Goal: Information Seeking & Learning: Check status

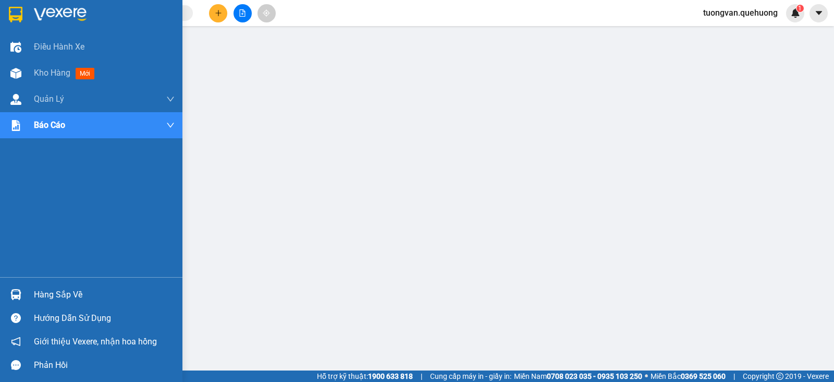
click at [16, 17] on img at bounding box center [16, 15] width 14 height 16
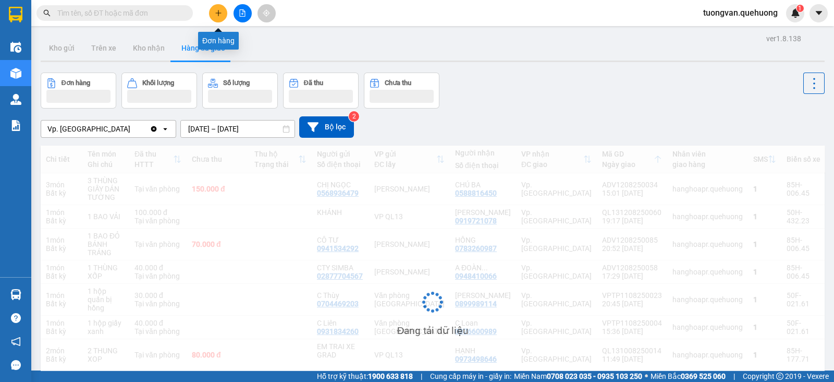
click at [215, 13] on icon "plus" at bounding box center [218, 12] width 7 height 7
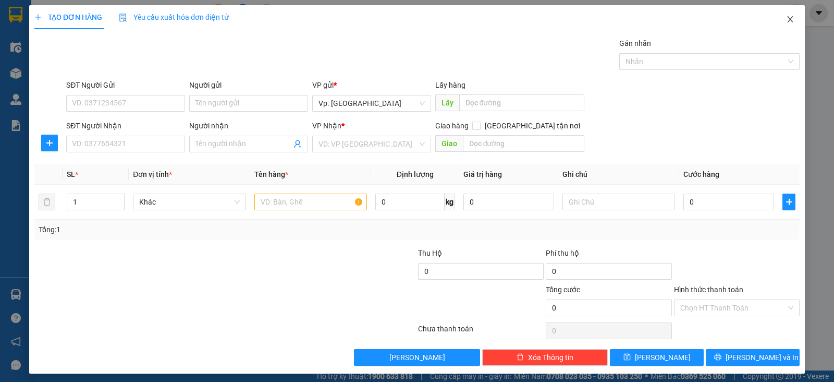
click at [786, 19] on icon "close" at bounding box center [790, 19] width 8 height 8
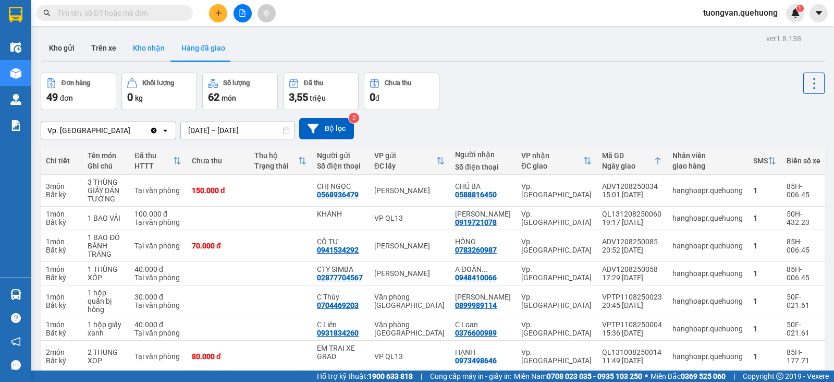
click at [150, 53] on button "Kho nhận" at bounding box center [149, 47] width 48 height 25
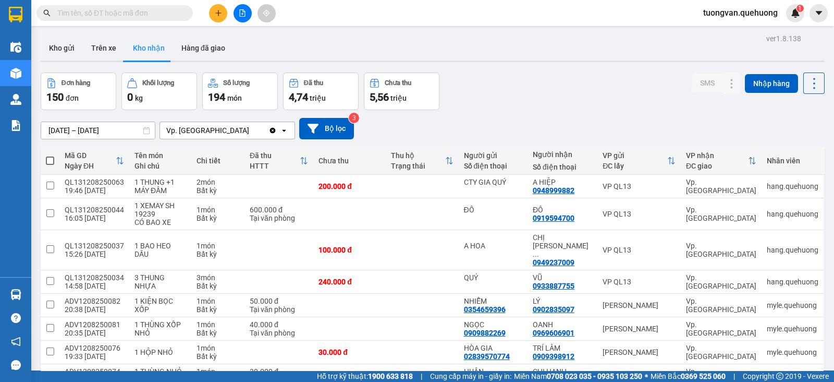
scroll to position [65, 0]
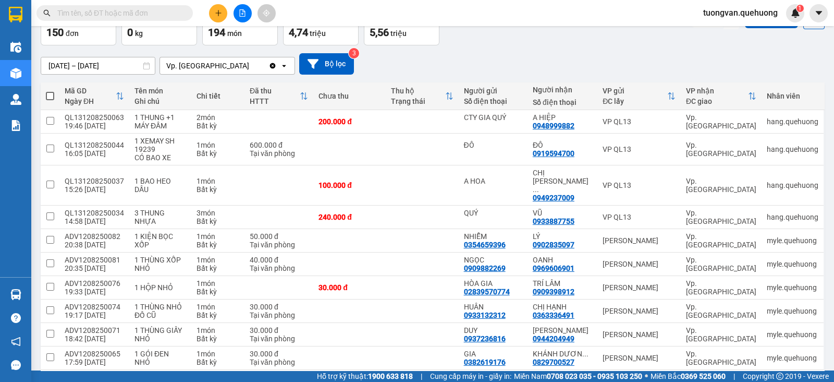
click at [146, 67] on icon at bounding box center [146, 65] width 7 height 7
click at [145, 67] on icon at bounding box center [146, 65] width 7 height 7
click at [75, 63] on input "[DATE] – [DATE]" at bounding box center [98, 65] width 114 height 17
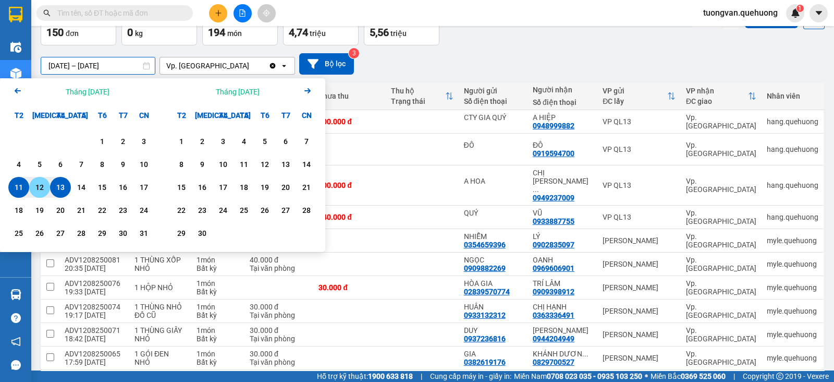
click at [44, 183] on div "12" at bounding box center [39, 187] width 15 height 13
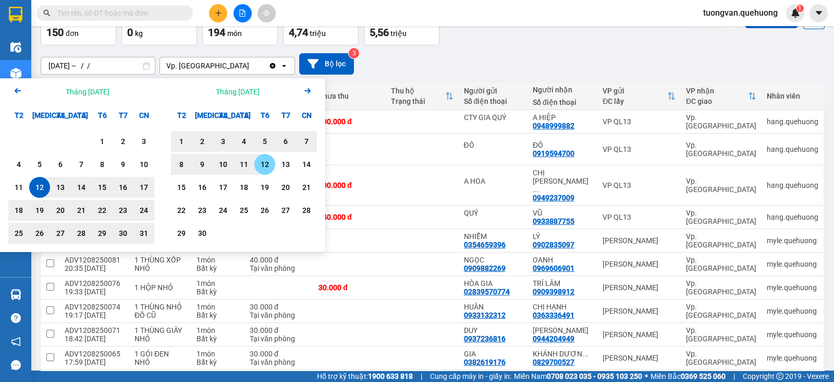
click at [260, 161] on div "12" at bounding box center [265, 164] width 15 height 13
type input "[DATE] – [DATE]"
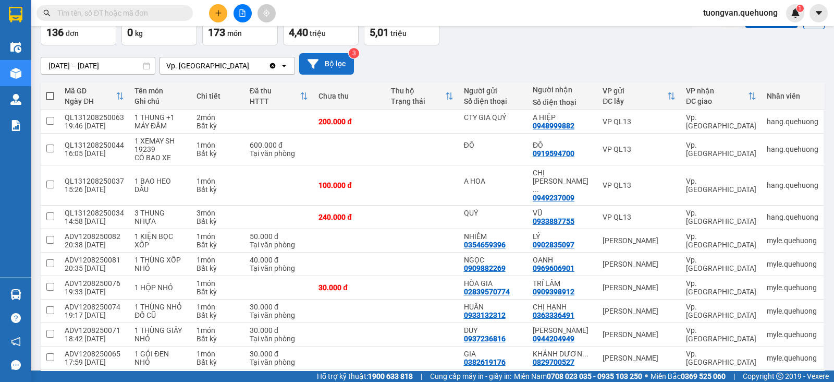
click at [326, 61] on button "Bộ lọc" at bounding box center [326, 63] width 55 height 21
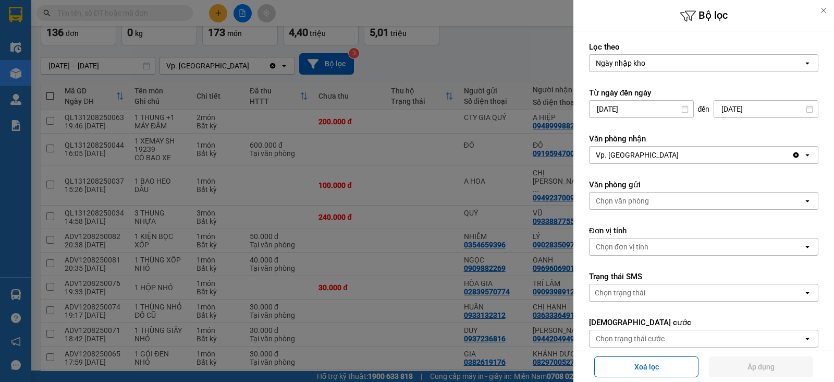
click at [538, 42] on div at bounding box center [417, 191] width 834 height 382
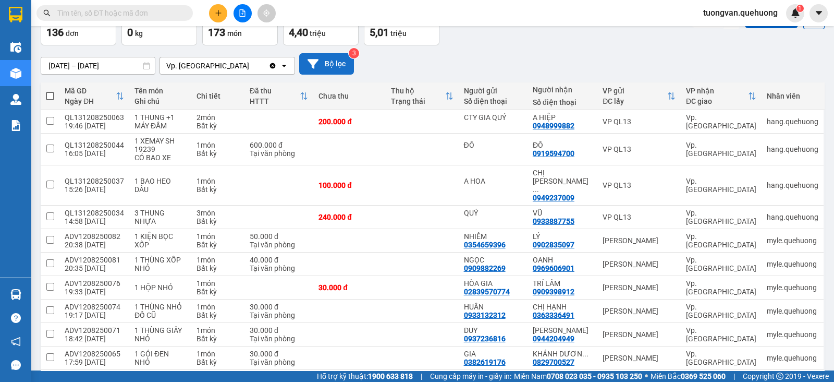
click at [336, 62] on button "Bộ lọc" at bounding box center [326, 63] width 55 height 21
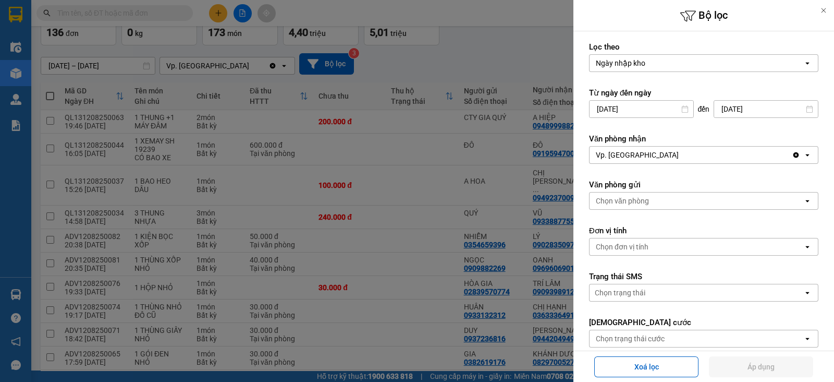
click at [824, 13] on icon at bounding box center [823, 10] width 7 height 7
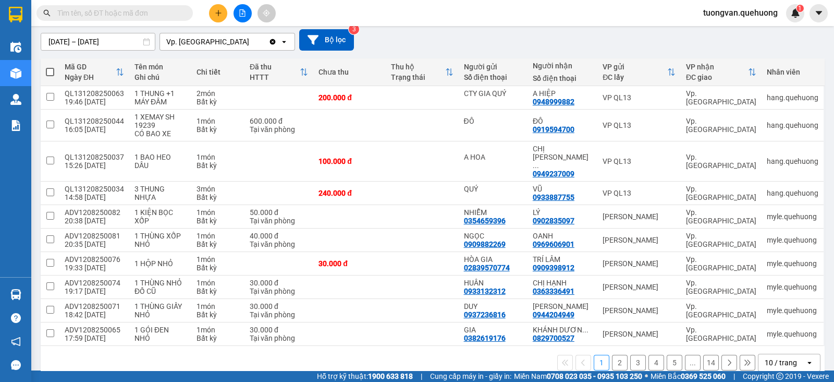
scroll to position [23, 0]
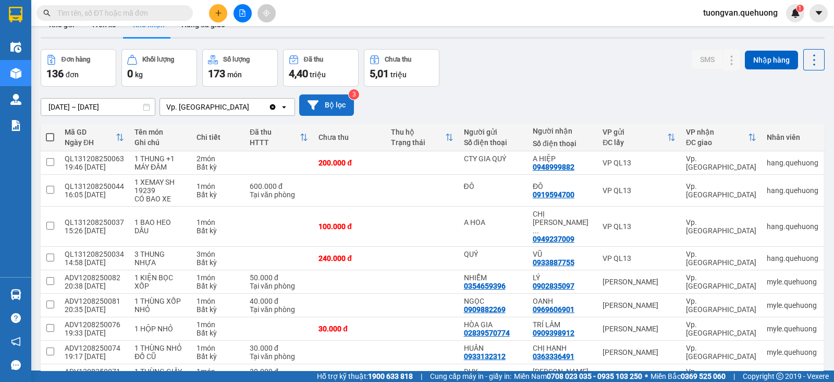
click at [334, 102] on button "Bộ lọc" at bounding box center [326, 104] width 55 height 21
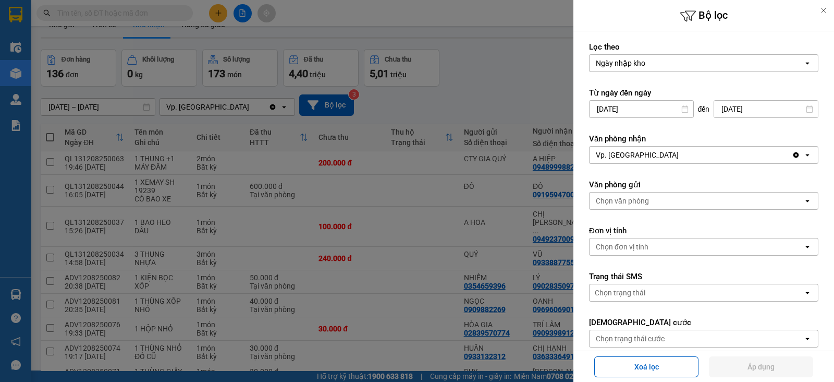
click at [803, 201] on icon "open" at bounding box center [807, 201] width 8 height 8
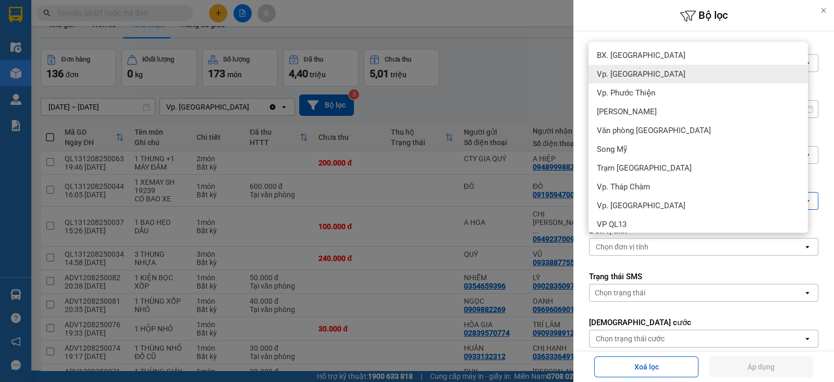
click at [554, 75] on div at bounding box center [417, 191] width 834 height 382
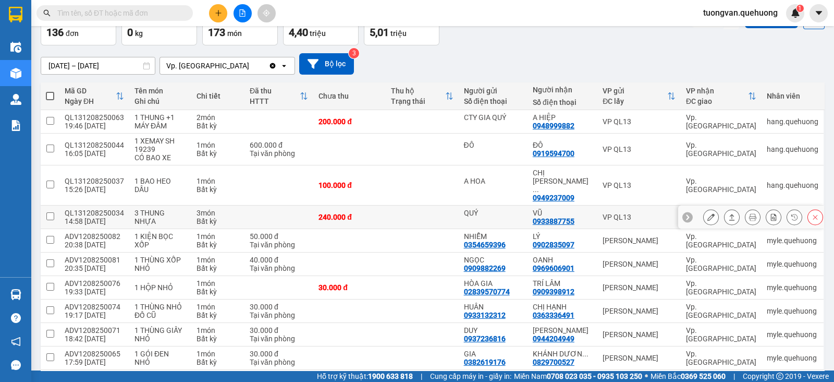
scroll to position [89, 0]
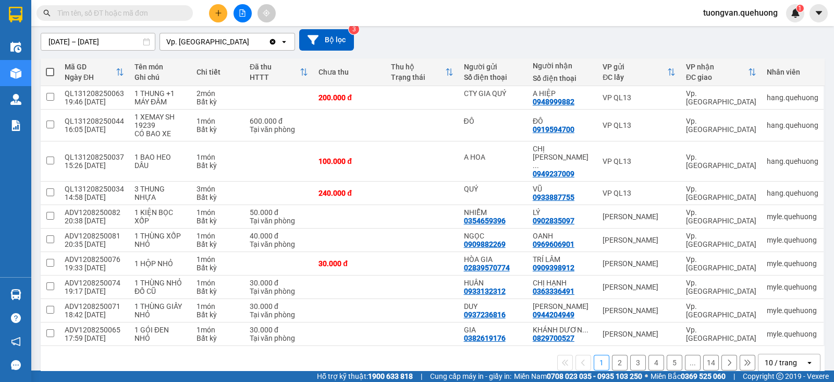
click at [805, 358] on icon "open" at bounding box center [809, 362] width 8 height 8
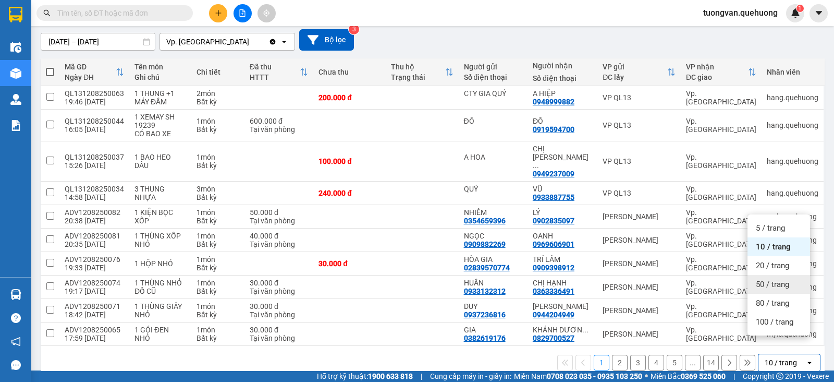
click at [771, 286] on span "50 / trang" at bounding box center [772, 284] width 33 height 10
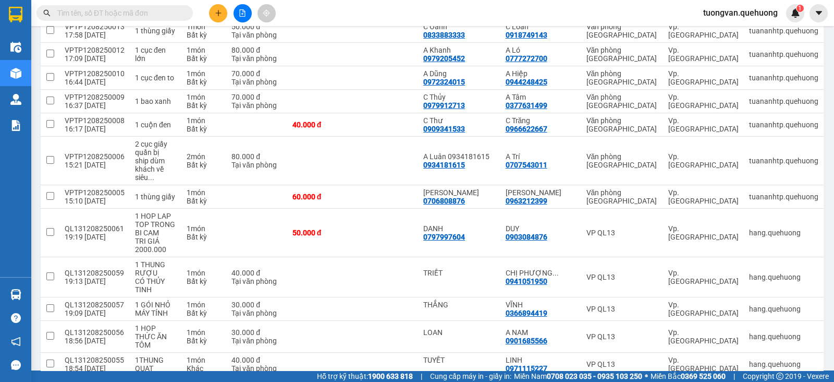
scroll to position [1215, 0]
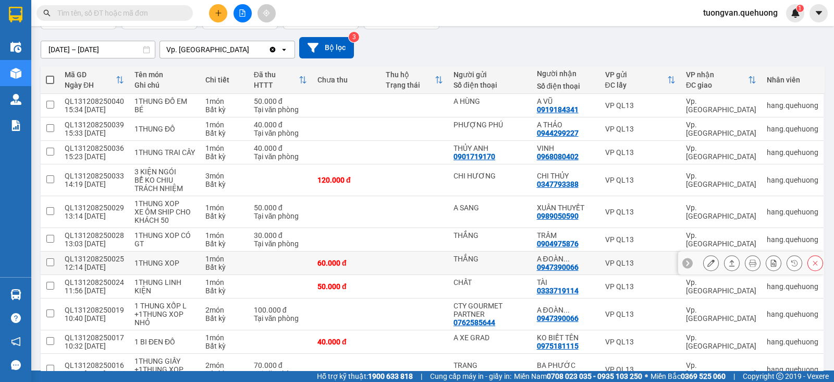
scroll to position [0, 0]
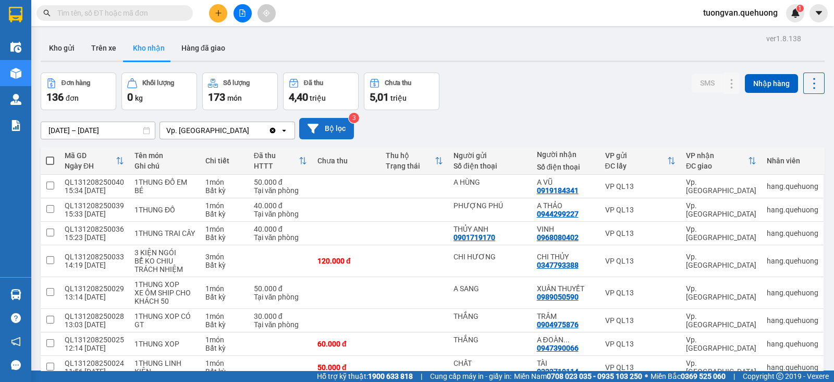
click at [333, 125] on button "Bộ lọc" at bounding box center [326, 128] width 55 height 21
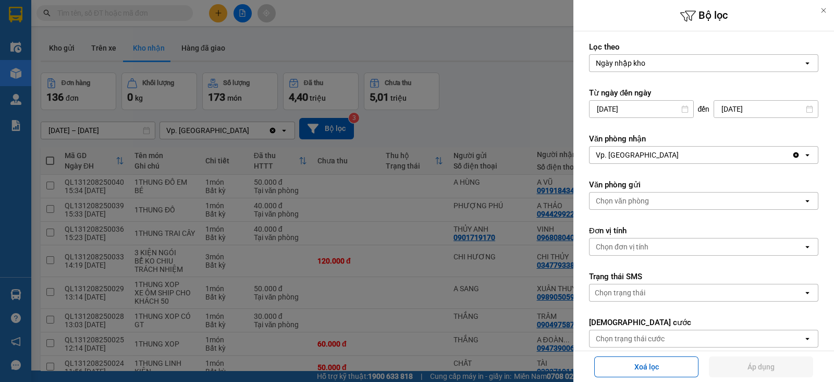
click at [803, 197] on div "open" at bounding box center [810, 200] width 15 height 17
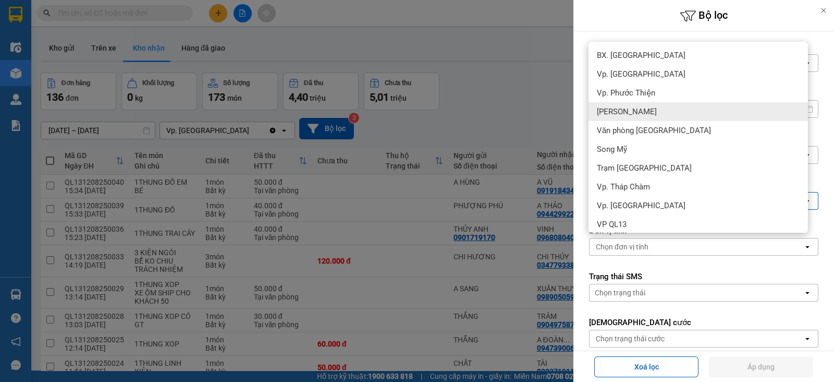
click at [656, 114] on span "[PERSON_NAME]" at bounding box center [627, 111] width 60 height 10
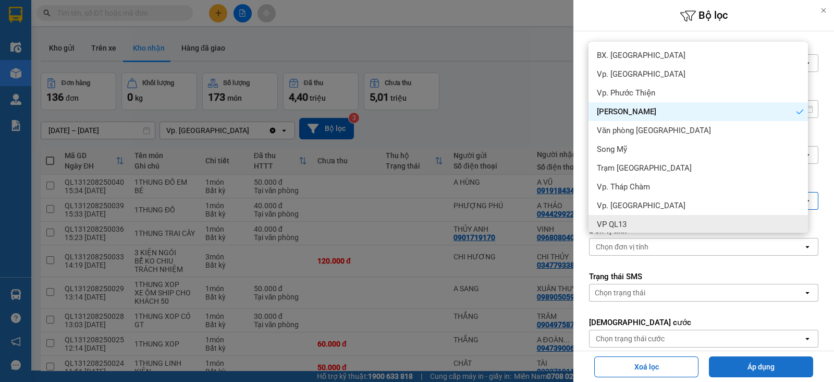
click at [757, 365] on button "Áp dụng" at bounding box center [761, 366] width 104 height 21
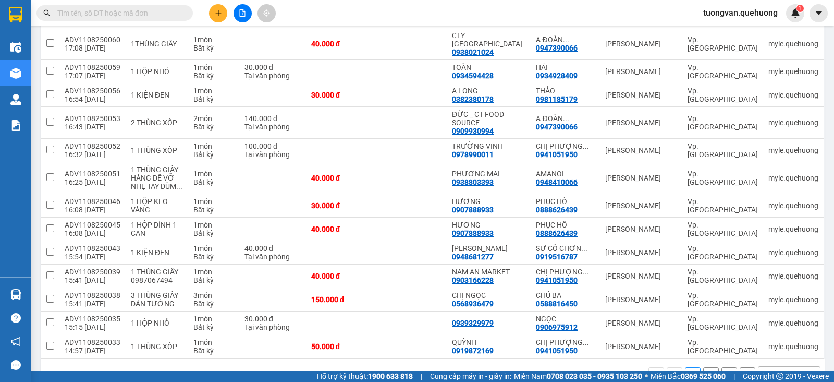
scroll to position [1173, 0]
click at [703, 367] on button "2" at bounding box center [711, 375] width 16 height 16
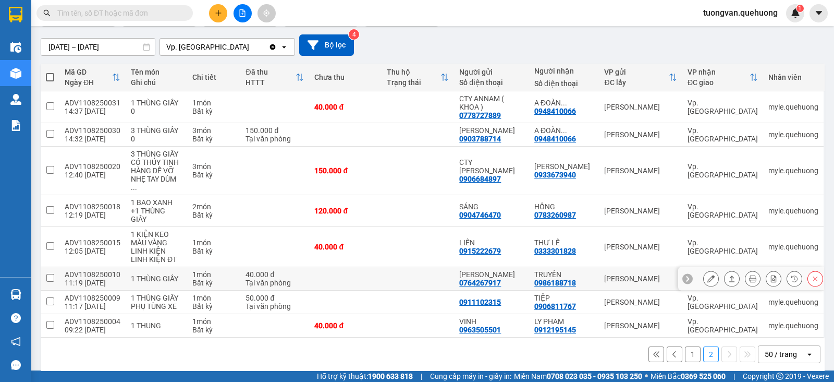
scroll to position [0, 0]
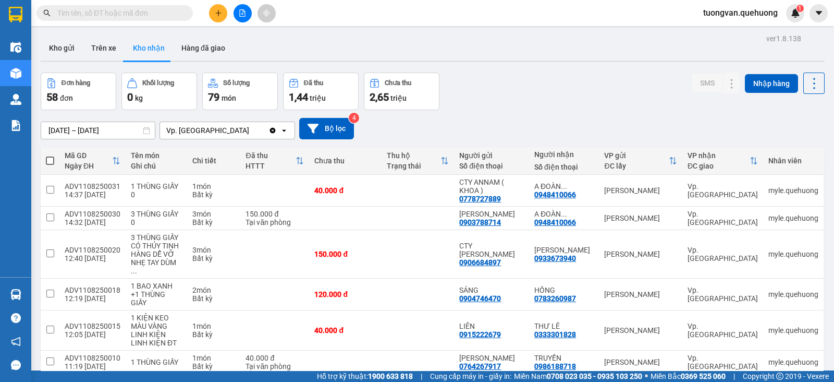
click at [286, 131] on icon "open" at bounding box center [284, 130] width 8 height 8
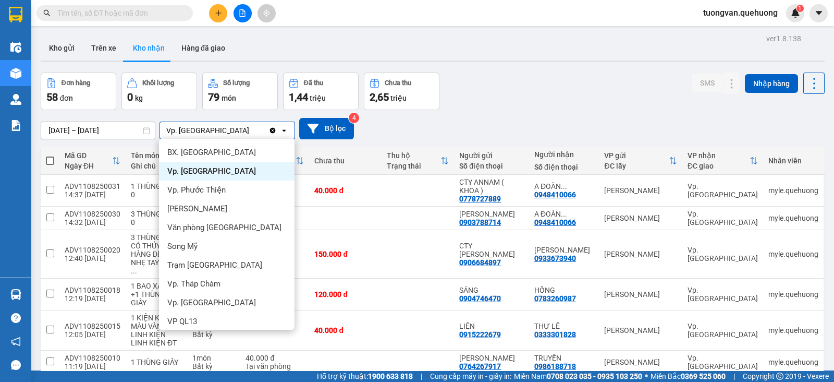
click at [534, 89] on div "Đơn hàng 58 đơn Khối lượng 0 kg Số lượng 79 món Đã thu 1,44 triệu Chưa thu 2,65…" at bounding box center [433, 91] width 784 height 38
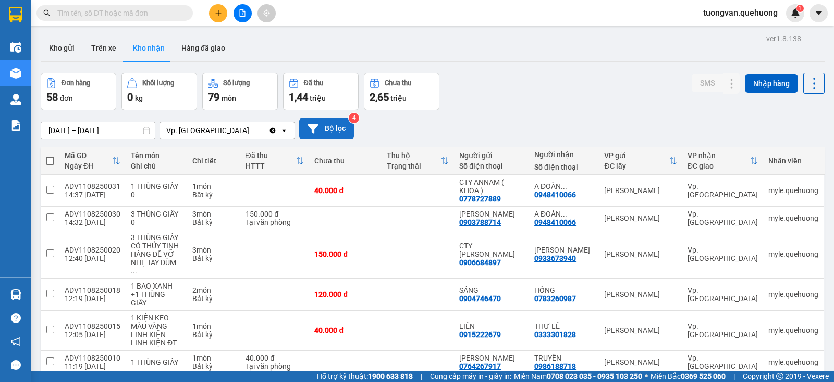
click at [340, 129] on button "Bộ lọc" at bounding box center [326, 128] width 55 height 21
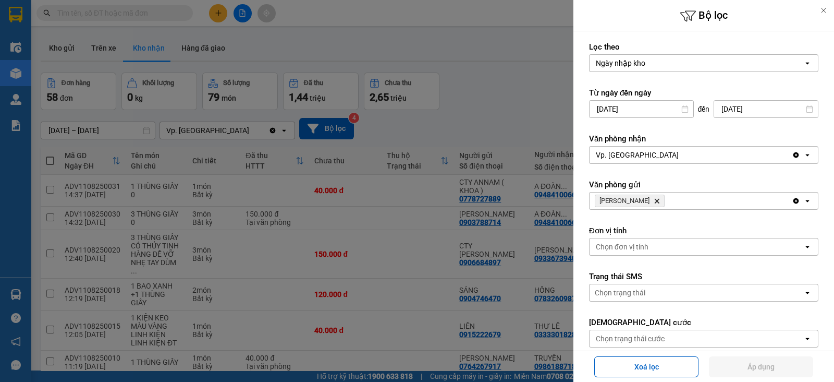
click at [803, 204] on icon "open" at bounding box center [807, 201] width 8 height 8
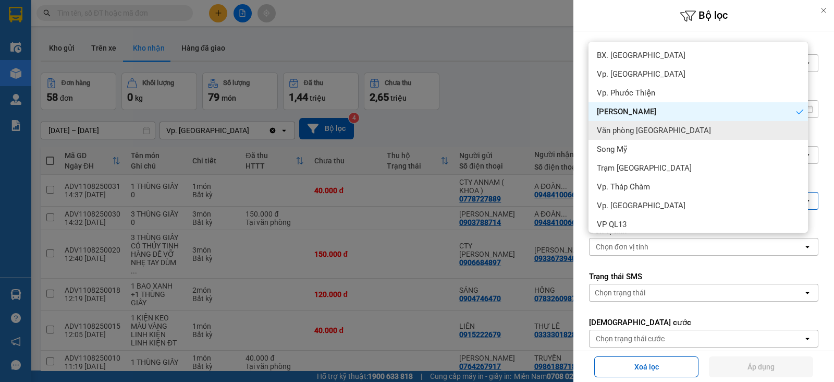
click at [660, 134] on span "Văn phòng [GEOGRAPHIC_DATA]" at bounding box center [654, 130] width 114 height 10
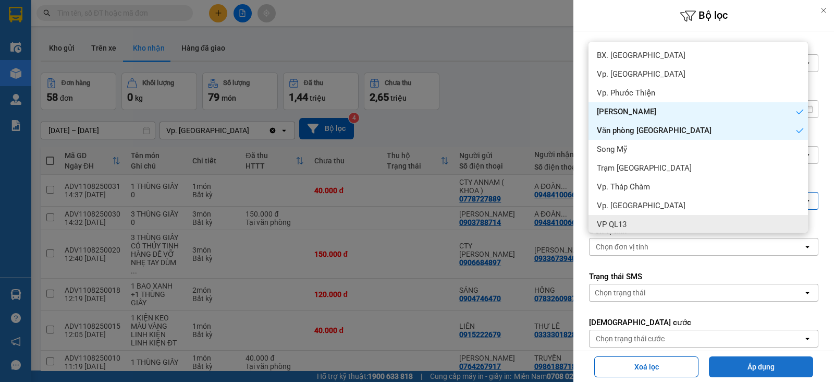
click at [750, 366] on button "Áp dụng" at bounding box center [761, 366] width 104 height 21
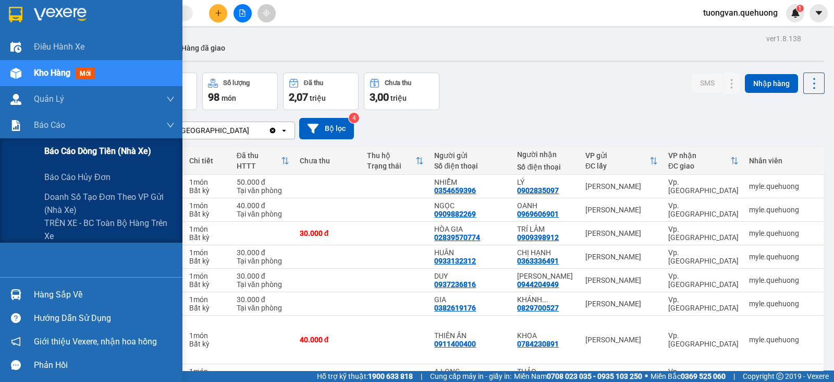
click at [52, 154] on span "Báo cáo dòng tiền (nhà xe)" at bounding box center [97, 150] width 107 height 13
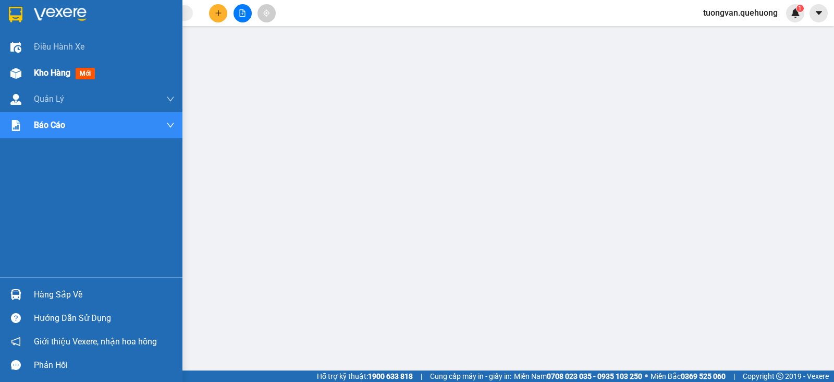
click at [75, 75] on div "Kho hàng mới" at bounding box center [66, 72] width 65 height 13
click at [93, 74] on span "mới" at bounding box center [85, 73] width 19 height 11
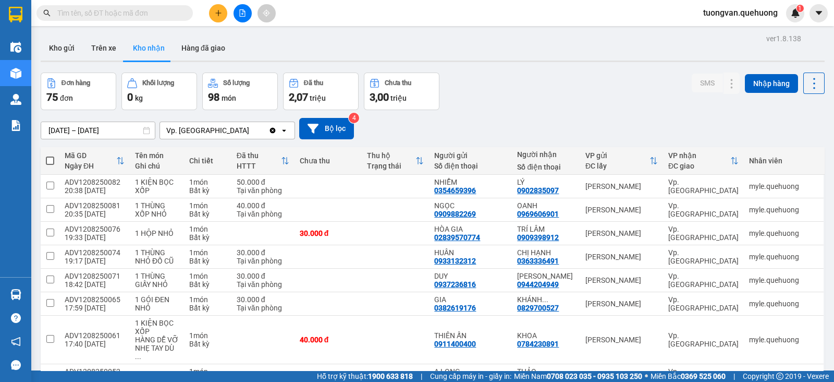
click at [500, 104] on div "Đơn hàng 75 đơn Khối lượng 0 kg Số lượng 98 món Đã thu 2,07 triệu Chưa thu 3,00…" at bounding box center [433, 91] width 784 height 38
click at [215, 53] on button "Hàng đã giao" at bounding box center [203, 47] width 60 height 25
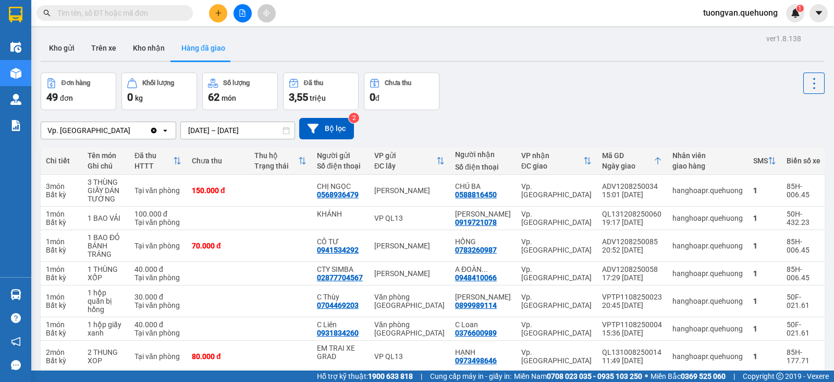
click at [284, 129] on icon at bounding box center [286, 130] width 7 height 7
click at [285, 127] on icon at bounding box center [286, 130] width 7 height 7
click at [285, 133] on icon at bounding box center [286, 130] width 6 height 7
click at [280, 136] on div "ver 1.8.138 Kho gửi Trên xe Kho nhận Hàng đã giao Đơn hàng 49 đơn Khối lượng 0 …" at bounding box center [432, 255] width 792 height 449
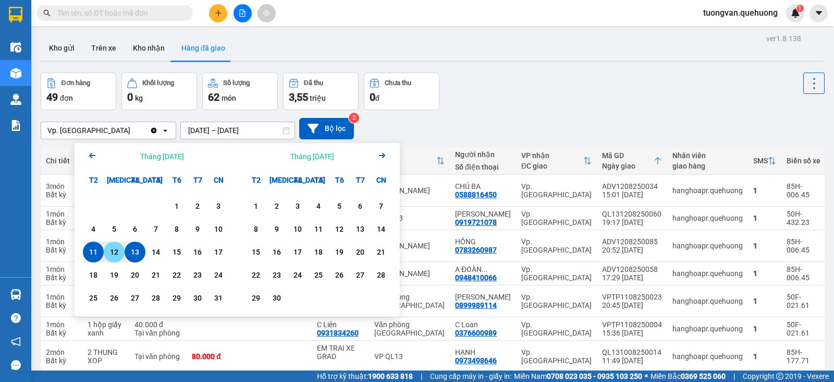
click at [112, 251] on div "12" at bounding box center [114, 252] width 15 height 13
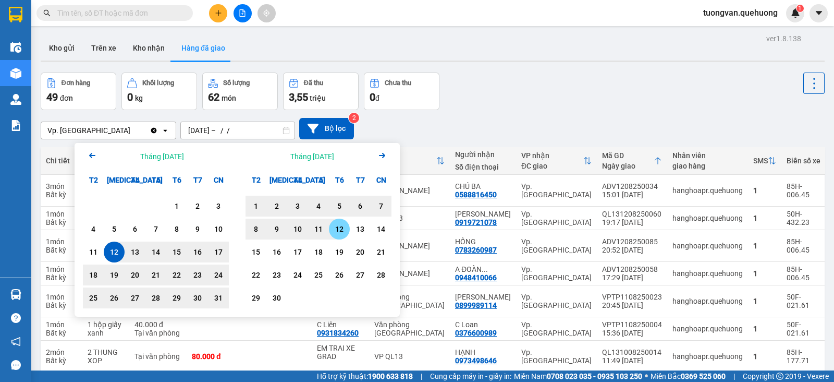
click at [341, 235] on div "12" at bounding box center [339, 229] width 15 height 13
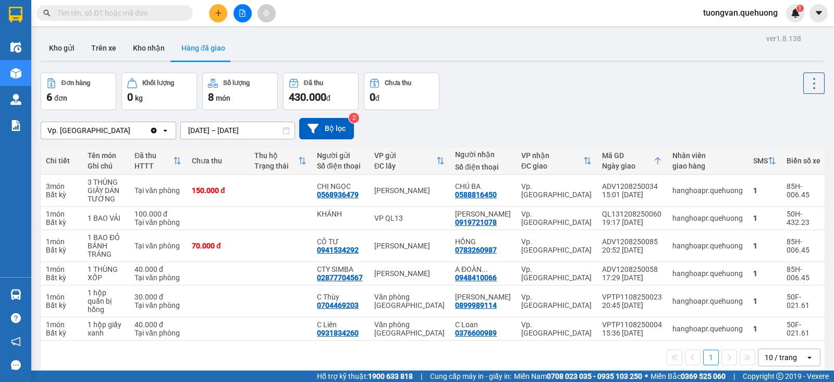
scroll to position [47, 0]
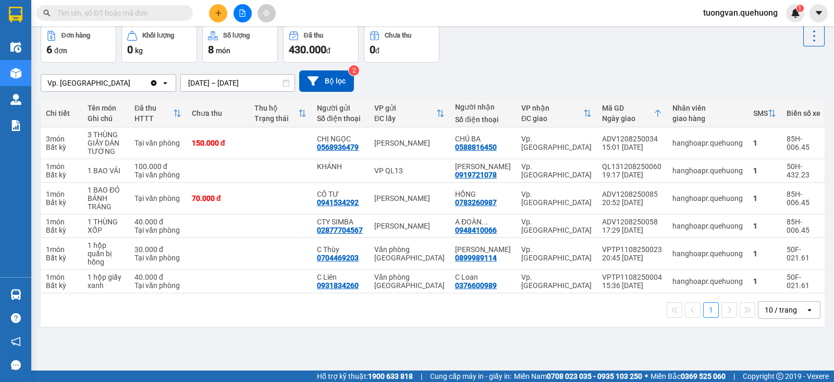
click at [805, 304] on div "open" at bounding box center [812, 309] width 15 height 17
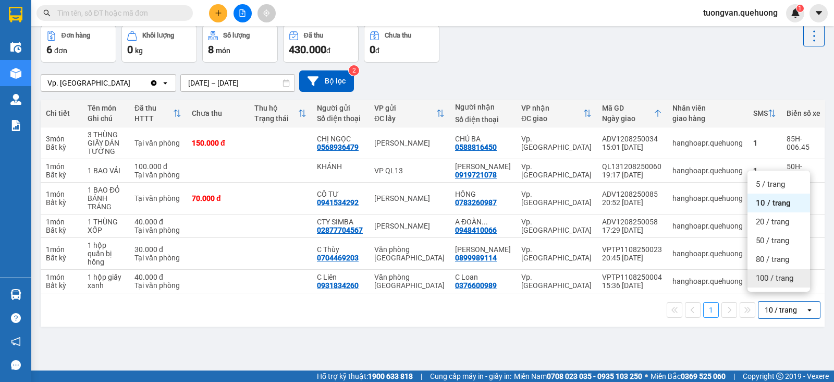
click at [785, 271] on div "100 / trang" at bounding box center [779, 277] width 63 height 19
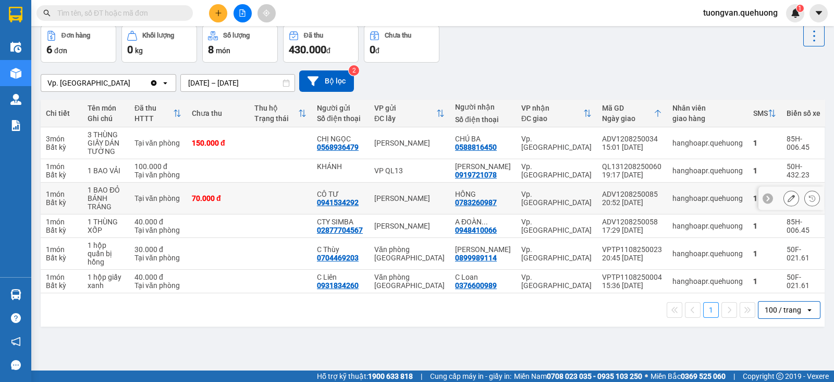
scroll to position [0, 0]
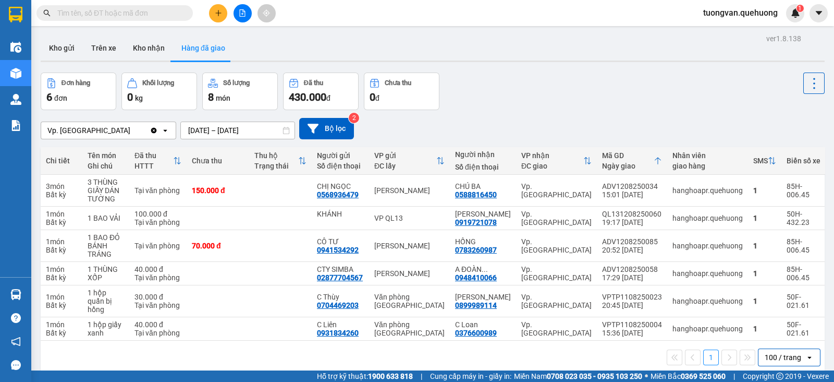
click at [283, 129] on icon at bounding box center [286, 130] width 6 height 7
click at [287, 129] on icon at bounding box center [286, 130] width 7 height 7
click at [284, 131] on icon at bounding box center [286, 130] width 7 height 7
click at [222, 128] on input "[DATE] – [DATE]" at bounding box center [238, 130] width 114 height 17
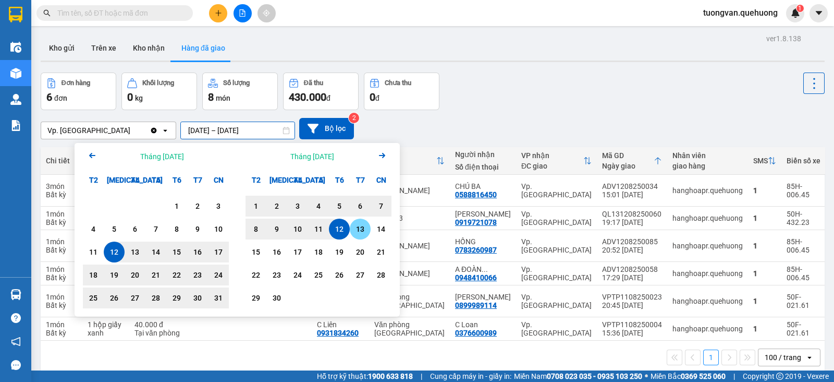
click at [359, 230] on div "13" at bounding box center [360, 229] width 15 height 13
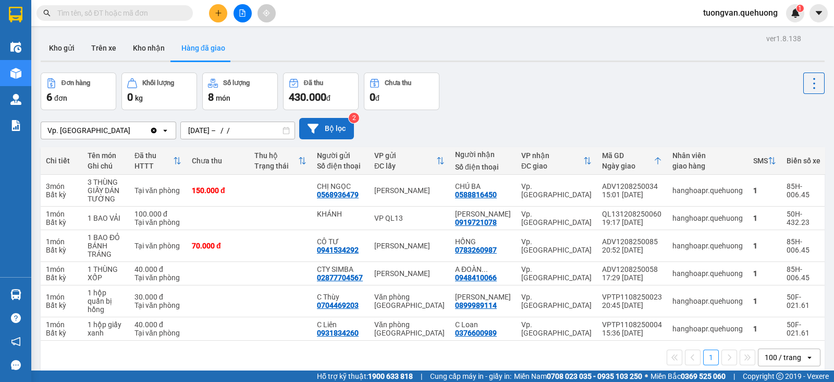
click at [331, 129] on button "Bộ lọc" at bounding box center [326, 128] width 55 height 21
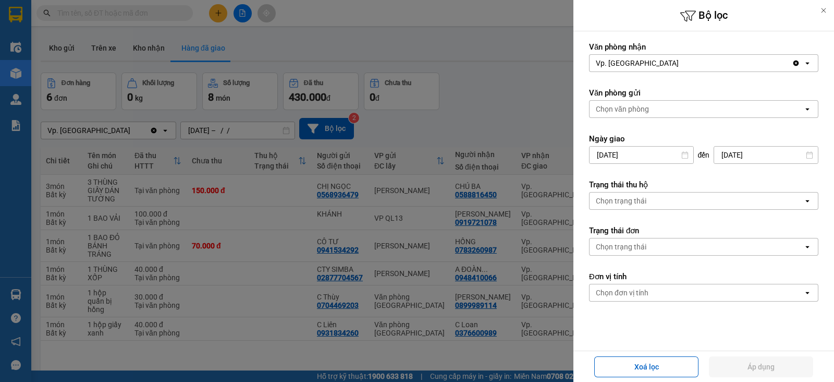
click at [264, 129] on div at bounding box center [417, 191] width 834 height 382
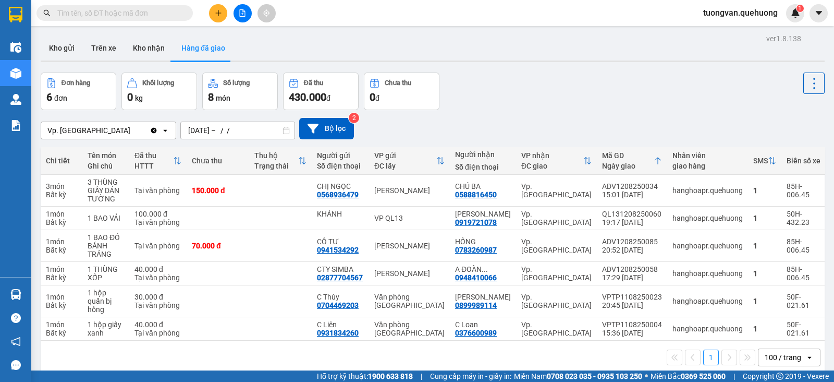
click at [262, 131] on input "[DATE] – / /" at bounding box center [238, 130] width 114 height 17
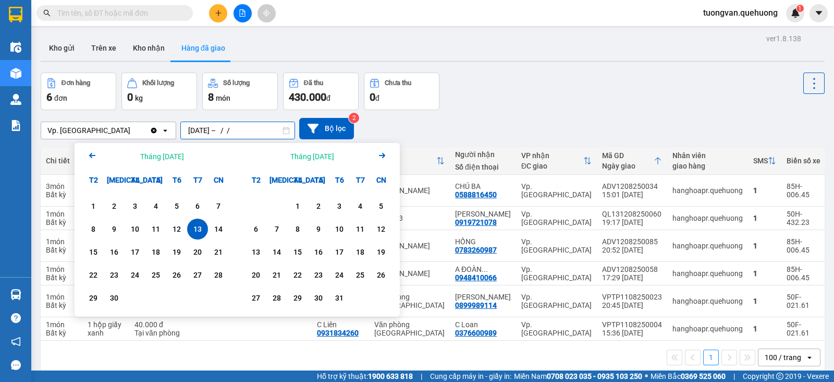
click at [262, 131] on input "[DATE] – / /" at bounding box center [238, 130] width 114 height 17
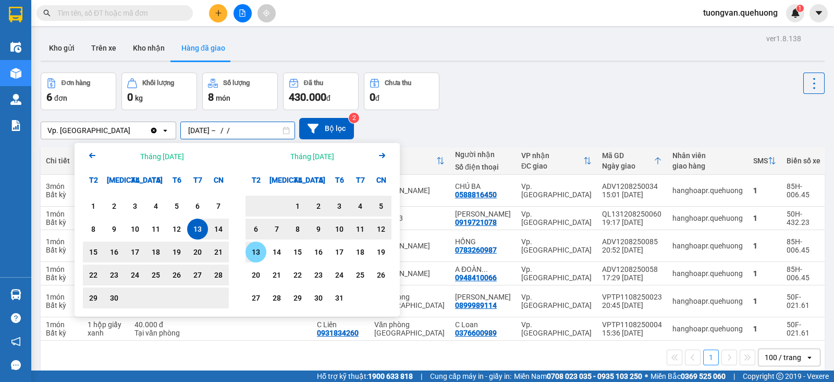
click at [257, 249] on div "13" at bounding box center [256, 252] width 15 height 13
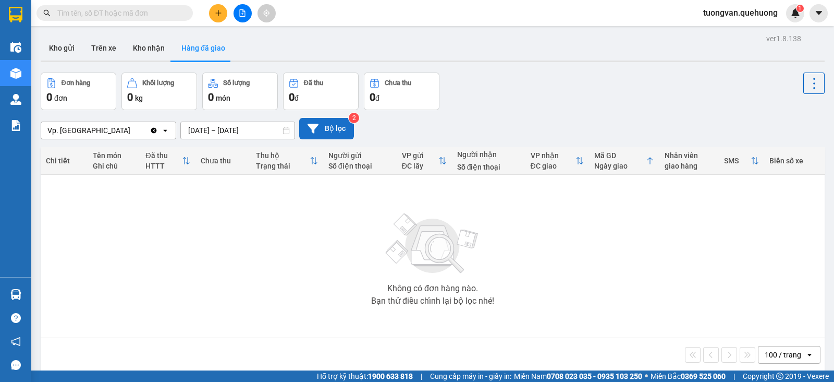
click at [329, 128] on button "Bộ lọc" at bounding box center [326, 128] width 55 height 21
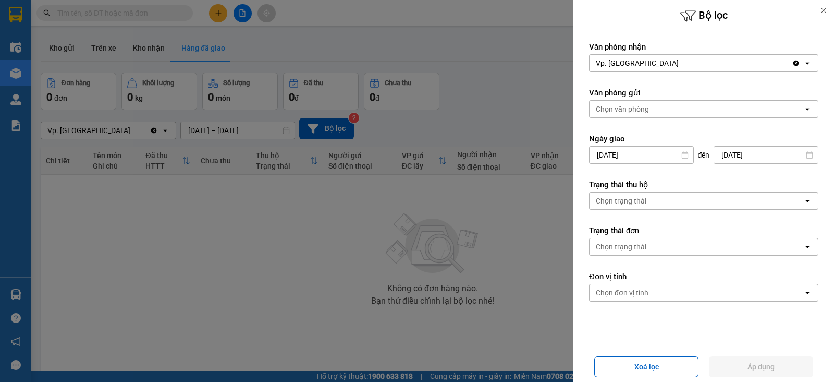
click at [307, 215] on div at bounding box center [417, 191] width 834 height 382
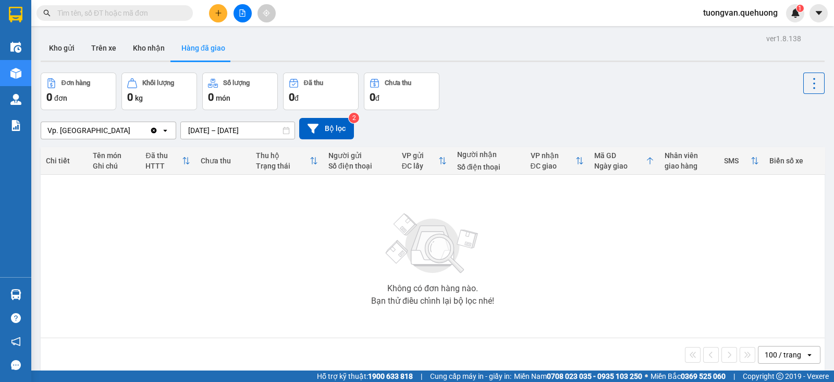
click at [226, 124] on input "[DATE] – [DATE]" at bounding box center [238, 130] width 114 height 17
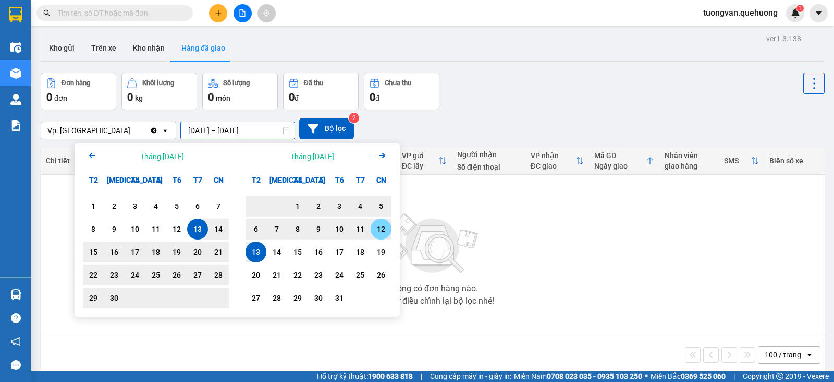
click at [381, 230] on div "12" at bounding box center [381, 229] width 15 height 13
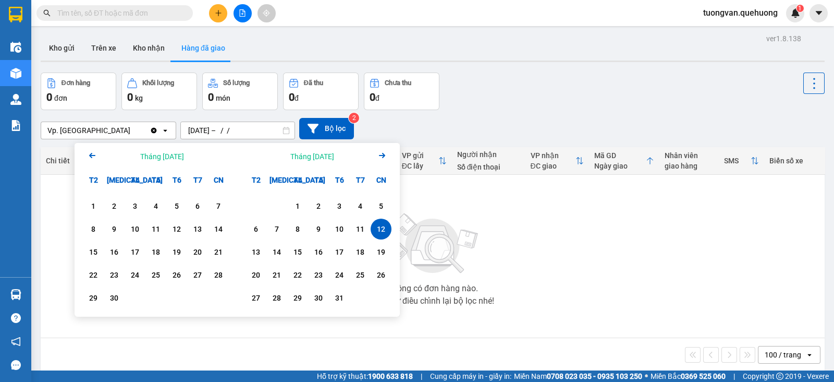
click at [267, 128] on input "[DATE] – / /" at bounding box center [238, 130] width 114 height 17
click at [259, 251] on div "13" at bounding box center [256, 252] width 15 height 13
type input "[DATE] – [DATE]"
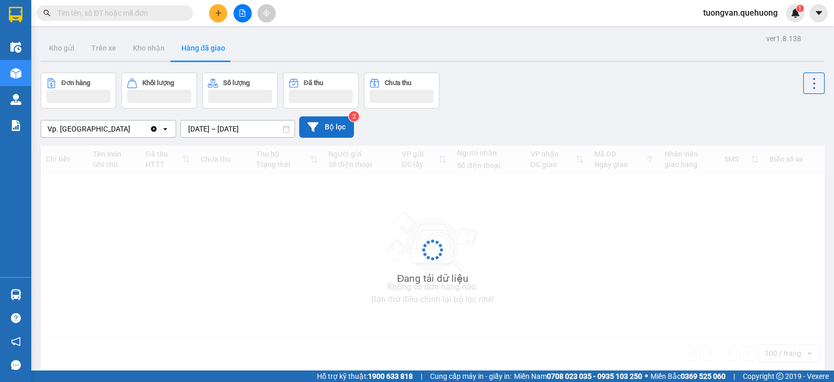
click at [328, 129] on button "Bộ lọc" at bounding box center [326, 126] width 55 height 21
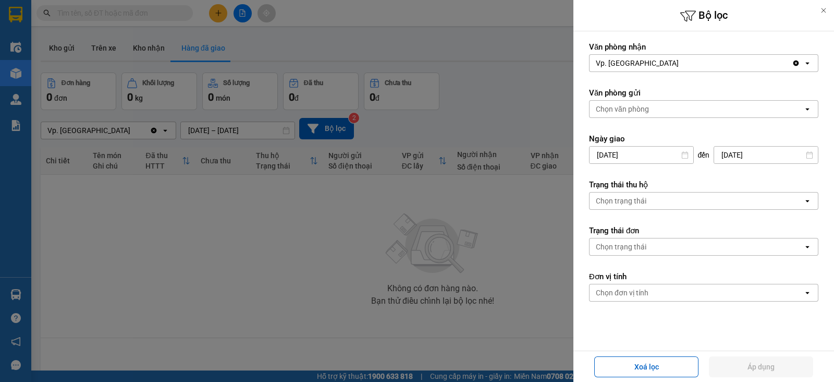
click at [271, 219] on div at bounding box center [417, 191] width 834 height 382
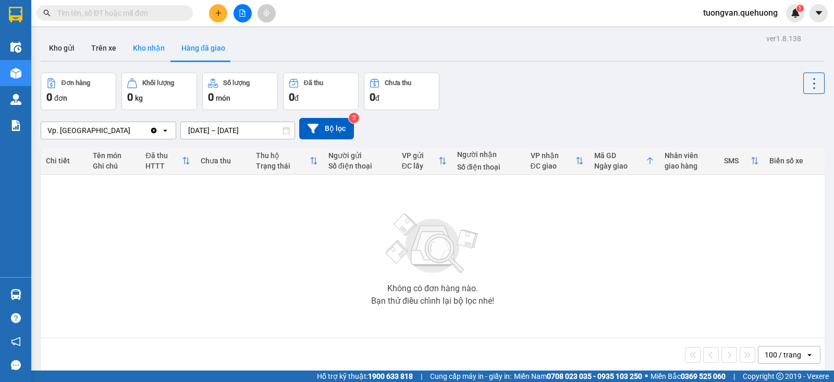
click at [154, 54] on button "Kho nhận" at bounding box center [149, 47] width 48 height 25
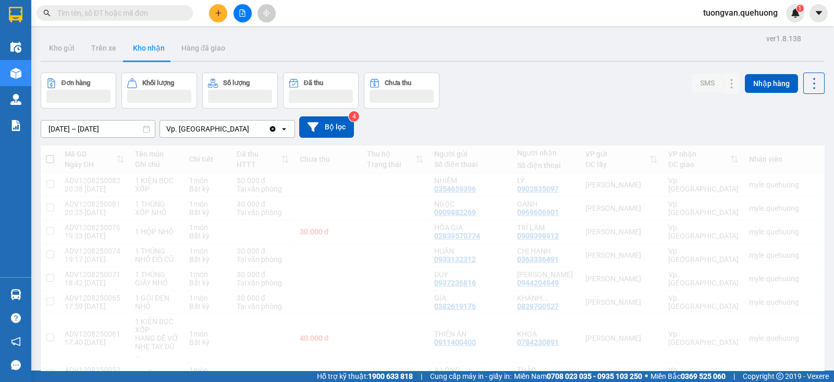
click at [283, 126] on icon "open" at bounding box center [284, 129] width 8 height 8
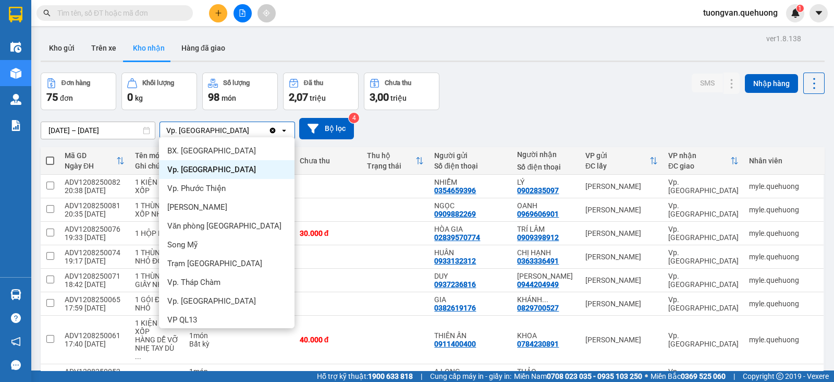
click at [534, 100] on div "Đơn hàng 75 đơn Khối lượng 0 kg Số lượng 98 món Đã thu 2,07 triệu Chưa thu 3,00…" at bounding box center [433, 91] width 784 height 38
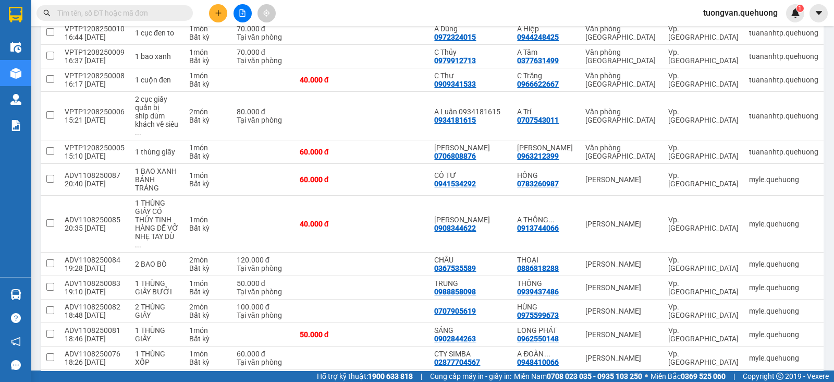
scroll to position [1207, 0]
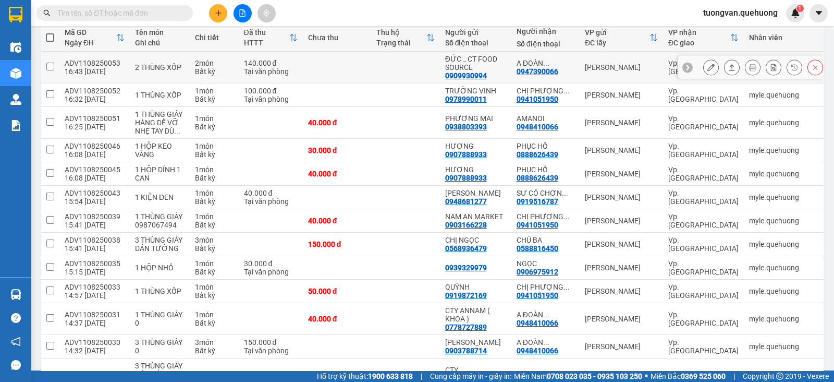
scroll to position [0, 0]
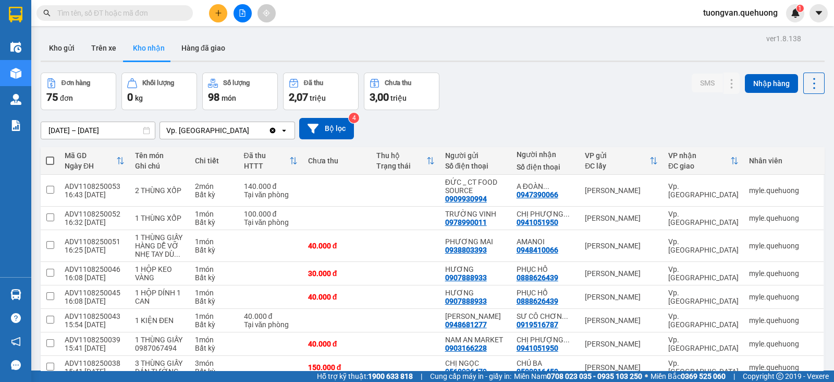
click at [47, 161] on span at bounding box center [50, 160] width 8 height 8
click at [50, 155] on input "checkbox" at bounding box center [50, 155] width 0 height 0
checkbox input "true"
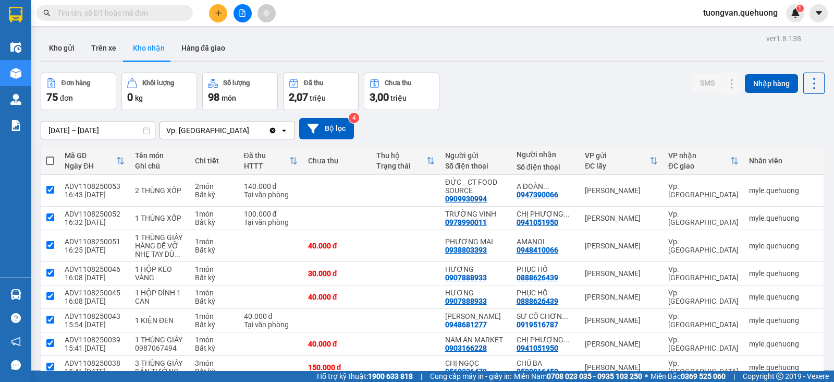
checkbox input "true"
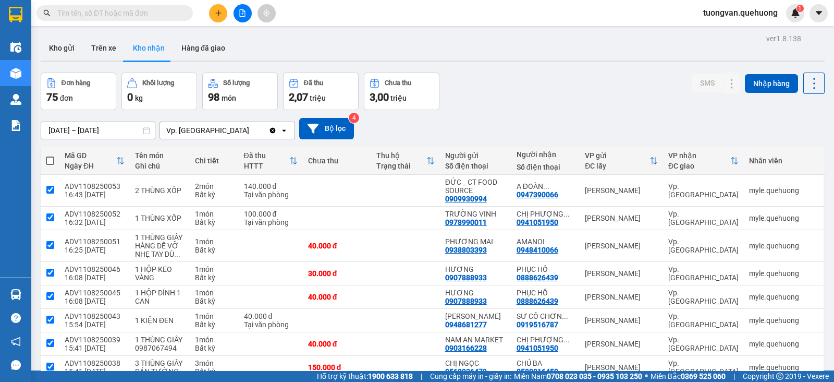
checkbox input "true"
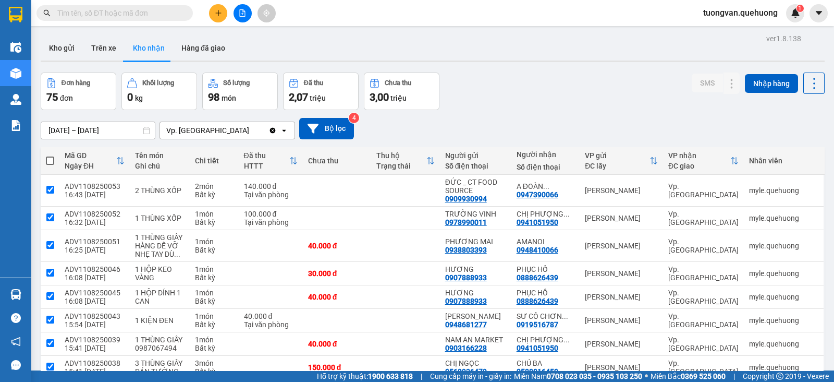
checkbox input "true"
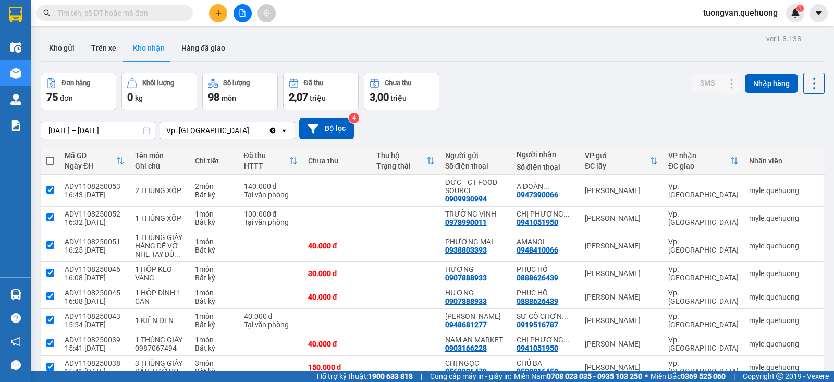
checkbox input "true"
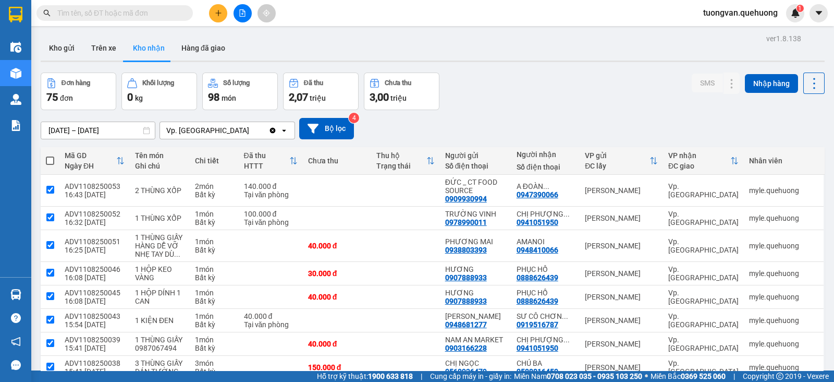
checkbox input "true"
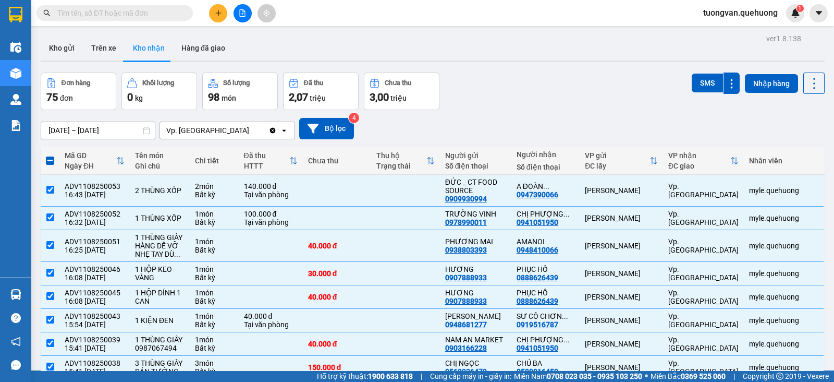
click at [47, 161] on span at bounding box center [50, 160] width 8 height 8
click at [50, 155] on input "checkbox" at bounding box center [50, 155] width 0 height 0
click at [57, 165] on th at bounding box center [50, 161] width 19 height 28
drag, startPoint x: 56, startPoint y: 163, endPoint x: 51, endPoint y: 156, distance: 8.5
click at [55, 160] on th at bounding box center [50, 161] width 19 height 28
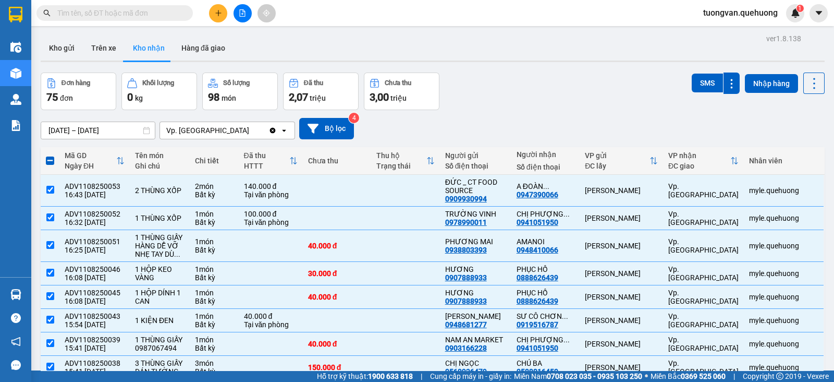
click at [51, 156] on span at bounding box center [50, 160] width 8 height 8
click at [50, 155] on input "checkbox" at bounding box center [50, 155] width 0 height 0
click at [55, 186] on td at bounding box center [50, 191] width 19 height 32
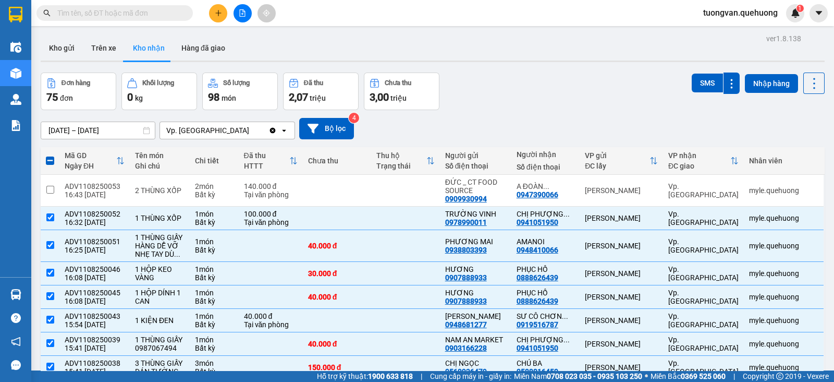
click at [51, 163] on span at bounding box center [50, 160] width 8 height 8
click at [50, 155] on input "checkbox" at bounding box center [50, 155] width 0 height 0
checkbox input "true"
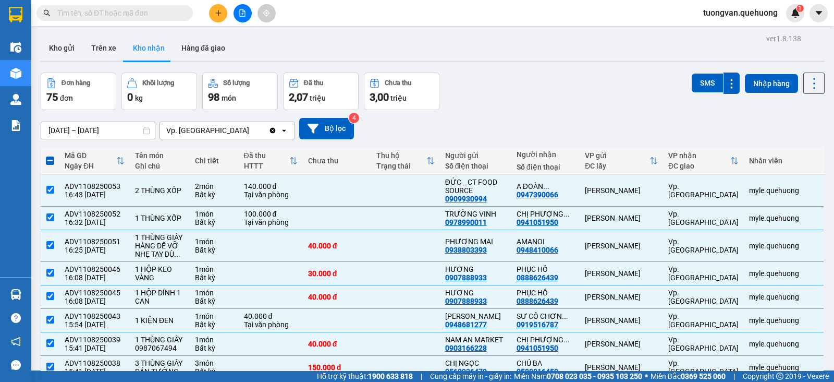
click at [50, 160] on span at bounding box center [50, 160] width 8 height 8
click at [50, 155] on input "checkbox" at bounding box center [50, 155] width 0 height 0
click at [533, 78] on div "Đơn hàng 75 đơn Khối lượng 0 kg Số lượng 98 món Đã thu 2,07 triệu Chưa thu 3,00…" at bounding box center [433, 91] width 784 height 38
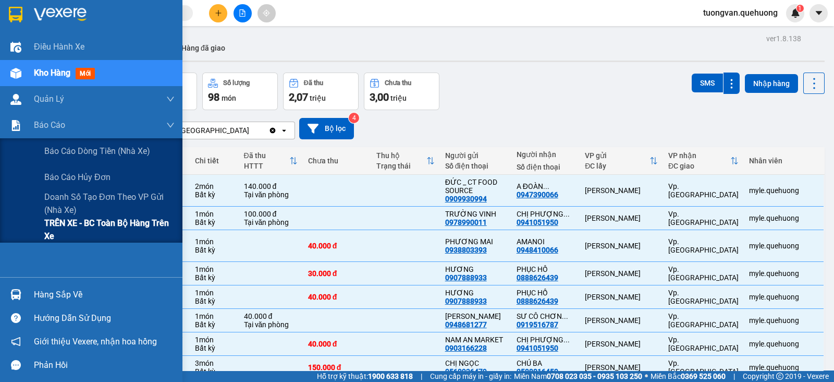
click at [100, 227] on span "TRÊN XE - BC toàn bộ hàng trên xe" at bounding box center [109, 229] width 130 height 26
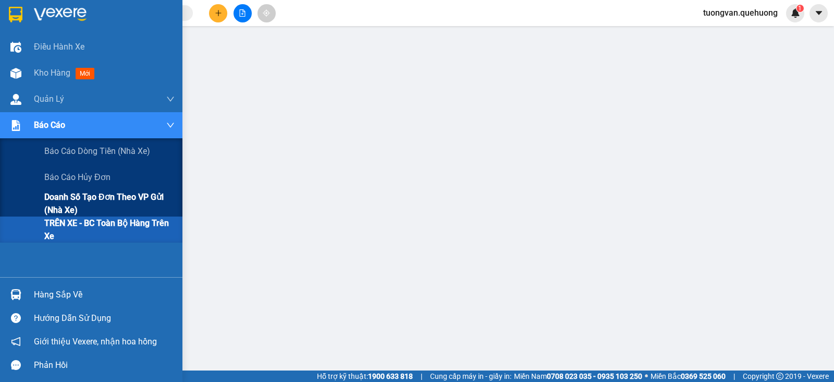
click at [88, 194] on span "Doanh số tạo đơn theo VP gửi (nhà xe)" at bounding box center [109, 203] width 130 height 26
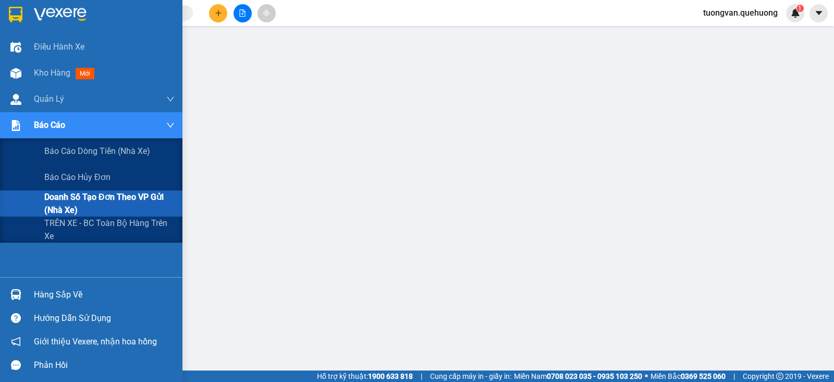
click at [14, 124] on img at bounding box center [15, 125] width 11 height 11
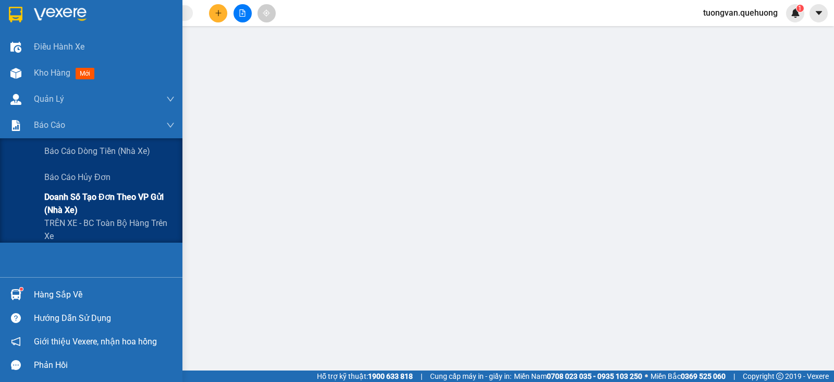
click at [111, 203] on span "Doanh số tạo đơn theo VP gửi (nhà xe)" at bounding box center [109, 203] width 130 height 26
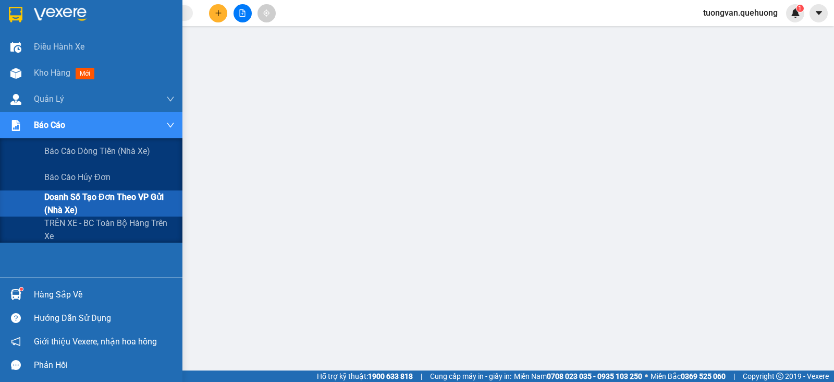
click at [96, 121] on div "Báo cáo" at bounding box center [104, 125] width 141 height 26
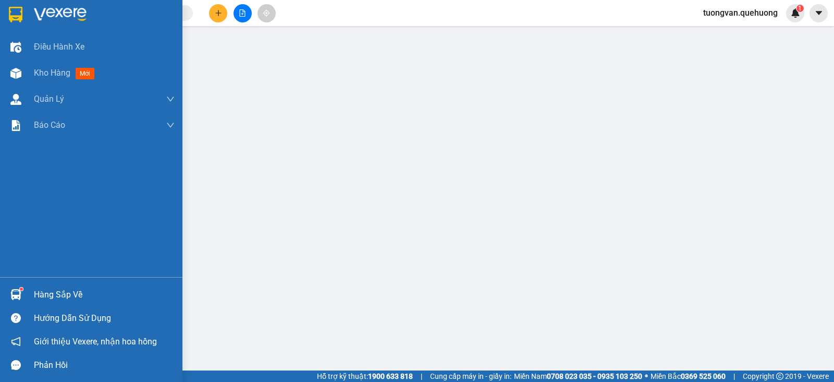
click at [16, 14] on img at bounding box center [16, 15] width 14 height 16
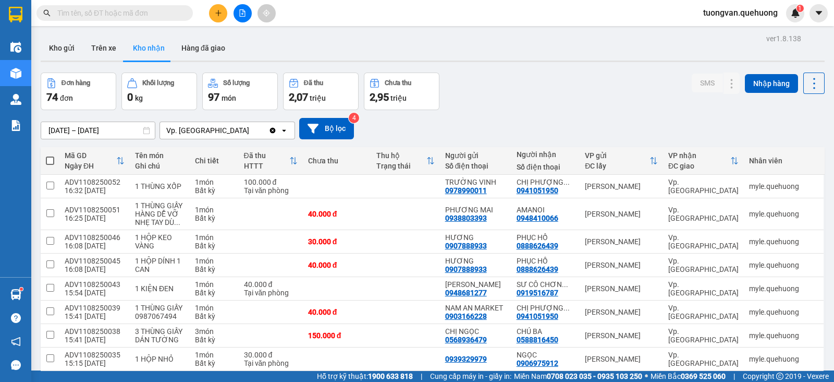
click at [145, 133] on icon at bounding box center [146, 130] width 7 height 7
click at [145, 129] on icon at bounding box center [146, 130] width 7 height 7
click at [62, 128] on input "[DATE] – [DATE]" at bounding box center [98, 130] width 114 height 17
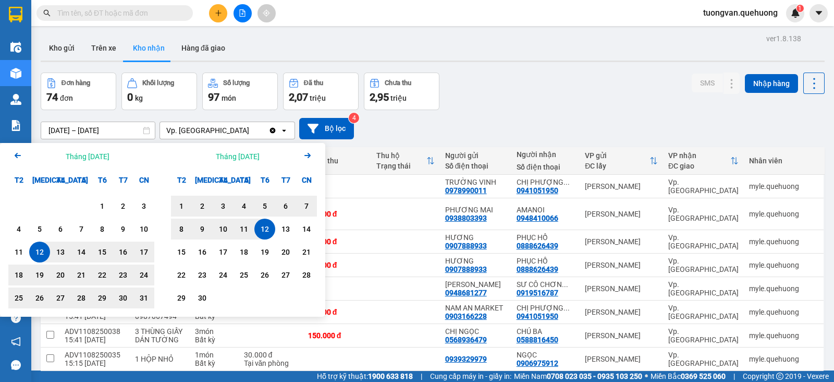
click at [209, 157] on div "Tháng [DATE] Arrow Right" at bounding box center [244, 156] width 163 height 27
click at [206, 157] on div "Tháng [DATE] Arrow Right" at bounding box center [244, 156] width 163 height 27
click at [310, 157] on icon "Arrow Right" at bounding box center [307, 155] width 13 height 13
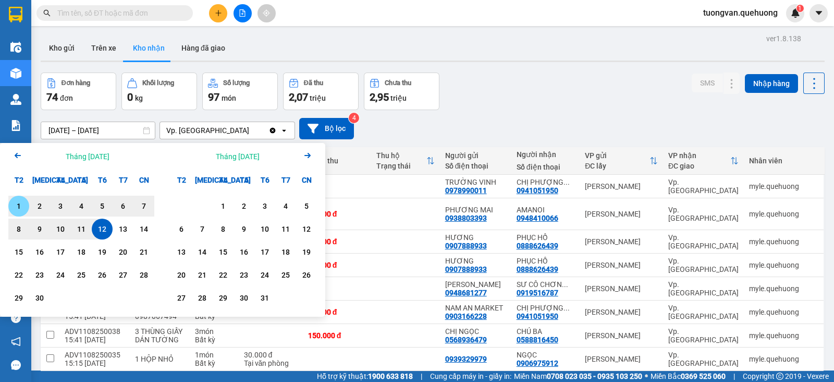
click at [167, 160] on div "Tháng [DATE] Arrow Right" at bounding box center [244, 156] width 163 height 27
click at [16, 156] on icon "Previous month." at bounding box center [18, 155] width 6 height 5
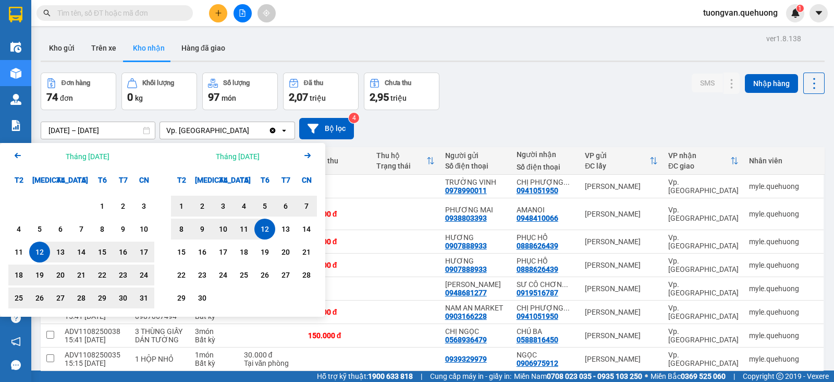
click at [16, 156] on icon "Previous month." at bounding box center [18, 155] width 6 height 5
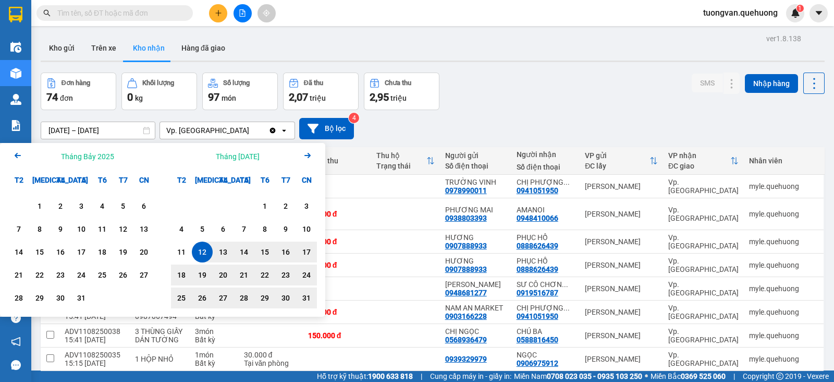
click at [482, 131] on div "[DATE] – [DATE] Press the down arrow key to interact with the calendar and sele…" at bounding box center [433, 128] width 784 height 21
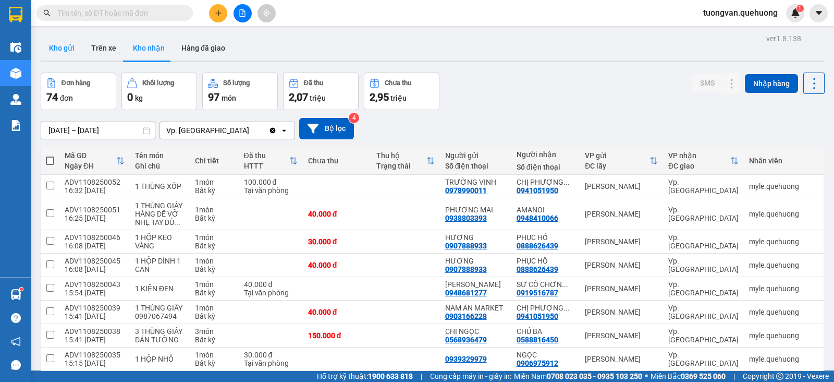
click at [70, 46] on button "Kho gửi" at bounding box center [62, 47] width 42 height 25
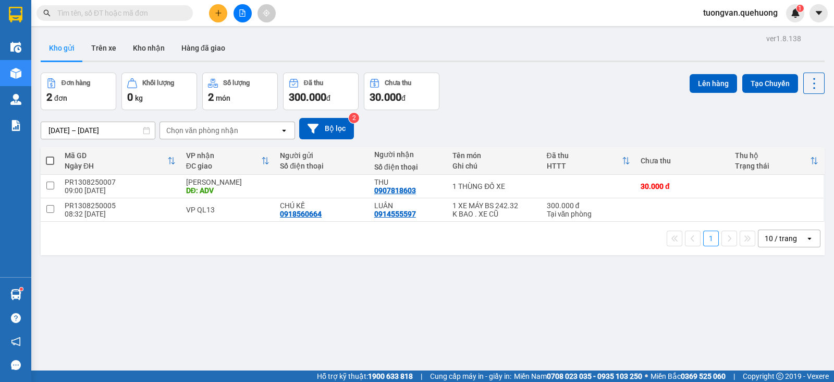
click at [141, 128] on input "[DATE] – [DATE]" at bounding box center [98, 130] width 114 height 17
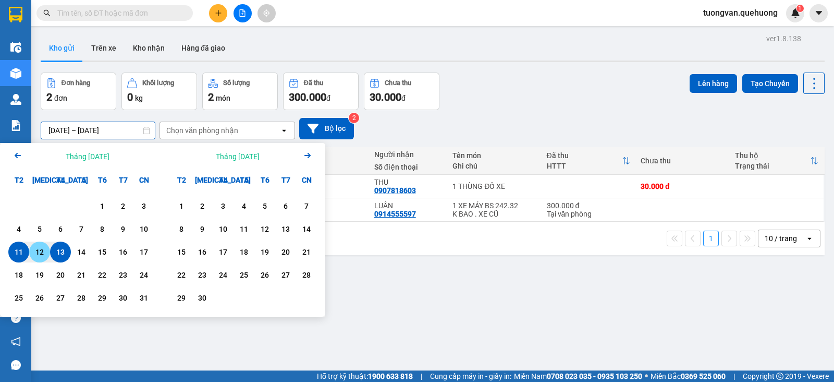
click at [37, 251] on div "12" at bounding box center [39, 252] width 15 height 13
click at [117, 130] on input "[DATE] – / /" at bounding box center [98, 130] width 114 height 17
click at [120, 131] on input "[DATE] – / /" at bounding box center [98, 130] width 114 height 17
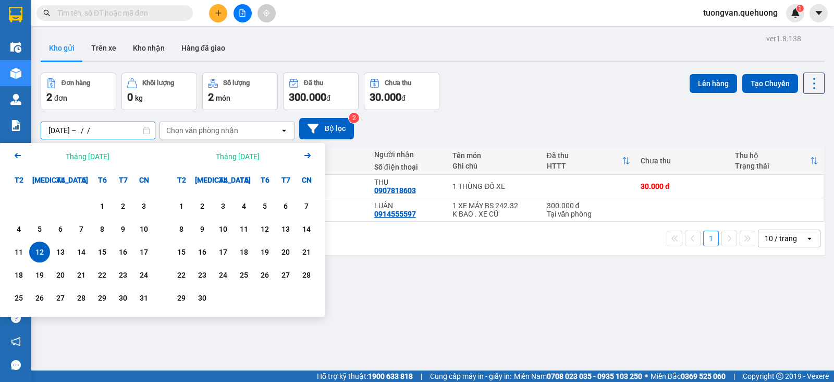
click at [120, 131] on input "[DATE] – / /" at bounding box center [98, 130] width 114 height 17
click at [100, 129] on input "[DATE] – / /" at bounding box center [98, 130] width 114 height 17
click at [95, 131] on input "[DATE] – / /" at bounding box center [98, 130] width 114 height 17
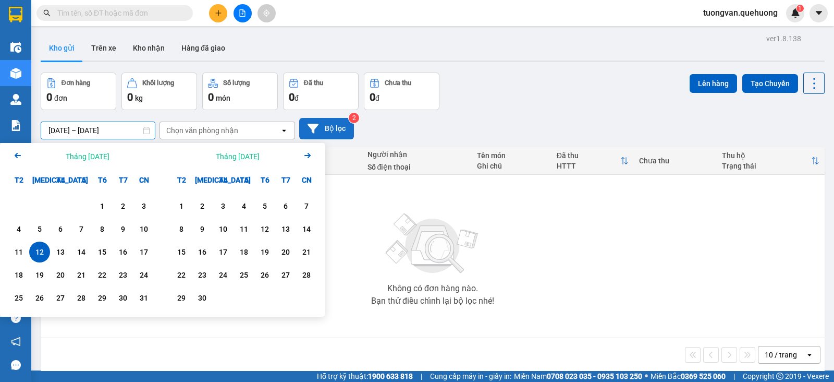
type input "[DATE] – [DATE]"
click at [329, 131] on button "Bộ lọc" at bounding box center [326, 128] width 55 height 21
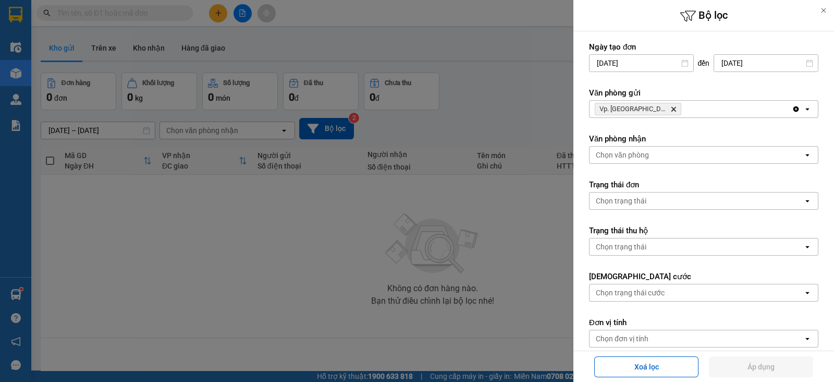
click at [283, 221] on div at bounding box center [417, 191] width 834 height 382
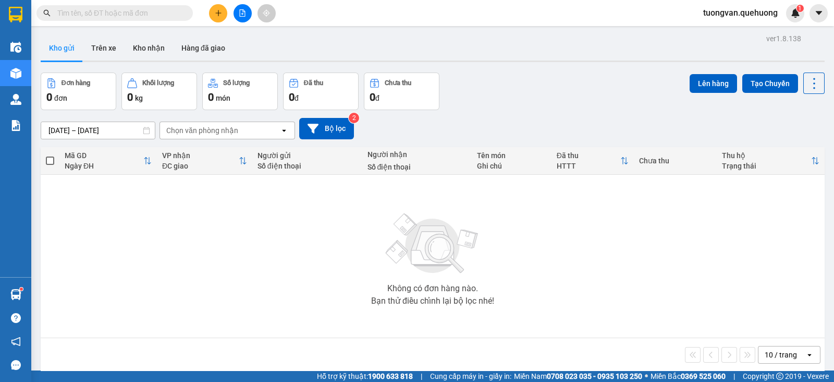
click at [280, 129] on icon "open" at bounding box center [284, 130] width 8 height 8
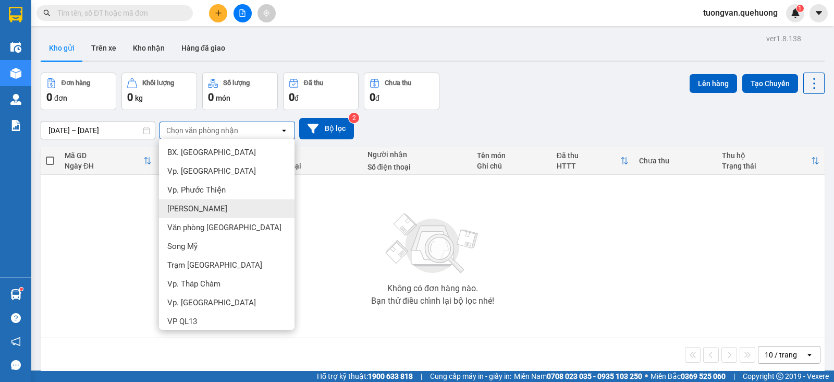
click at [217, 204] on span "[PERSON_NAME]" at bounding box center [197, 208] width 60 height 10
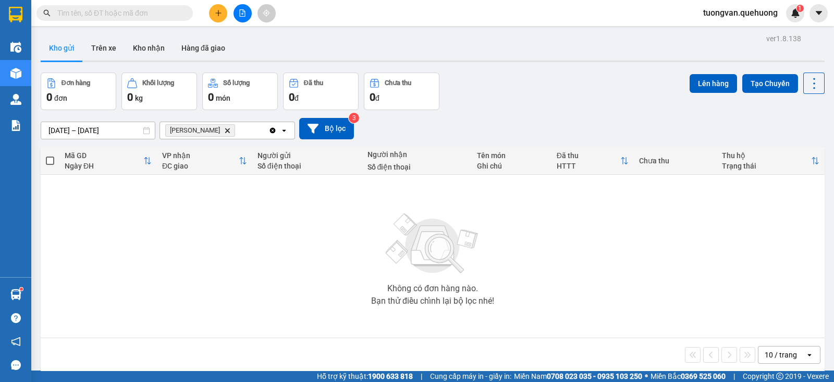
click at [230, 132] on icon "Delete" at bounding box center [227, 130] width 6 height 6
click at [235, 195] on div "Không có đơn hàng nào. Bạn thử điều chỉnh lại bộ lọc nhé!" at bounding box center [433, 256] width 774 height 156
click at [246, 11] on button at bounding box center [243, 13] width 18 height 18
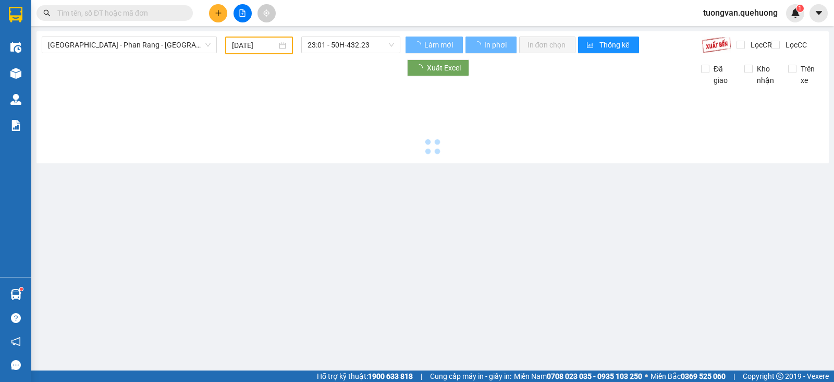
type input "[DATE]"
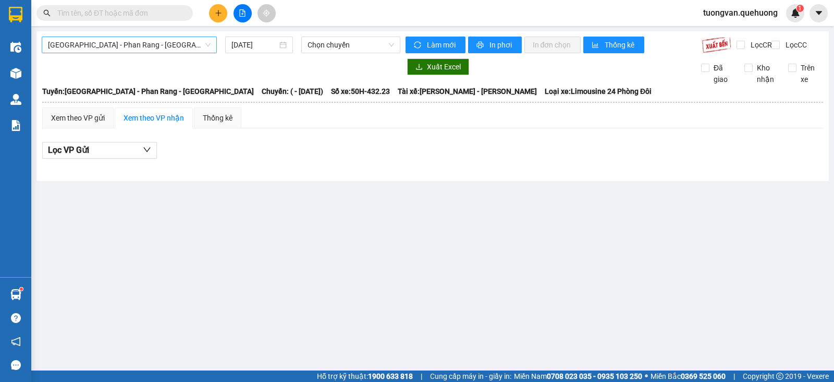
click at [209, 43] on span "[GEOGRAPHIC_DATA] - Phan Rang - [GEOGRAPHIC_DATA]" at bounding box center [129, 45] width 163 height 16
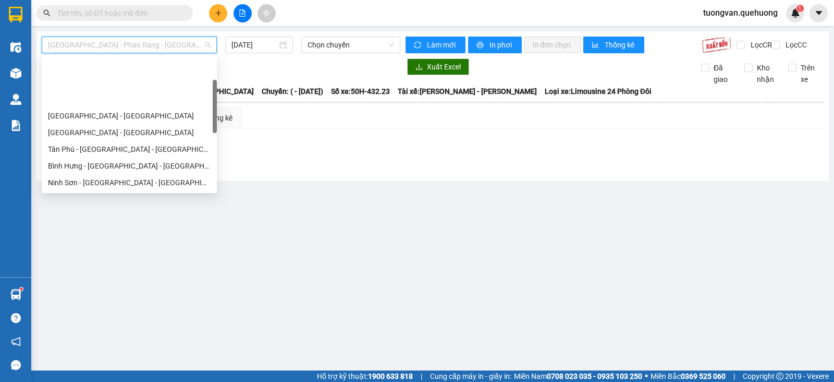
scroll to position [65, 0]
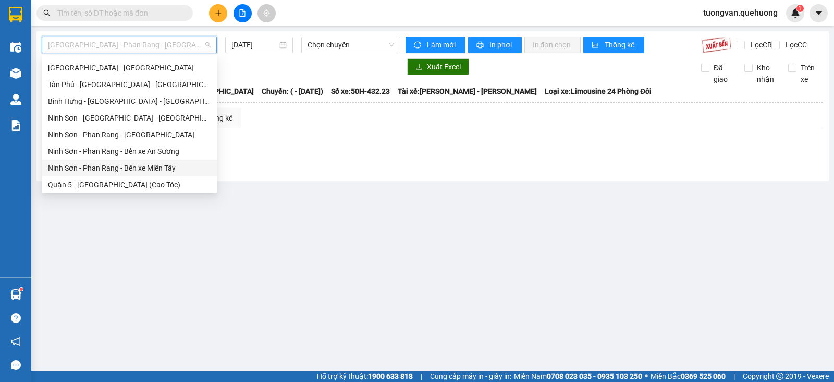
click at [157, 167] on div "Ninh Sơn - Phan Rang - Bến xe Miền Tây" at bounding box center [129, 167] width 163 height 11
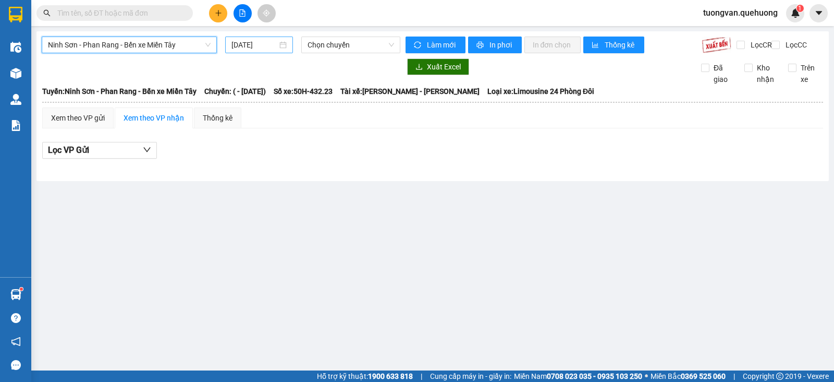
click at [284, 43] on div "[DATE]" at bounding box center [259, 44] width 56 height 11
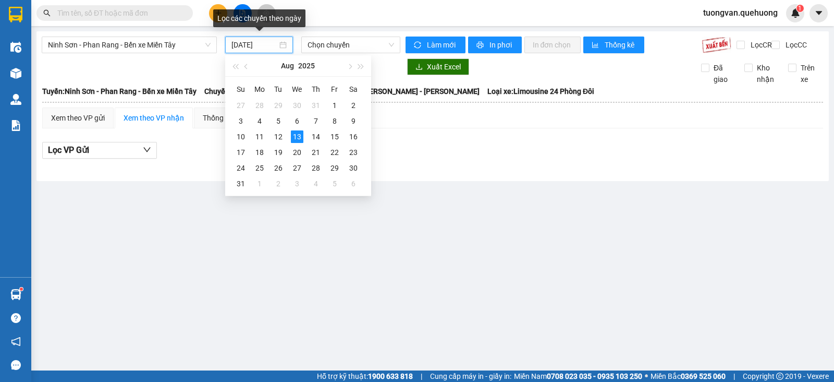
click at [281, 45] on div "[DATE]" at bounding box center [259, 44] width 56 height 11
click at [283, 136] on div "12" at bounding box center [278, 136] width 13 height 13
type input "[DATE]"
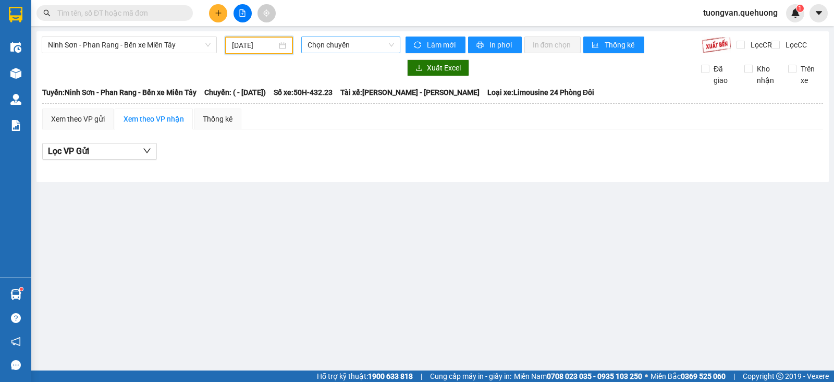
click at [395, 42] on div "Chọn chuyến" at bounding box center [350, 44] width 99 height 17
click at [379, 66] on div "Chọn chuyến" at bounding box center [348, 65] width 81 height 11
click at [389, 44] on span "Chọn chuyến" at bounding box center [351, 45] width 86 height 16
click at [390, 76] on div at bounding box center [221, 67] width 359 height 17
click at [77, 125] on div "Xem theo VP gửi" at bounding box center [78, 118] width 54 height 11
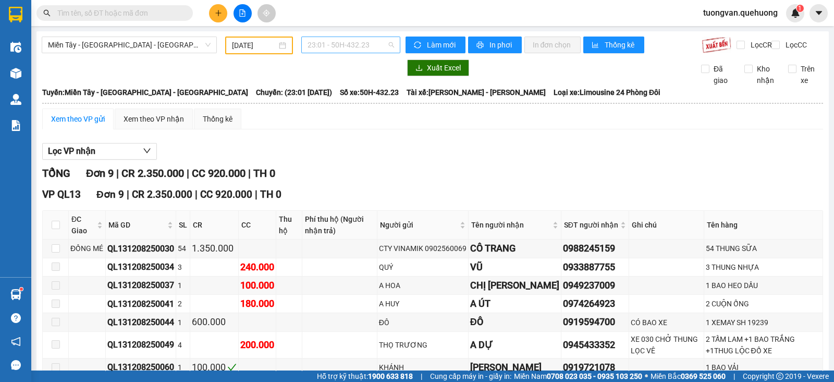
click at [388, 47] on span "23:01 - 50H-432.23" at bounding box center [351, 45] width 86 height 16
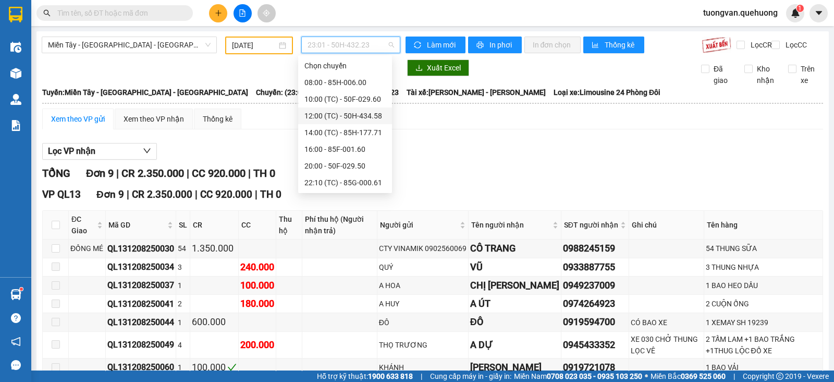
click at [472, 139] on div "Xem theo VP gửi Xem theo VP nhận Thống kê Lọc VP nhận TỔNG Đơn 9 | CR 2.350.000…" at bounding box center [432, 279] width 781 height 342
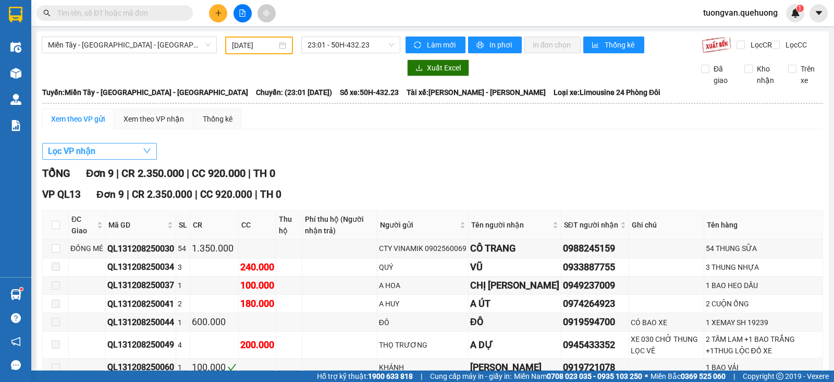
click at [145, 155] on icon "down" at bounding box center [147, 150] width 8 height 8
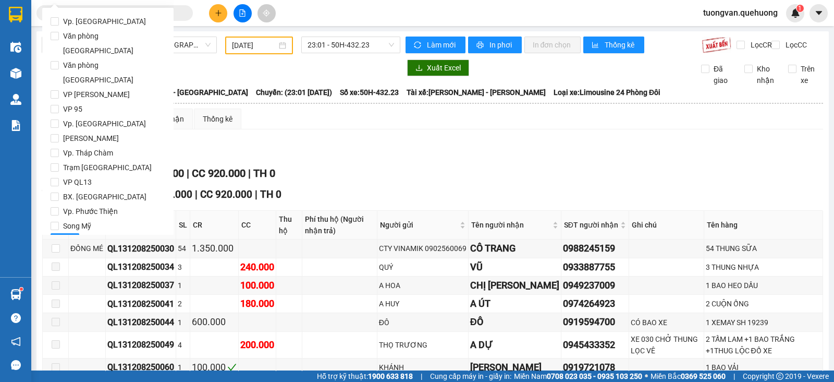
click at [298, 160] on div "Lọc VP nhận" at bounding box center [432, 151] width 781 height 17
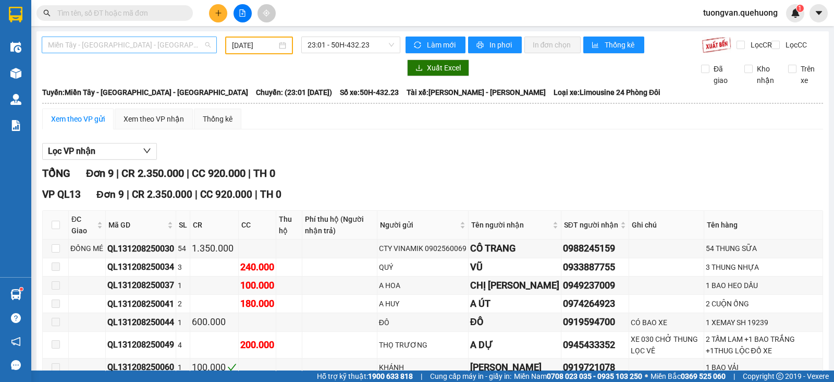
scroll to position [266, 0]
click at [207, 47] on span "Miền Tây - [GEOGRAPHIC_DATA] - [GEOGRAPHIC_DATA]" at bounding box center [129, 45] width 163 height 16
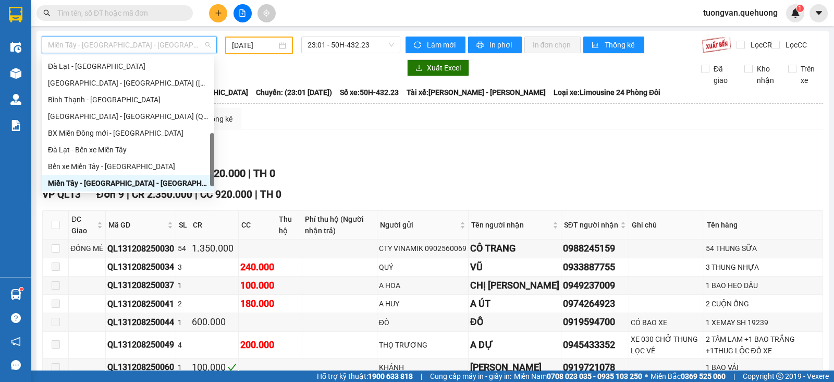
scroll to position [284, 0]
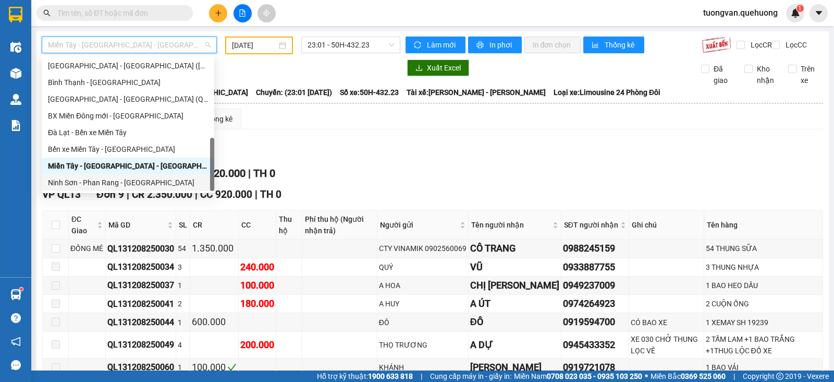
click at [119, 182] on div "Ninh Sơn - Phan Rang - [GEOGRAPHIC_DATA]" at bounding box center [128, 182] width 160 height 11
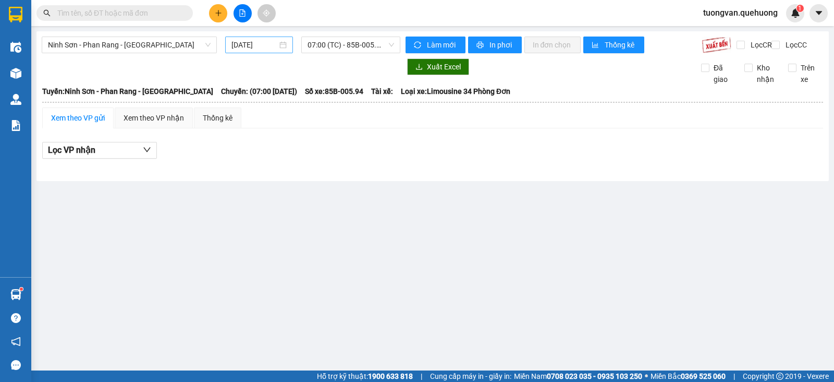
click at [280, 48] on div "[DATE]" at bounding box center [259, 44] width 56 height 11
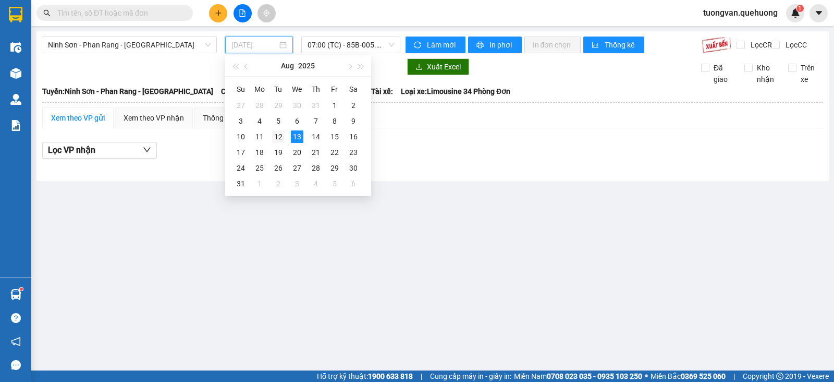
click at [281, 131] on div "12" at bounding box center [278, 136] width 13 height 13
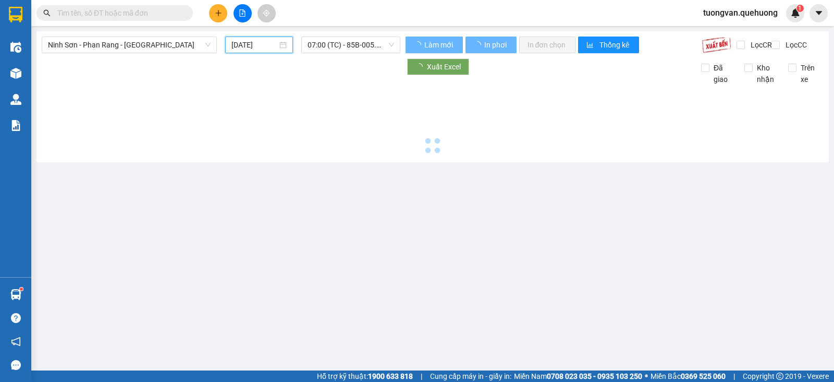
type input "[DATE]"
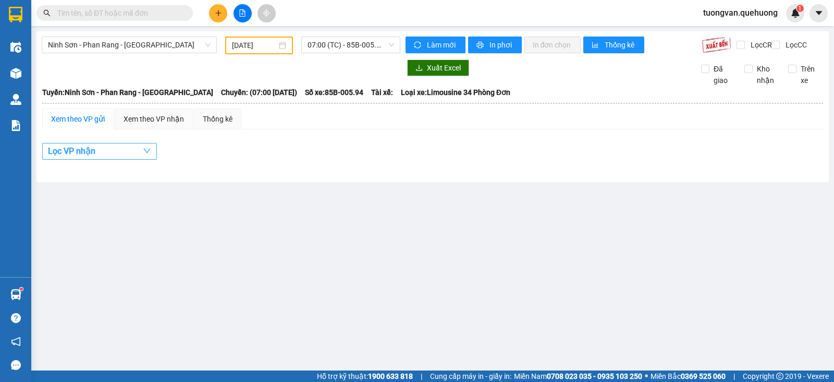
click at [149, 155] on icon "down" at bounding box center [147, 150] width 8 height 8
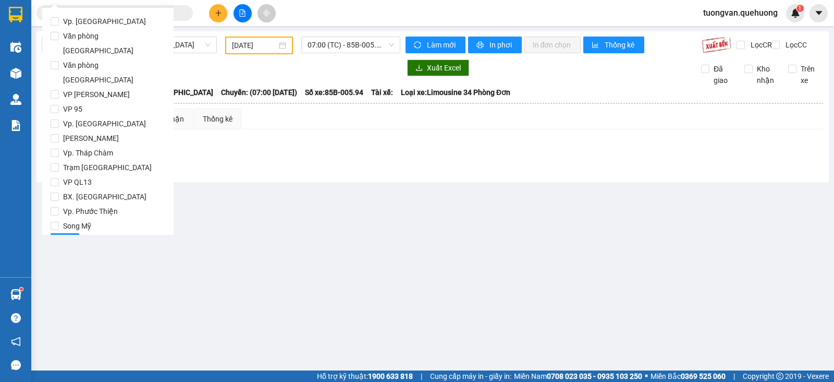
click at [267, 150] on div "Lọc VP nhận" at bounding box center [432, 151] width 781 height 17
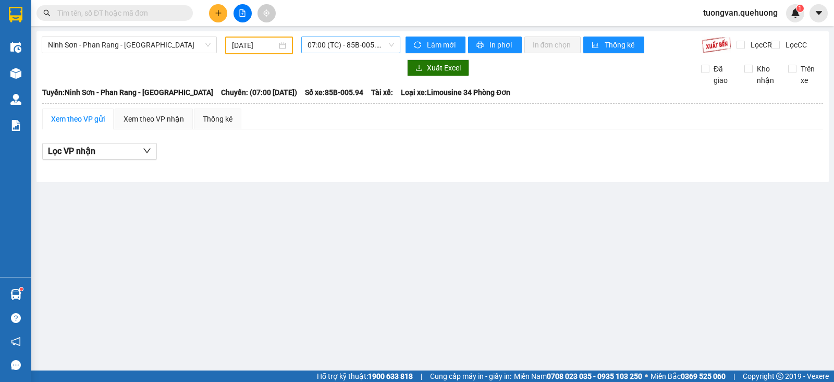
click at [390, 43] on span "07:00 (TC) - 85B-005.94" at bounding box center [351, 45] width 86 height 16
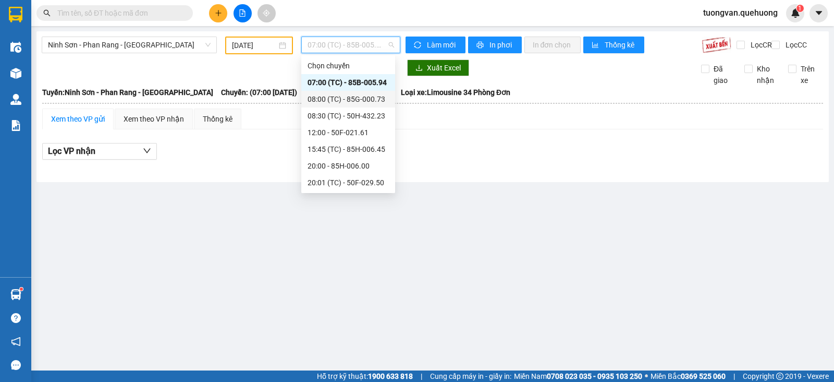
click at [365, 97] on div "08:00 (TC) - 85G-000.73" at bounding box center [348, 98] width 81 height 11
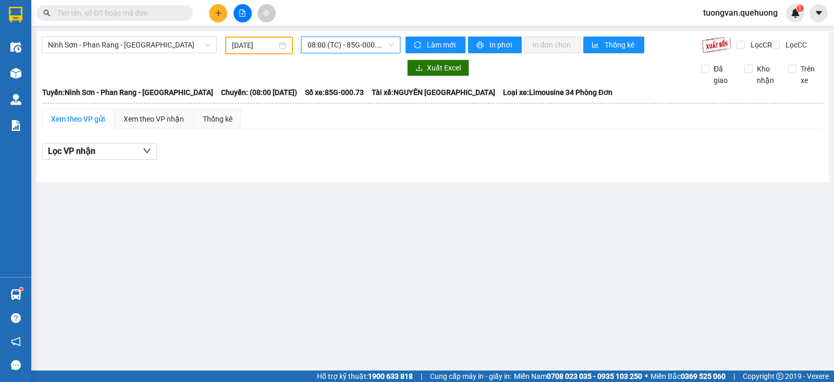
click at [391, 41] on span "08:00 (TC) - 85G-000.73" at bounding box center [351, 45] width 86 height 16
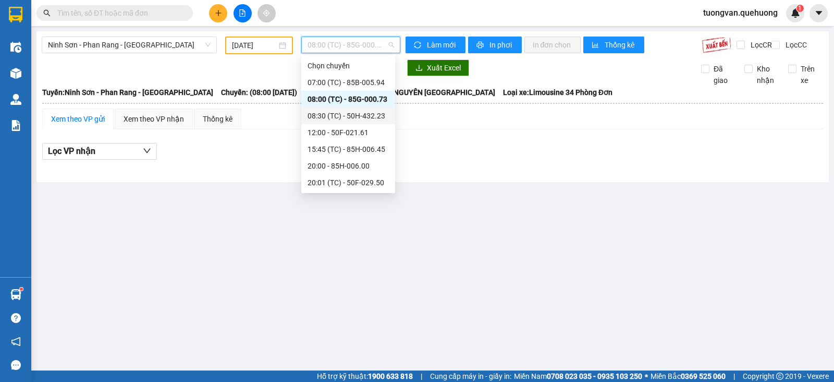
click at [372, 112] on div "08:30 (TC) - 50H-432.23" at bounding box center [348, 115] width 81 height 11
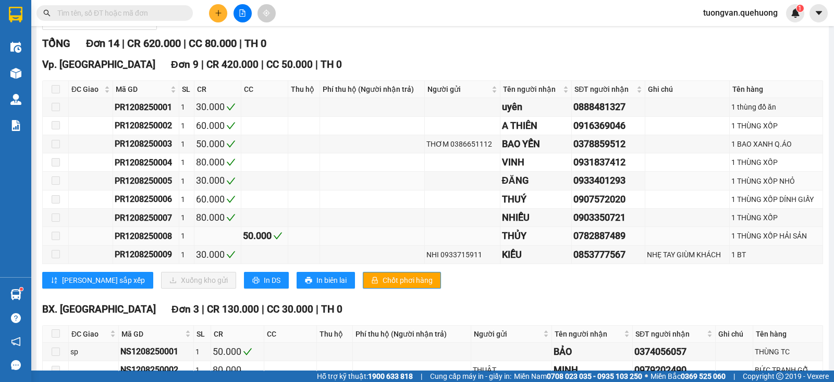
scroll to position [65, 0]
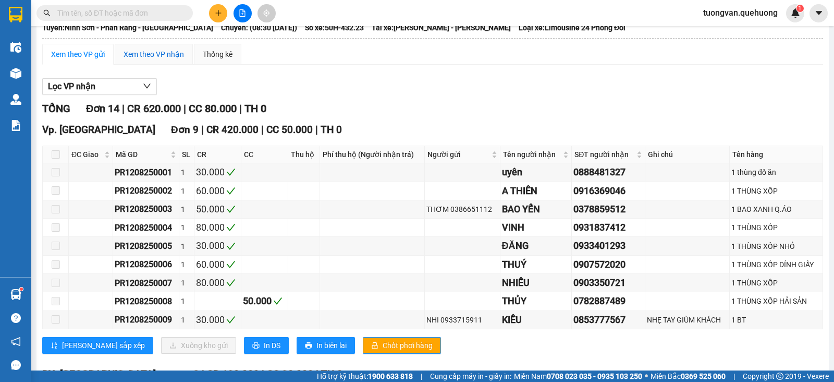
click at [154, 59] on div "Xem theo VP nhận" at bounding box center [154, 53] width 60 height 11
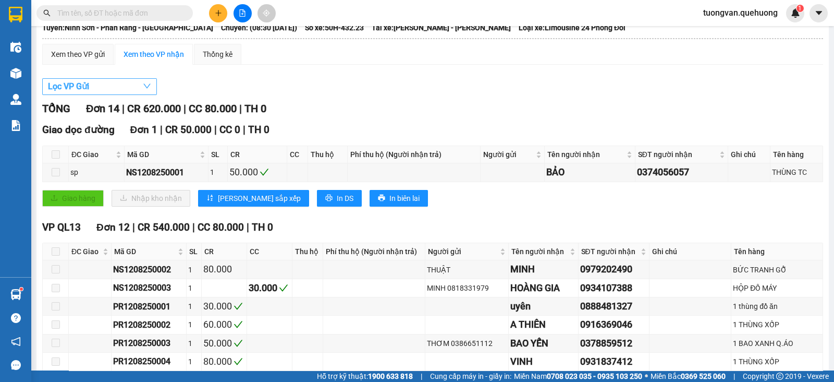
click at [146, 90] on icon "down" at bounding box center [147, 86] width 8 height 8
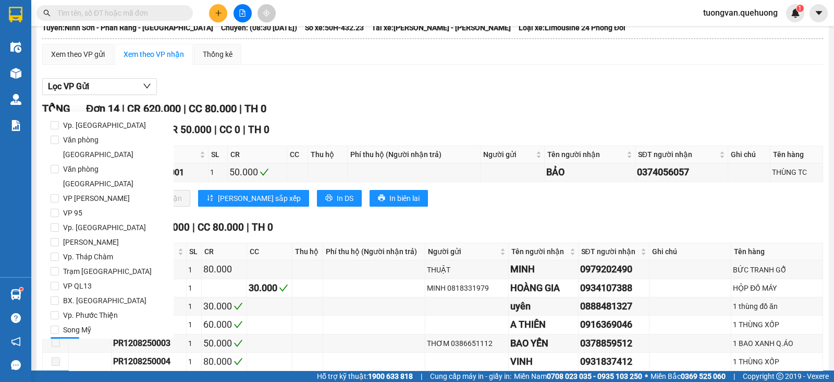
click at [392, 115] on div "TỔNG Đơn 14 | CR 620.000 | CC 80.000 | TH 0" at bounding box center [432, 109] width 781 height 16
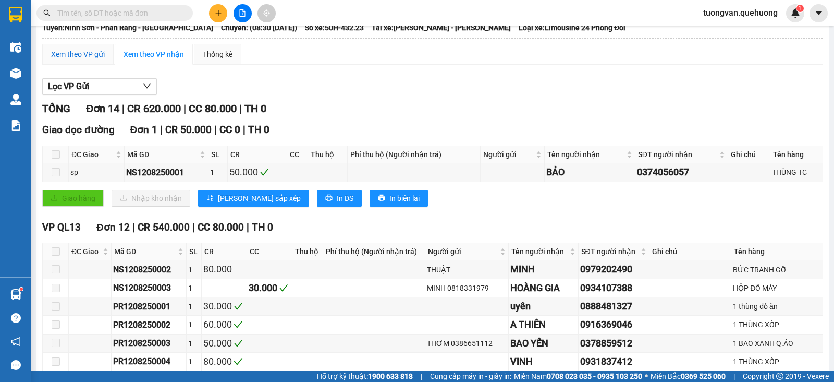
click at [83, 58] on div "Xem theo VP gửi" at bounding box center [78, 53] width 54 height 11
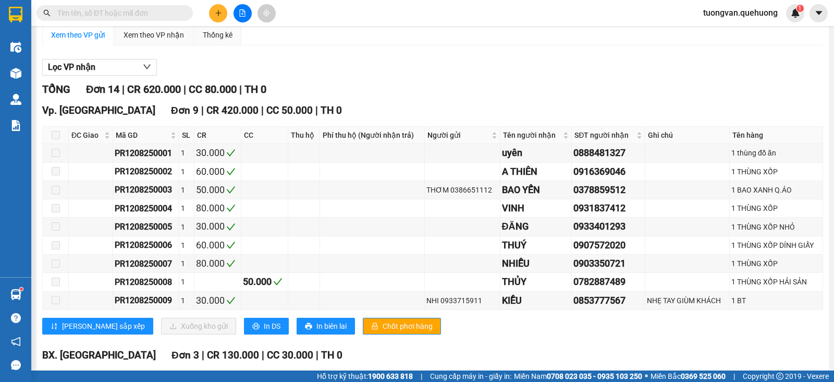
scroll to position [19, 0]
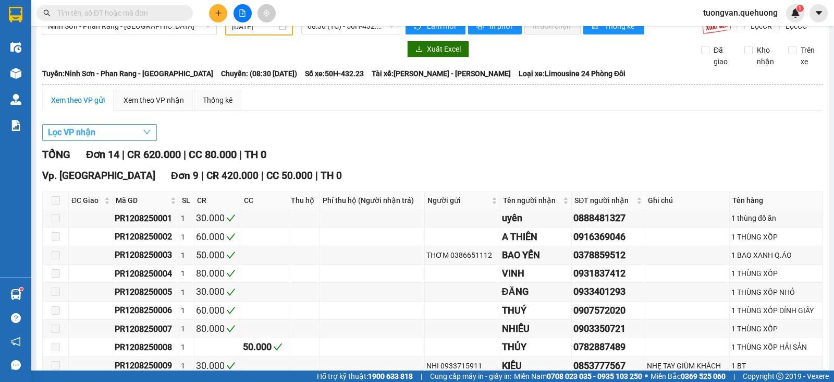
click at [148, 136] on icon "down" at bounding box center [147, 132] width 8 height 8
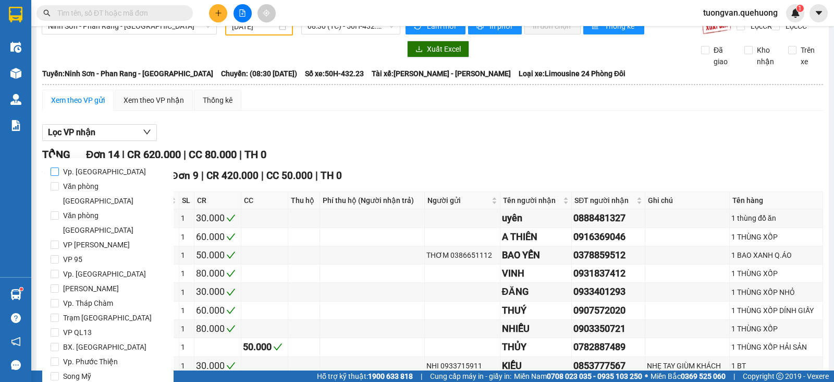
click at [82, 169] on span "Vp. [GEOGRAPHIC_DATA]" at bounding box center [104, 171] width 91 height 15
click at [59, 169] on input "Vp. [GEOGRAPHIC_DATA]" at bounding box center [55, 171] width 8 height 8
checkbox input "true"
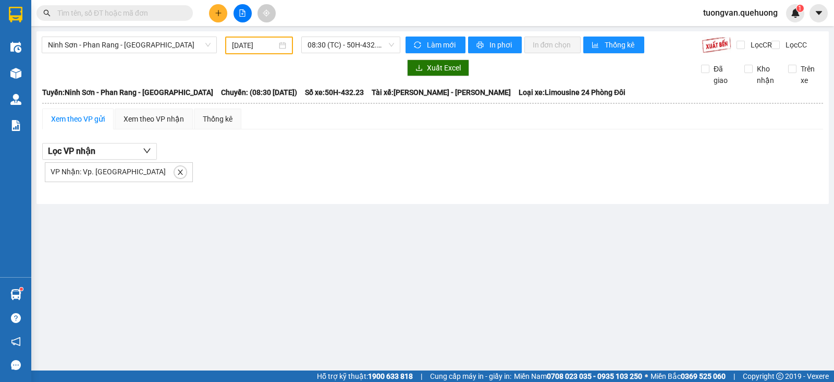
scroll to position [0, 0]
click at [442, 41] on span "Làm mới" at bounding box center [442, 44] width 30 height 11
click at [177, 176] on icon "close" at bounding box center [180, 171] width 7 height 7
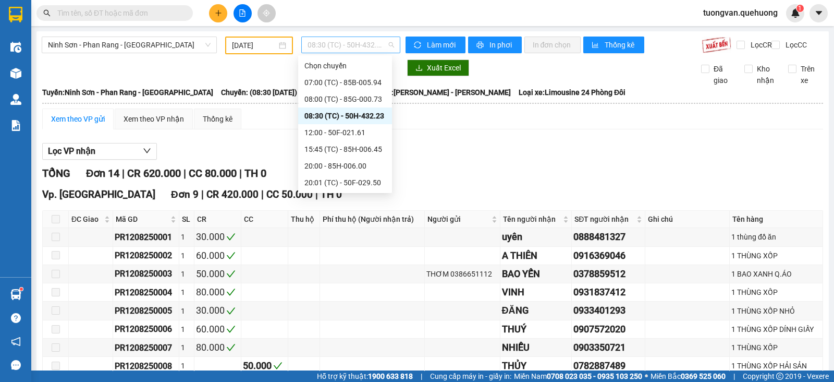
click at [387, 45] on span "08:30 (TC) - 50H-432.23" at bounding box center [351, 45] width 86 height 16
click at [364, 130] on div "12:00 - 50F-021.61" at bounding box center [344, 132] width 81 height 11
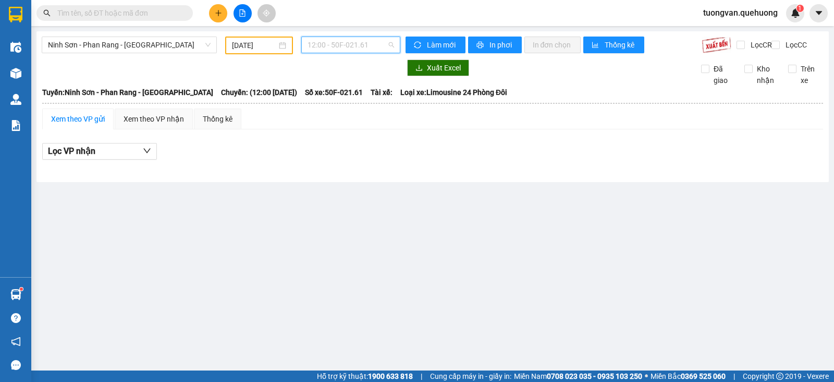
click at [390, 43] on span "12:00 - 50F-021.61" at bounding box center [351, 45] width 86 height 16
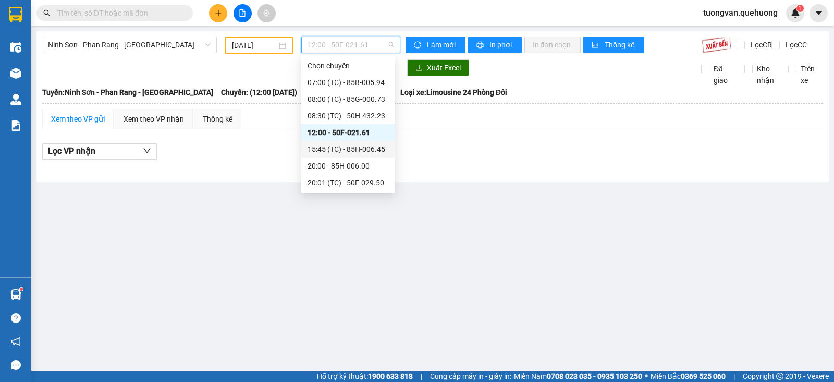
click at [363, 151] on div "15:45 (TC) - 85H-006.45" at bounding box center [348, 148] width 81 height 11
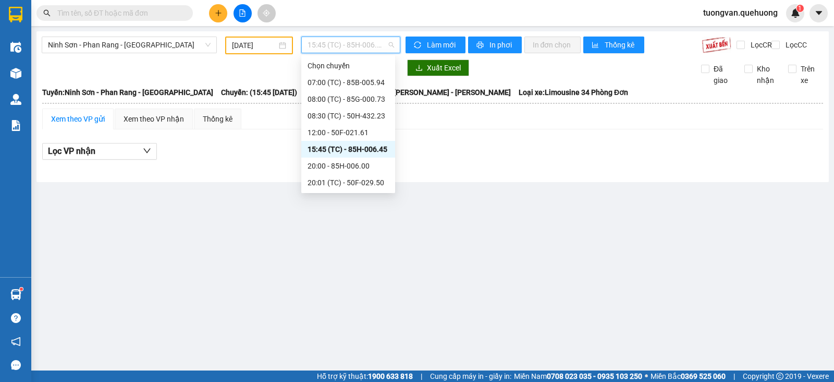
click at [389, 45] on span "15:45 (TC) - 85H-006.45" at bounding box center [351, 45] width 86 height 16
click at [365, 161] on div "20:00 - 85H-006.00" at bounding box center [348, 165] width 81 height 11
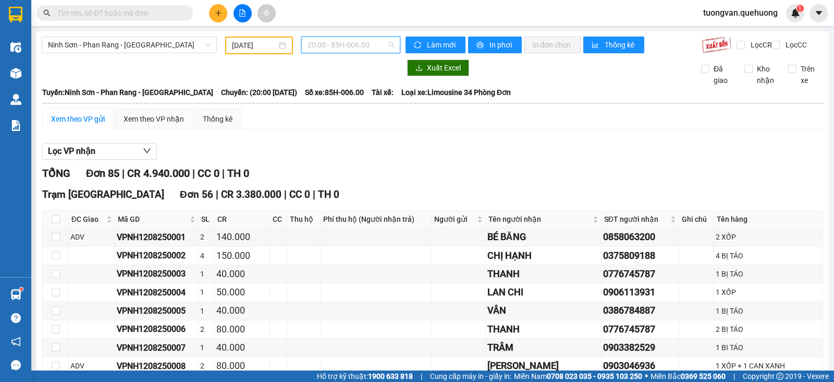
click at [385, 44] on span "20:00 - 85H-006.00" at bounding box center [351, 45] width 86 height 16
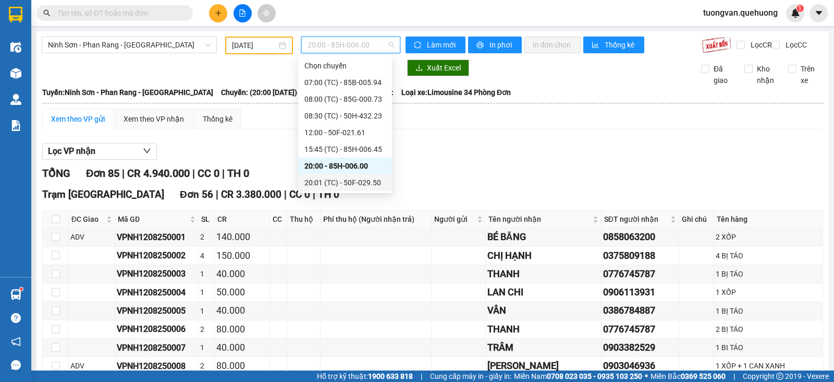
click at [348, 179] on div "20:01 (TC) - 50F-029.50" at bounding box center [344, 182] width 81 height 11
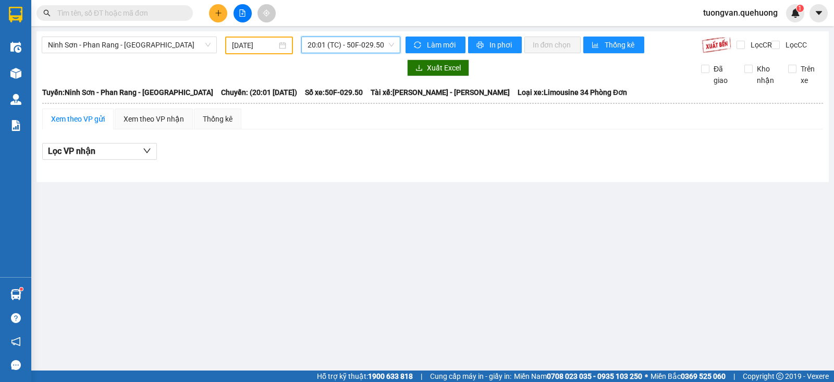
click at [388, 43] on span "20:01 (TC) - 50F-029.50" at bounding box center [351, 45] width 86 height 16
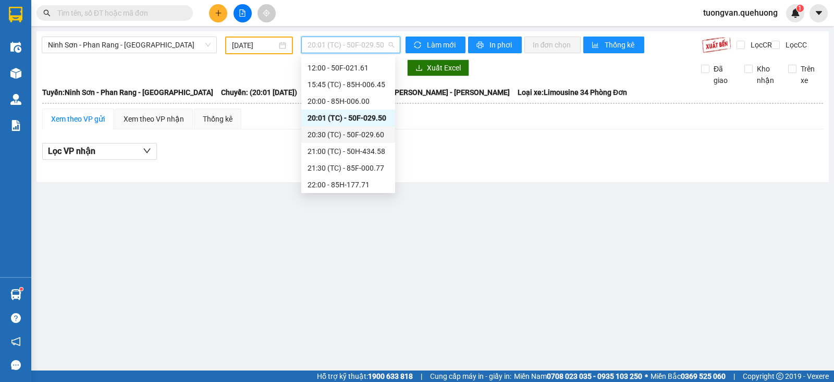
scroll to position [100, 0]
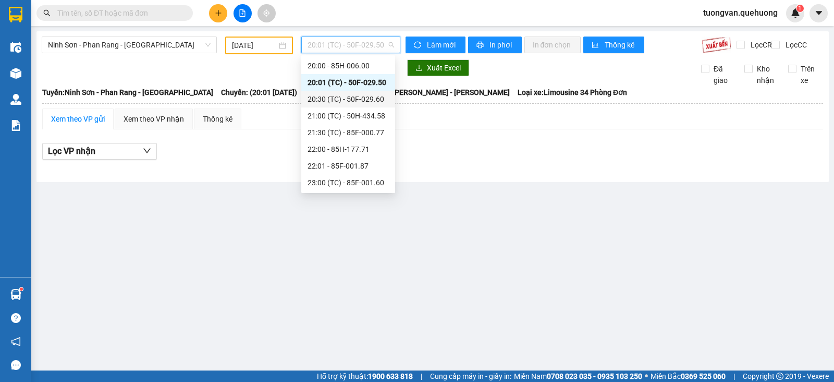
click at [342, 99] on div "20:30 (TC) - 50F-029.60" at bounding box center [348, 98] width 81 height 11
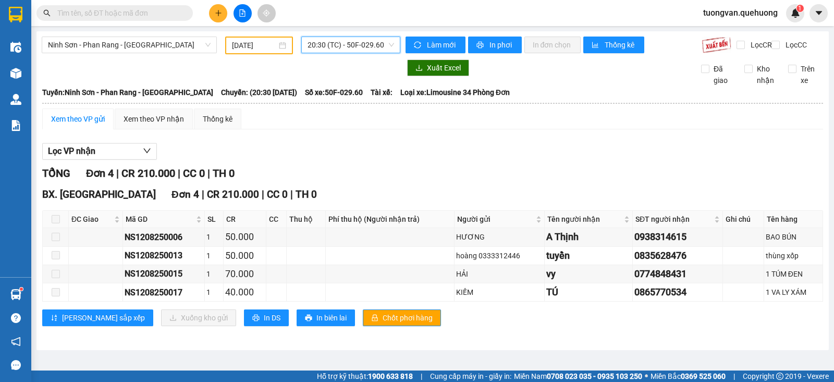
click at [459, 181] on div "TỔNG Đơn 4 | CR 210.000 | CC 0 | TH 0" at bounding box center [432, 173] width 781 height 16
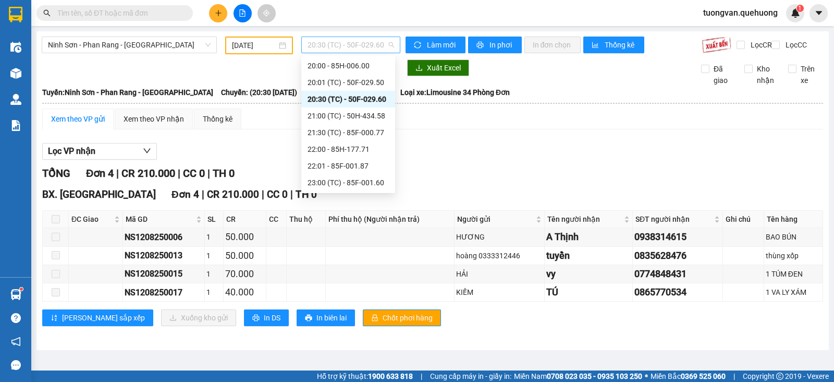
click at [392, 46] on span "20:30 (TC) - 50F-029.60" at bounding box center [351, 45] width 86 height 16
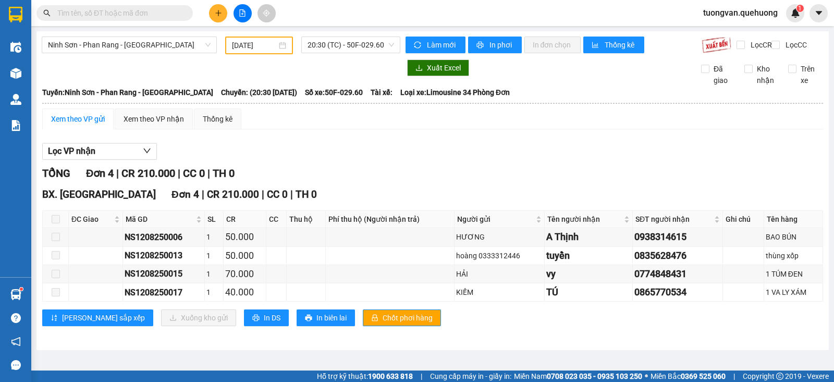
drag, startPoint x: 190, startPoint y: 161, endPoint x: 165, endPoint y: 168, distance: 26.2
click at [190, 160] on div "Lọc VP nhận" at bounding box center [432, 151] width 781 height 17
click at [150, 155] on icon "down" at bounding box center [147, 150] width 8 height 8
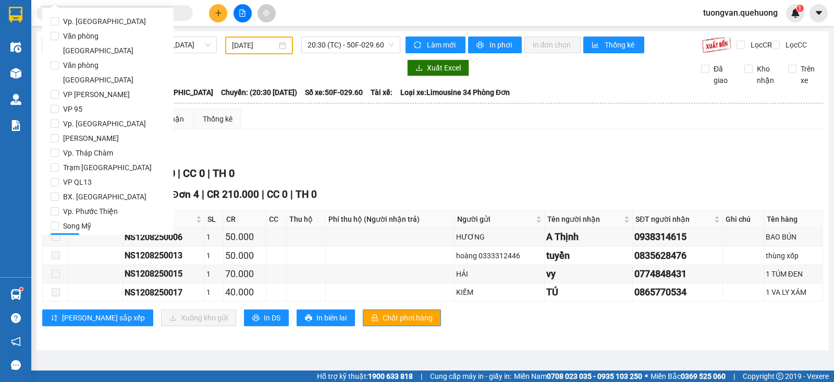
click at [243, 160] on div "Lọc VP nhận" at bounding box center [432, 151] width 781 height 17
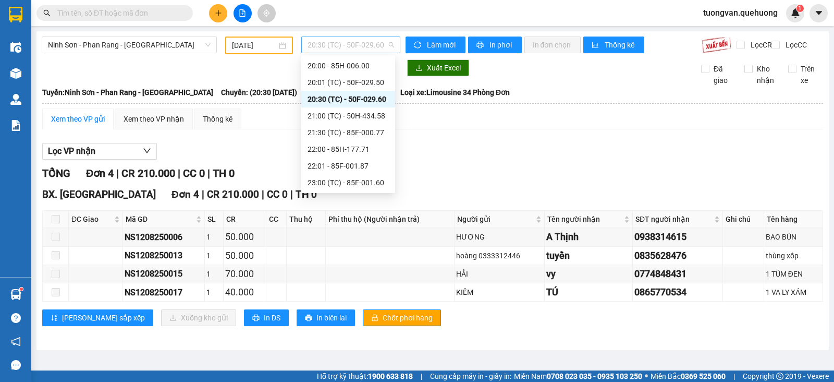
click at [391, 42] on span "20:30 (TC) - 50F-029.60" at bounding box center [351, 45] width 86 height 16
click at [375, 119] on div "21:00 (TC) - 50H-434.58" at bounding box center [348, 115] width 81 height 11
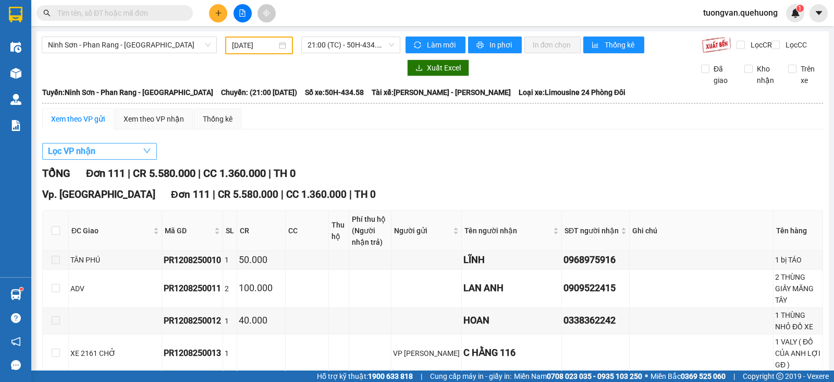
click at [150, 155] on icon "down" at bounding box center [147, 150] width 8 height 8
click at [263, 156] on div "Lọc VP nhận" at bounding box center [432, 151] width 781 height 17
click at [140, 125] on div "Xem theo VP nhận" at bounding box center [154, 118] width 60 height 11
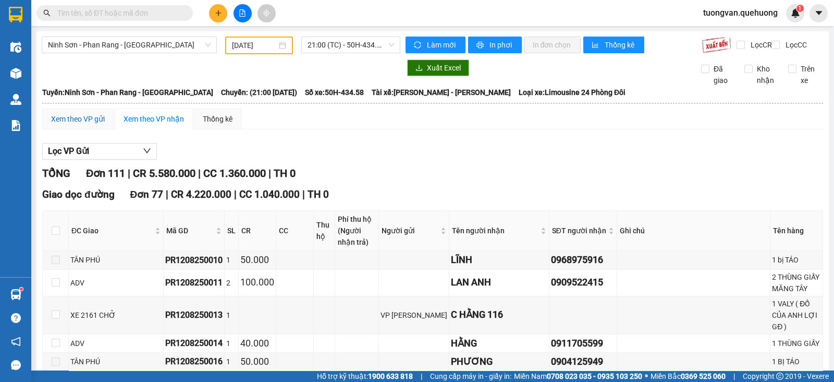
click at [66, 125] on div "Xem theo VP gửi" at bounding box center [78, 118] width 54 height 11
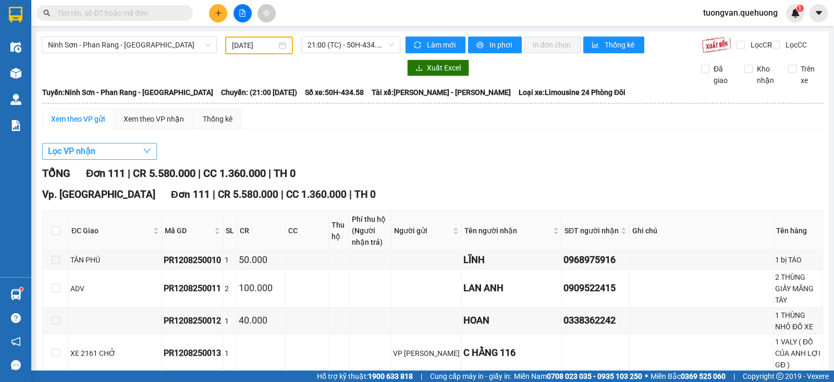
click at [146, 155] on icon "down" at bounding box center [147, 150] width 8 height 8
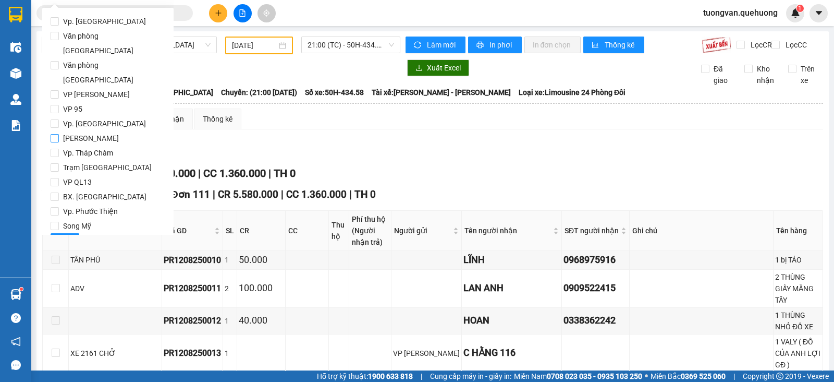
click at [70, 131] on span "[PERSON_NAME]" at bounding box center [91, 138] width 64 height 15
click at [59, 134] on input "[PERSON_NAME]" at bounding box center [55, 138] width 8 height 8
checkbox input "true"
click at [65, 236] on span "Lọc" at bounding box center [65, 241] width 12 height 11
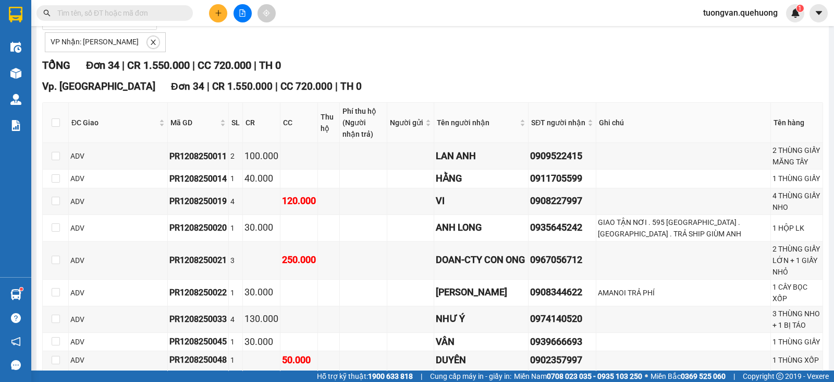
scroll to position [65, 0]
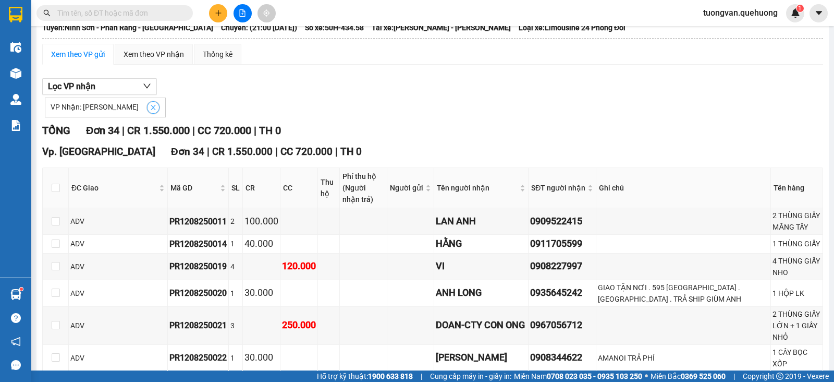
click at [151, 111] on icon "close" at bounding box center [153, 107] width 7 height 7
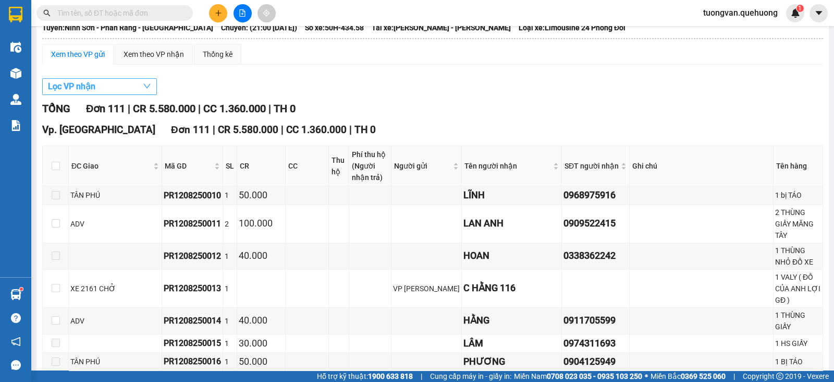
click at [151, 93] on span "button" at bounding box center [147, 86] width 8 height 13
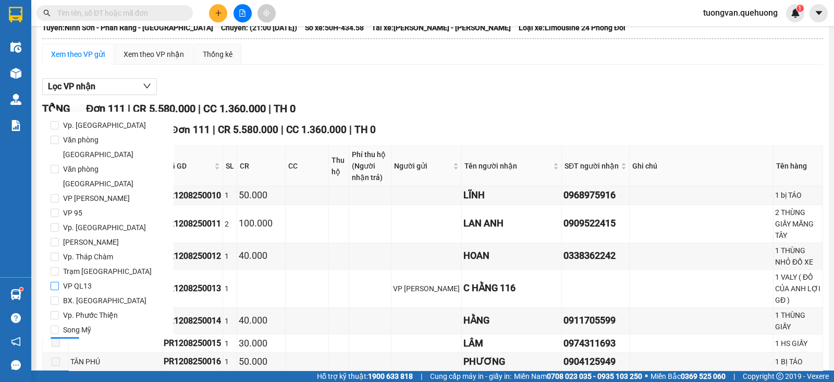
click at [87, 278] on span "VP QL13" at bounding box center [77, 285] width 37 height 15
click at [59, 281] on input "VP QL13" at bounding box center [55, 285] width 8 height 8
checkbox input "true"
click at [67, 339] on span "Lọc" at bounding box center [65, 344] width 12 height 11
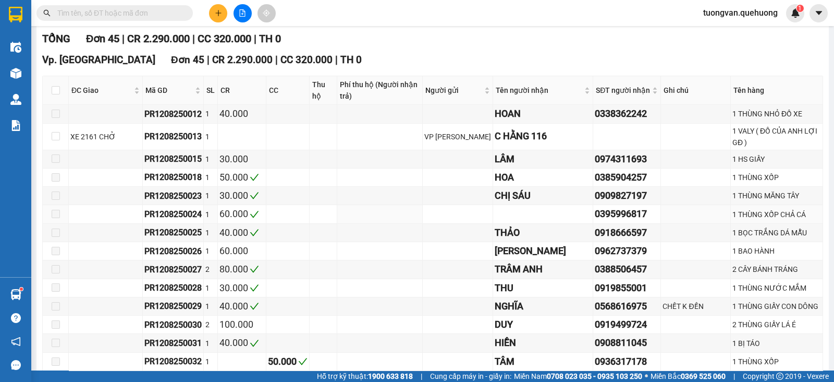
scroll to position [91, 0]
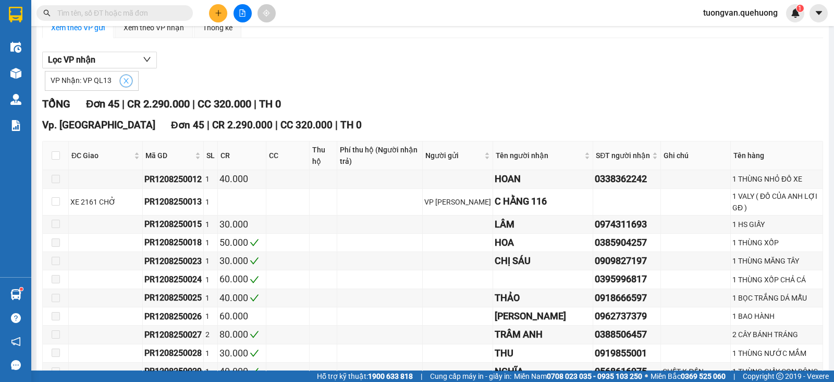
click at [123, 84] on icon "close" at bounding box center [126, 80] width 7 height 7
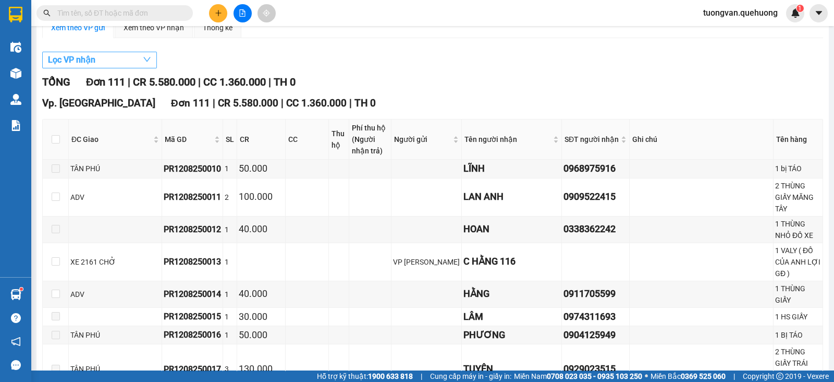
click at [150, 66] on span "button" at bounding box center [147, 59] width 8 height 13
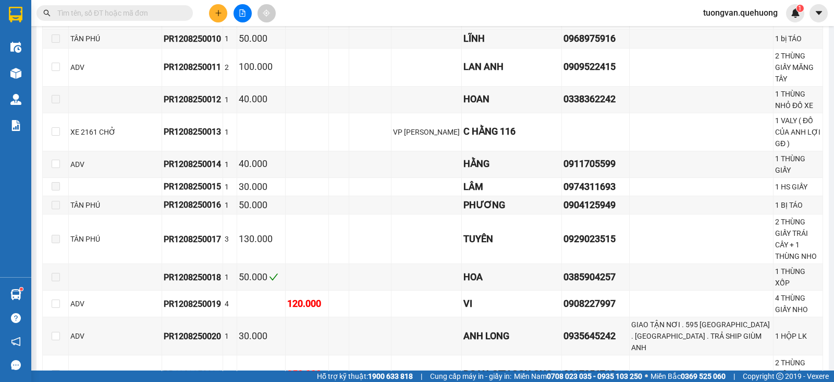
scroll to position [0, 0]
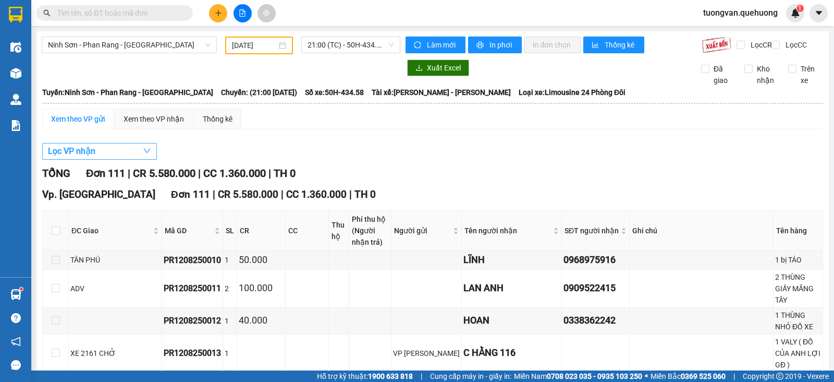
click at [151, 155] on icon "down" at bounding box center [147, 150] width 8 height 8
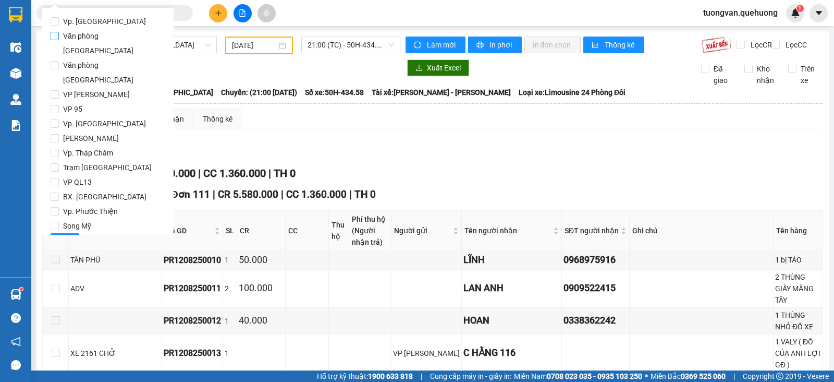
click at [53, 35] on input "Văn phòng [GEOGRAPHIC_DATA]" at bounding box center [55, 36] width 8 height 8
checkbox input "true"
click at [65, 236] on span "Lọc" at bounding box center [65, 241] width 12 height 11
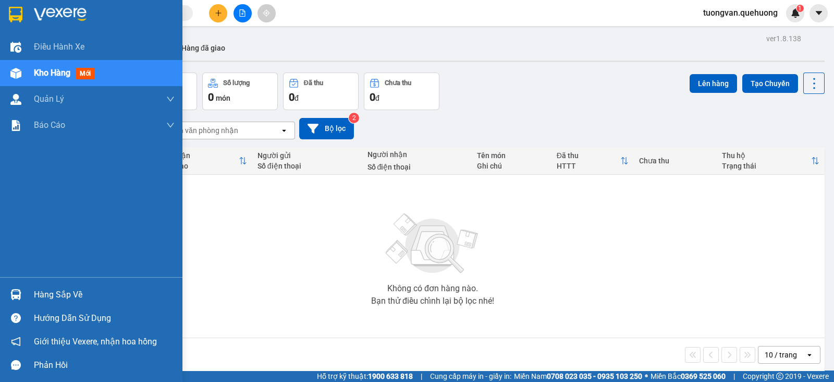
click at [23, 11] on div at bounding box center [16, 14] width 18 height 18
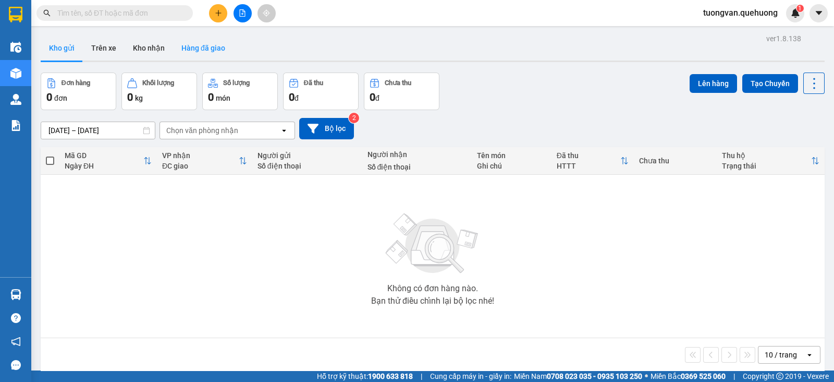
click at [211, 43] on button "Hàng đã giao" at bounding box center [203, 47] width 60 height 25
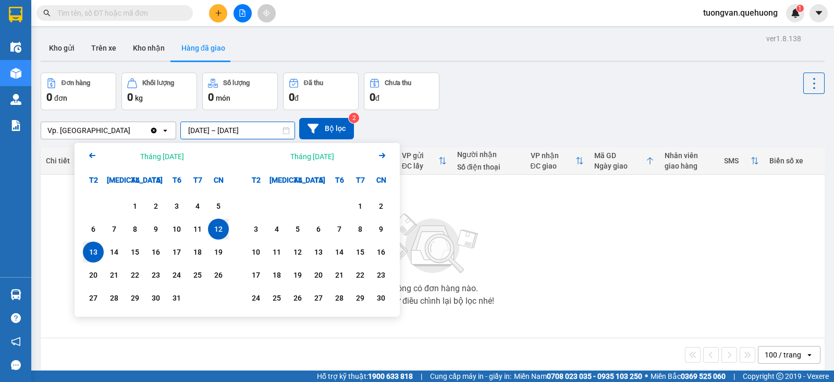
click at [280, 129] on input "[DATE] – [DATE]" at bounding box center [238, 130] width 114 height 17
click at [601, 107] on div "Đơn hàng 0 đơn Khối lượng 0 kg Số lượng 0 món Đã thu 0 đ Chưa thu 0 đ" at bounding box center [433, 91] width 784 height 38
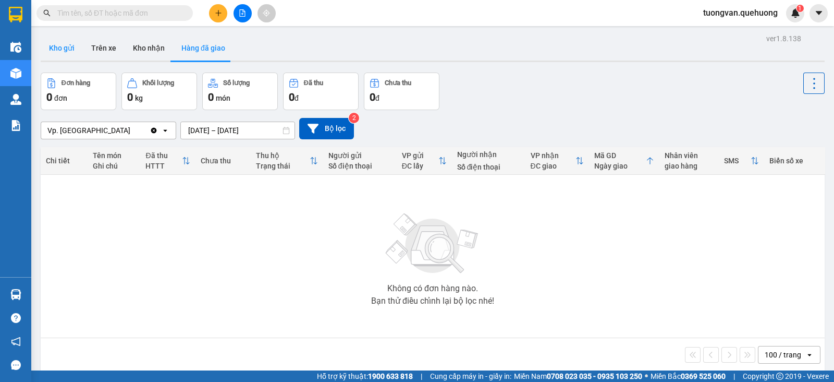
click at [52, 54] on button "Kho gửi" at bounding box center [62, 47] width 42 height 25
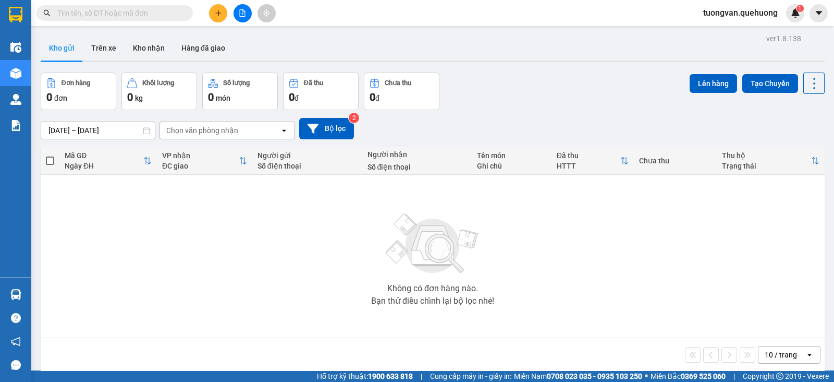
click at [271, 265] on div "Không có đơn hàng nào. Bạn thử điều chỉnh lại bộ lọc nhé!" at bounding box center [433, 256] width 774 height 156
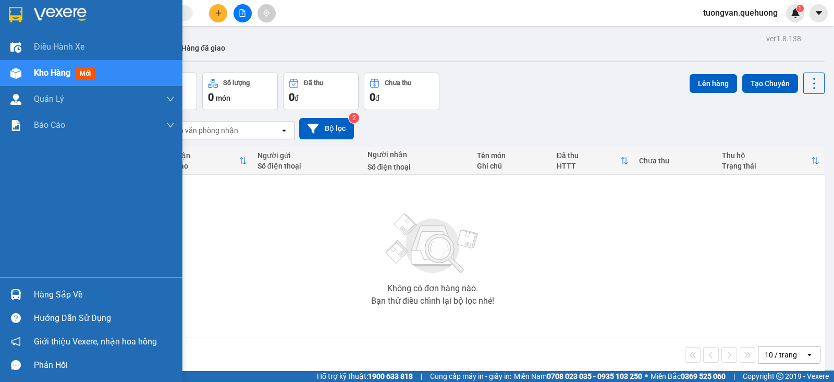
click at [45, 73] on span "Kho hàng" at bounding box center [52, 73] width 36 height 10
click at [41, 51] on span "Điều hành xe" at bounding box center [60, 46] width 52 height 13
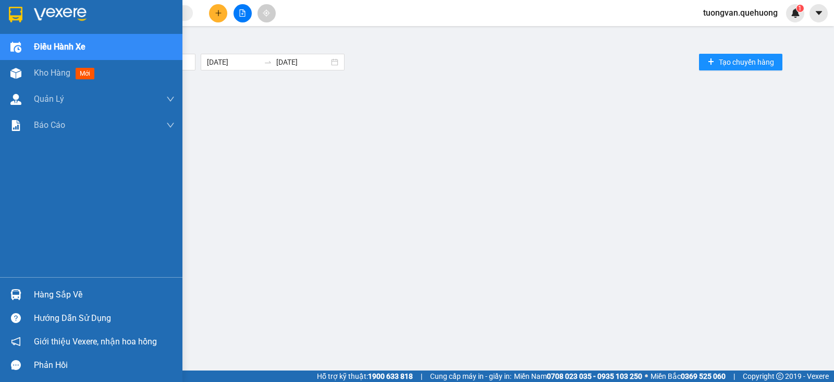
click at [21, 11] on img at bounding box center [16, 15] width 14 height 16
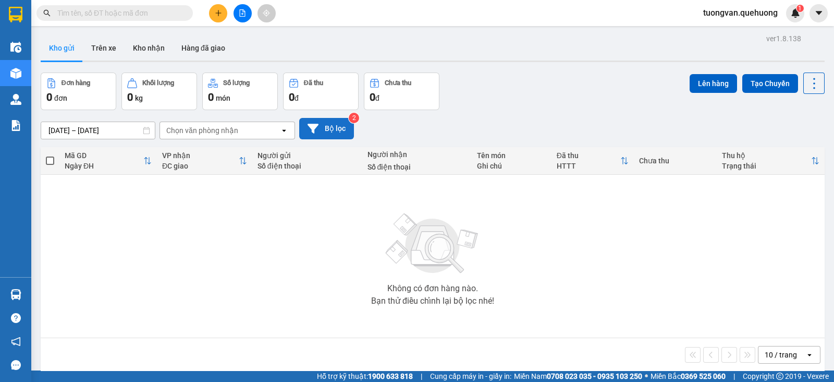
click at [345, 132] on button "Bộ lọc" at bounding box center [326, 128] width 55 height 21
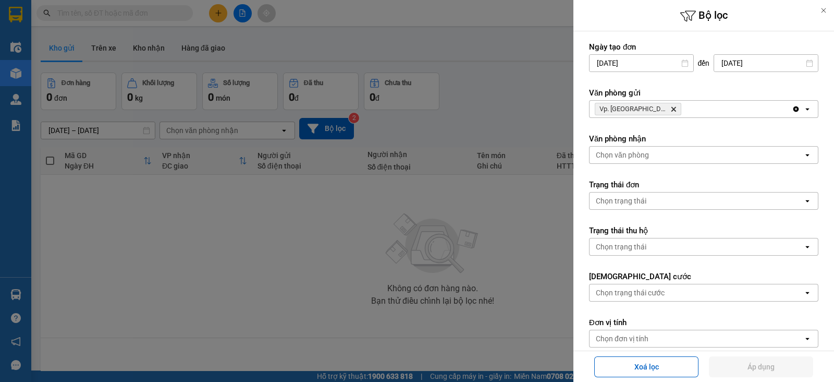
click at [492, 99] on div at bounding box center [417, 191] width 834 height 382
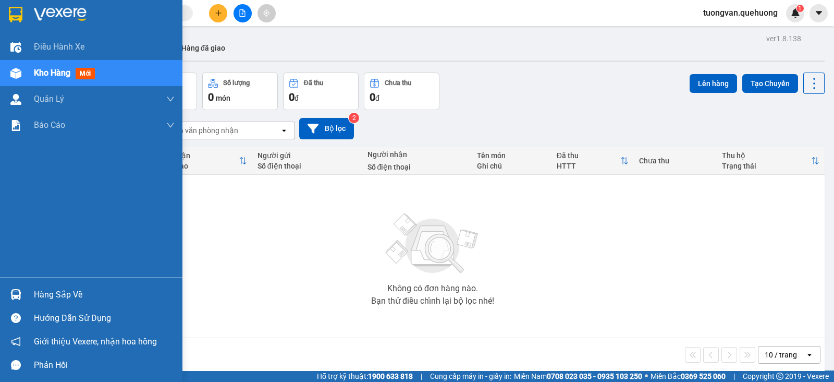
click at [52, 19] on img at bounding box center [60, 15] width 53 height 16
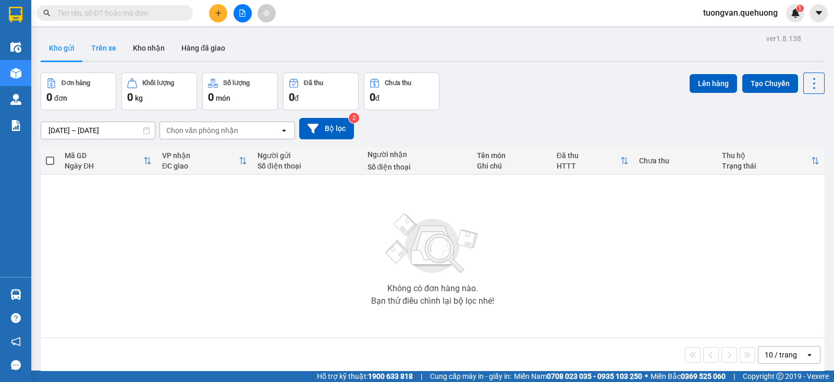
click at [114, 45] on button "Trên xe" at bounding box center [104, 47] width 42 height 25
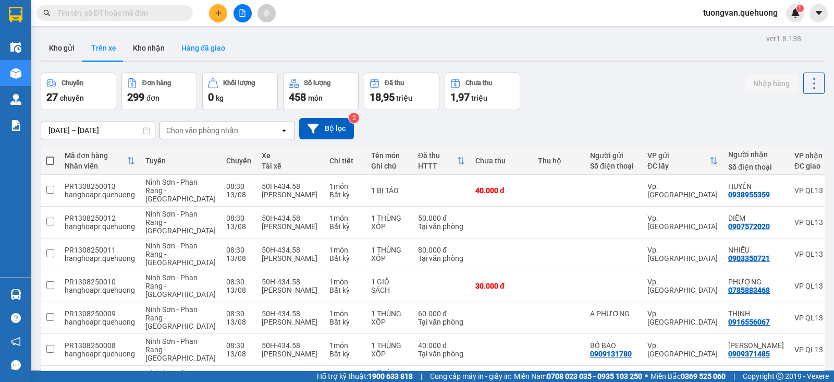
click at [209, 43] on button "Hàng đã giao" at bounding box center [203, 47] width 60 height 25
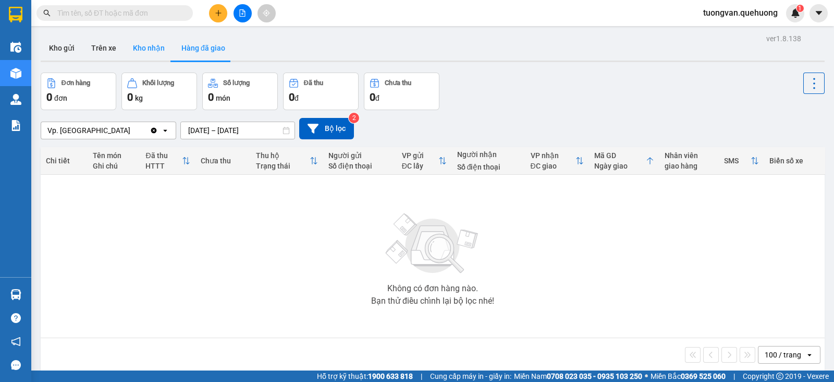
click at [155, 48] on button "Kho nhận" at bounding box center [149, 47] width 48 height 25
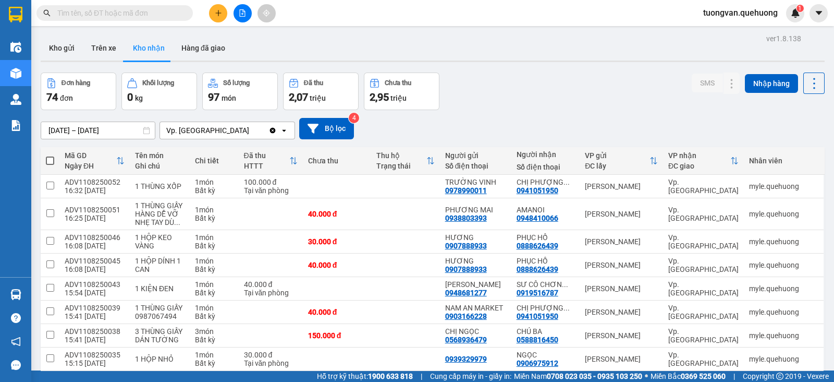
click at [133, 130] on input "[DATE] – [DATE]" at bounding box center [98, 130] width 114 height 17
click at [68, 39] on button "Kho gửi" at bounding box center [62, 47] width 42 height 25
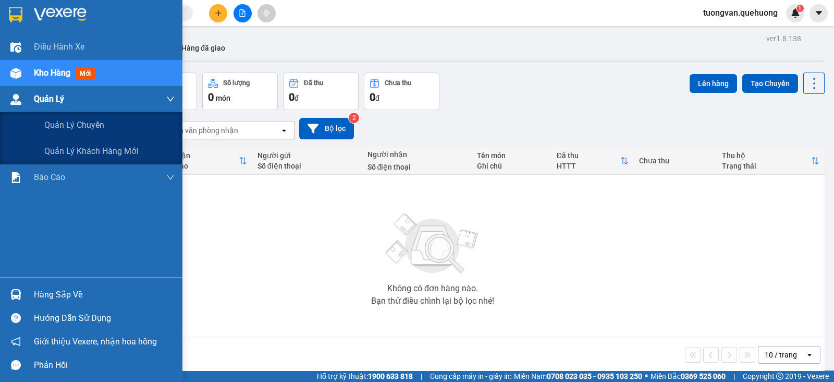
click at [26, 95] on div "Quản Lý" at bounding box center [91, 99] width 182 height 26
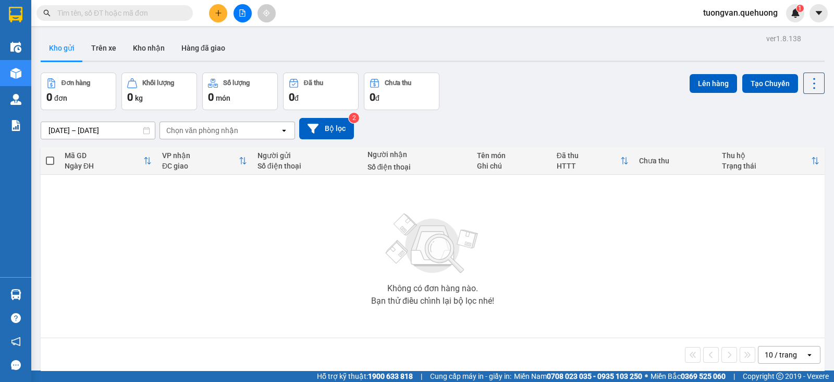
click at [552, 40] on div "Kho gửi Trên xe Kho nhận Hàng đã giao" at bounding box center [433, 49] width 784 height 28
click at [247, 8] on button at bounding box center [243, 13] width 18 height 18
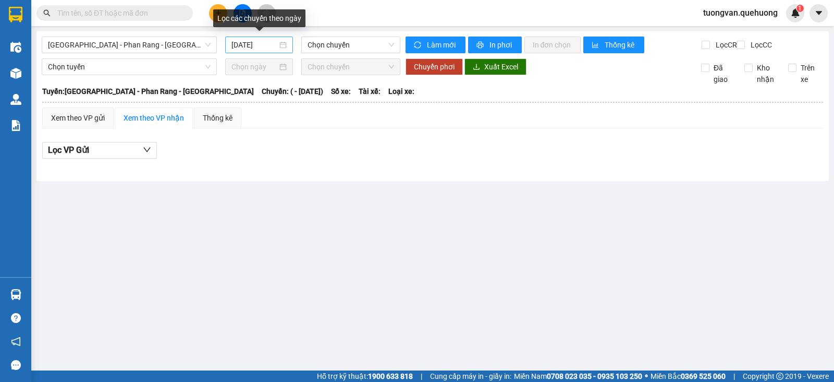
click at [286, 50] on div "[DATE]" at bounding box center [259, 44] width 56 height 11
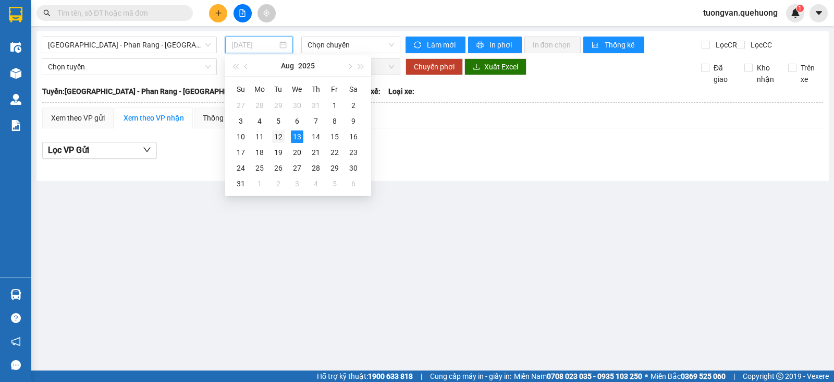
click at [279, 137] on div "12" at bounding box center [278, 136] width 13 height 13
type input "[DATE]"
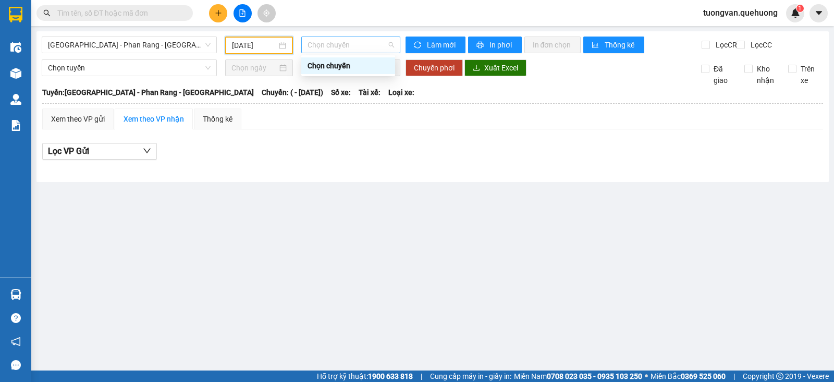
click at [386, 46] on span "Chọn chuyến" at bounding box center [351, 45] width 86 height 16
click at [382, 68] on div "Chọn chuyến" at bounding box center [348, 65] width 81 height 11
click at [393, 43] on span "Chọn chuyến" at bounding box center [351, 45] width 86 height 16
click at [193, 45] on span "[GEOGRAPHIC_DATA] - Phan Rang - [GEOGRAPHIC_DATA]" at bounding box center [129, 45] width 163 height 16
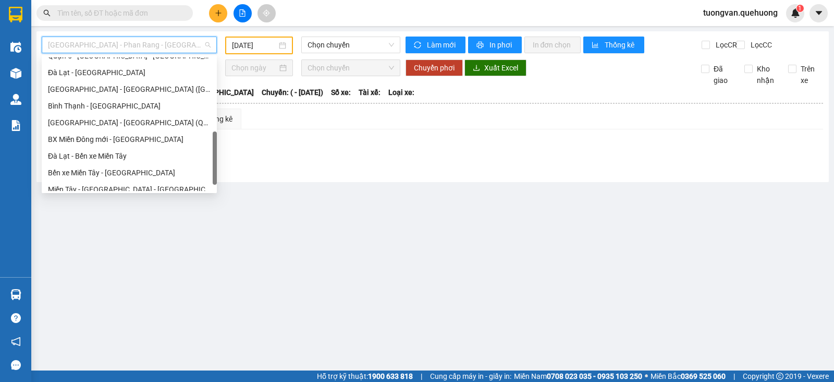
scroll to position [284, 0]
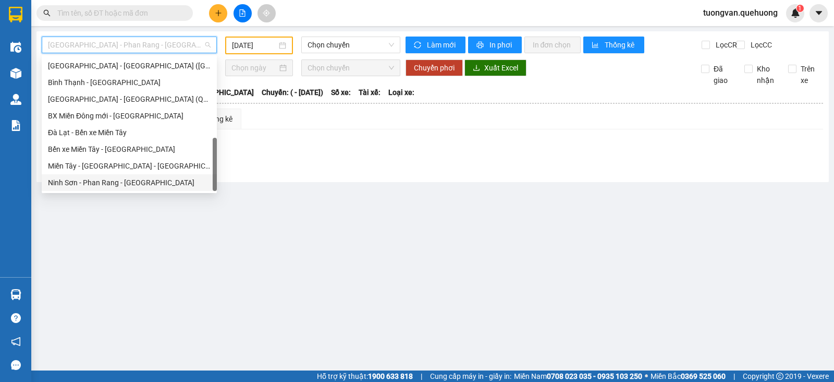
click at [134, 181] on div "Ninh Sơn - Phan Rang - [GEOGRAPHIC_DATA]" at bounding box center [129, 182] width 163 height 11
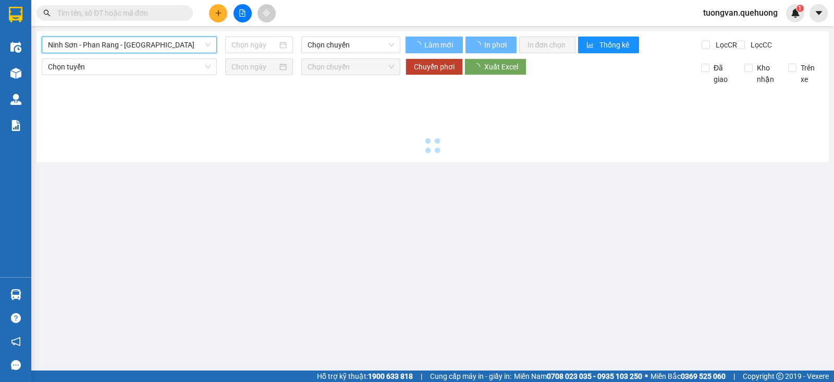
type input "[DATE]"
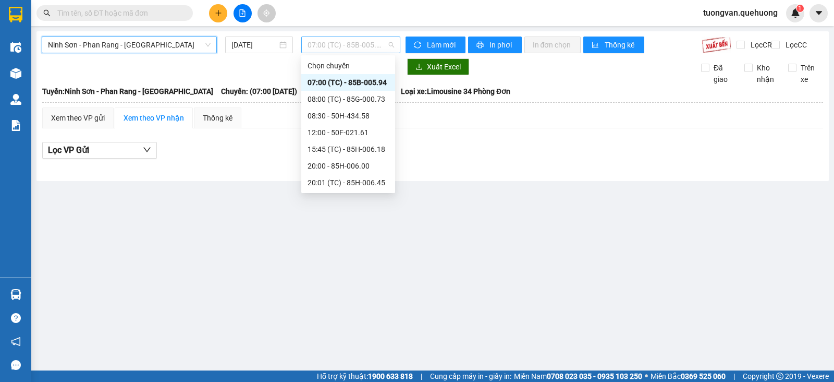
click at [388, 43] on span "07:00 (TC) - 85B-005.94" at bounding box center [351, 45] width 86 height 16
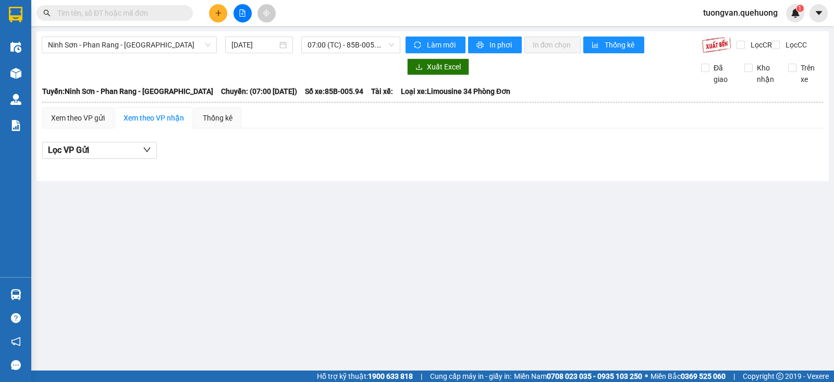
click at [261, 165] on div at bounding box center [432, 164] width 781 height 1
click at [88, 124] on div "Xem theo VP gửi" at bounding box center [78, 117] width 54 height 11
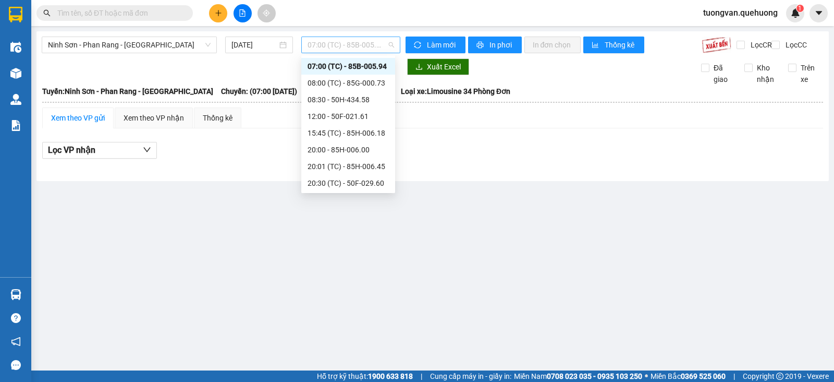
click at [381, 46] on span "07:00 (TC) - 85B-005.94" at bounding box center [351, 45] width 86 height 16
click at [368, 131] on div "21:30 (TC) - 85F-000.77" at bounding box center [348, 132] width 81 height 11
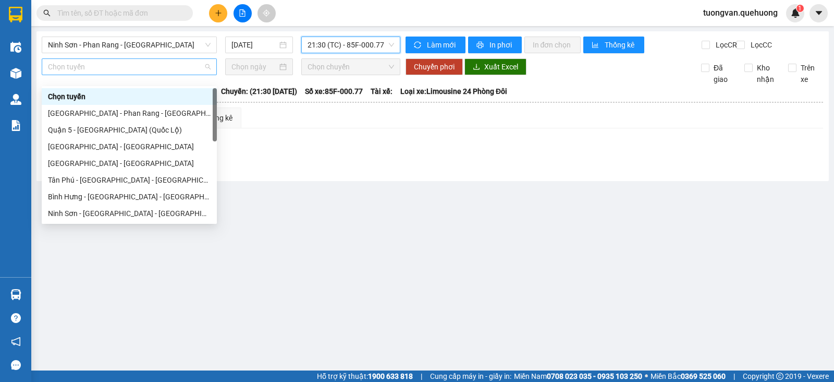
click at [208, 75] on span "Chọn tuyến" at bounding box center [129, 67] width 163 height 16
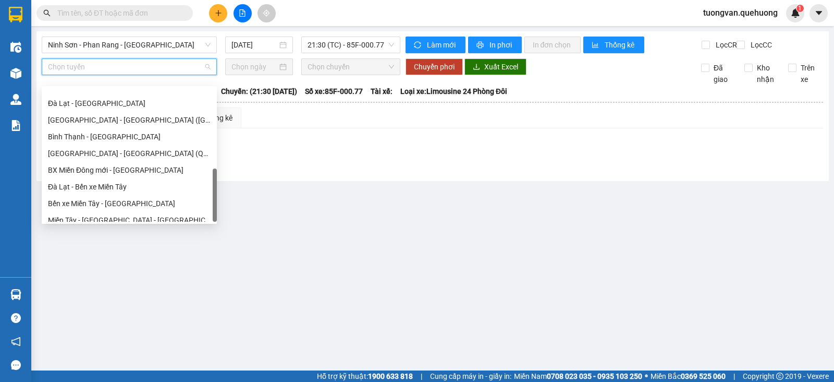
scroll to position [284, 0]
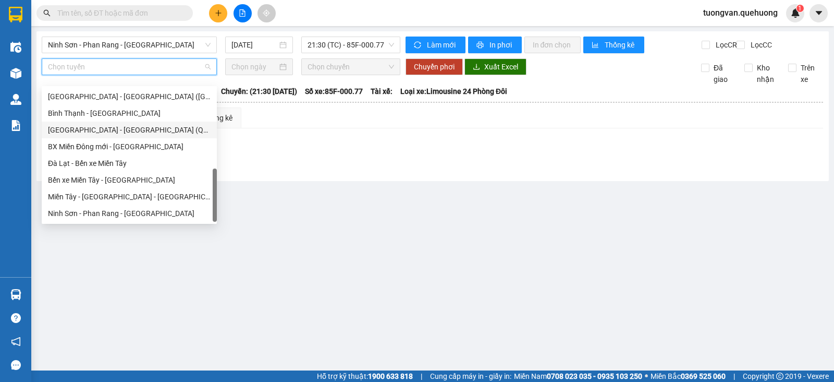
click at [390, 158] on div "Lọc VP nhận" at bounding box center [432, 150] width 781 height 17
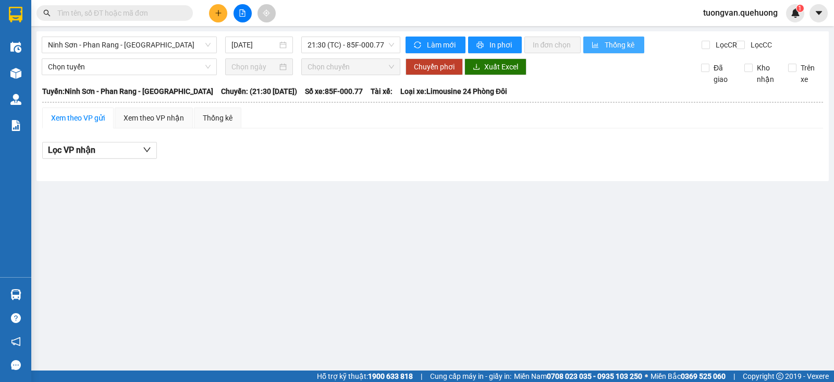
click at [613, 45] on span "Thống kê" at bounding box center [620, 44] width 31 height 11
click at [143, 124] on div "Xem theo VP nhận" at bounding box center [154, 117] width 60 height 11
click at [82, 124] on div "Xem theo VP gửi" at bounding box center [78, 117] width 54 height 11
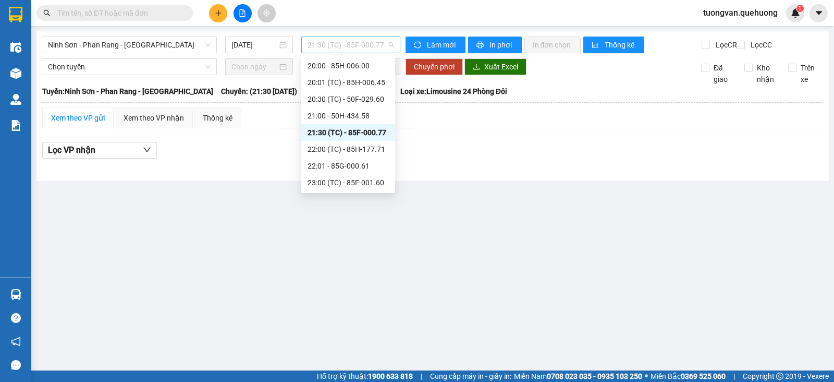
click at [394, 43] on div "21:30 (TC) - 85F-000.77" at bounding box center [350, 44] width 99 height 17
click at [358, 150] on div "22:00 (TC) - 85H-177.71" at bounding box center [348, 148] width 81 height 11
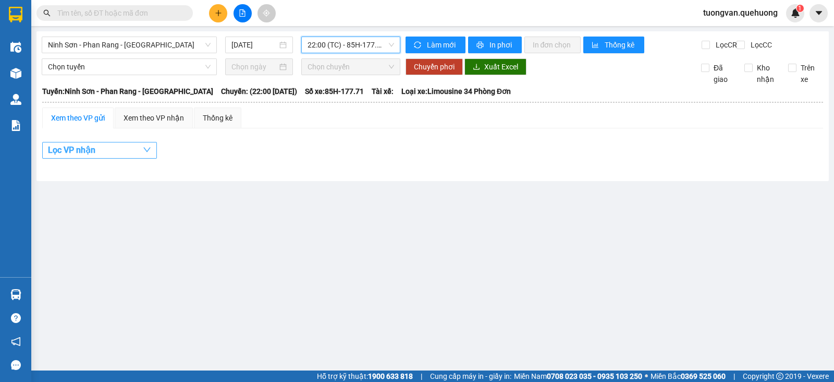
click at [84, 153] on span "Lọc VP nhận" at bounding box center [71, 149] width 47 height 13
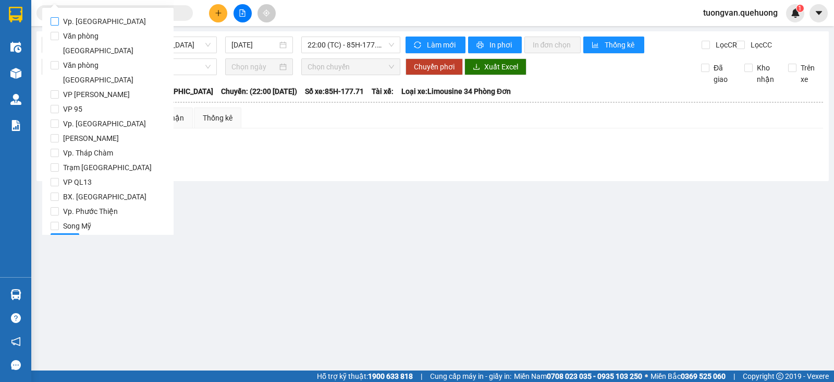
click at [52, 21] on input "Vp. [GEOGRAPHIC_DATA]" at bounding box center [55, 21] width 8 height 8
checkbox input "true"
click at [57, 39] on input "Văn phòng [GEOGRAPHIC_DATA]" at bounding box center [55, 36] width 8 height 8
checkbox input "true"
click at [58, 61] on input "Văn phòng [GEOGRAPHIC_DATA]" at bounding box center [55, 65] width 8 height 8
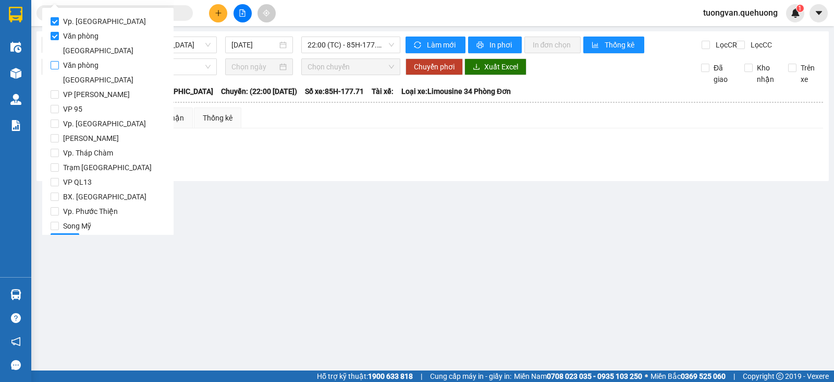
checkbox input "true"
click at [57, 90] on input "VP [PERSON_NAME]" at bounding box center [55, 94] width 8 height 8
checkbox input "true"
click at [55, 105] on input "VP 95" at bounding box center [55, 109] width 8 height 8
checkbox input "true"
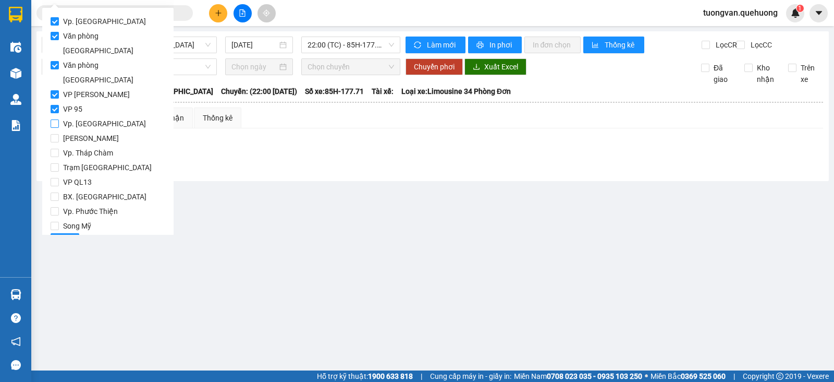
click at [55, 119] on input "Vp. [GEOGRAPHIC_DATA]" at bounding box center [55, 123] width 8 height 8
checkbox input "true"
click at [53, 134] on input "[PERSON_NAME]" at bounding box center [55, 138] width 8 height 8
checkbox input "true"
click at [55, 149] on input "Vp. Tháp Chàm" at bounding box center [55, 153] width 8 height 8
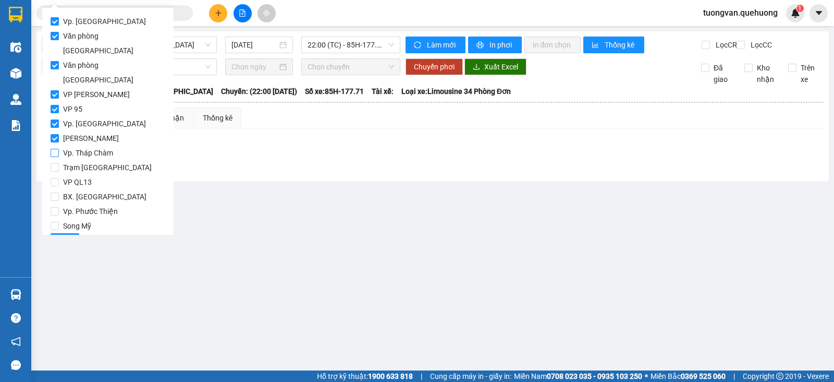
checkbox input "true"
click at [58, 163] on input "Trạm [GEOGRAPHIC_DATA]" at bounding box center [55, 167] width 8 height 8
checkbox input "true"
click at [55, 178] on input "VP QL13" at bounding box center [55, 182] width 8 height 8
checkbox input "true"
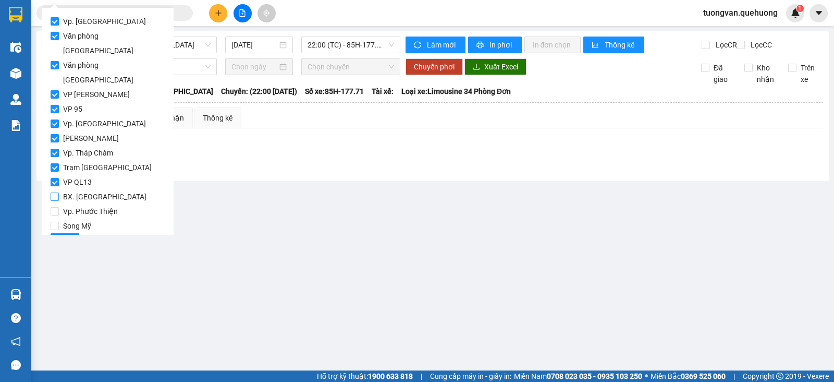
drag, startPoint x: 56, startPoint y: 165, endPoint x: 57, endPoint y: 174, distance: 9.0
click at [56, 192] on input "BX. [GEOGRAPHIC_DATA]" at bounding box center [55, 196] width 8 height 8
checkbox input "true"
drag, startPoint x: 58, startPoint y: 180, endPoint x: 58, endPoint y: 188, distance: 7.8
click at [58, 207] on input "Vp. Phước Thiện" at bounding box center [55, 211] width 8 height 8
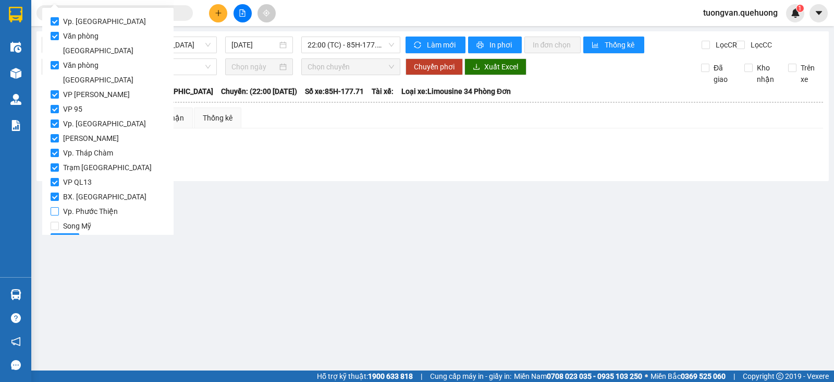
checkbox input "true"
drag, startPoint x: 58, startPoint y: 194, endPoint x: 60, endPoint y: 204, distance: 10.2
click at [58, 222] on input "Song Mỹ" at bounding box center [55, 226] width 8 height 8
checkbox input "true"
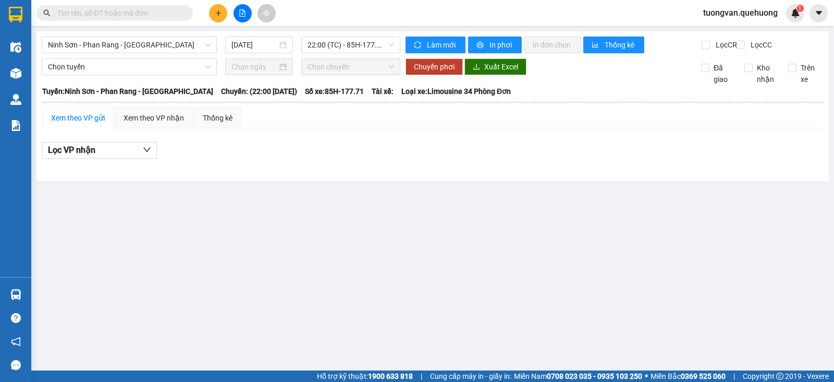
click at [206, 219] on main "Ninh Sơn - Phan Rang - Miền Tây 13/08/2025 22:00 (TC) - 85H-177.71 Làm mới In p…" at bounding box center [417, 185] width 834 height 370
click at [123, 158] on button "Lọc VP nhận" at bounding box center [99, 150] width 115 height 17
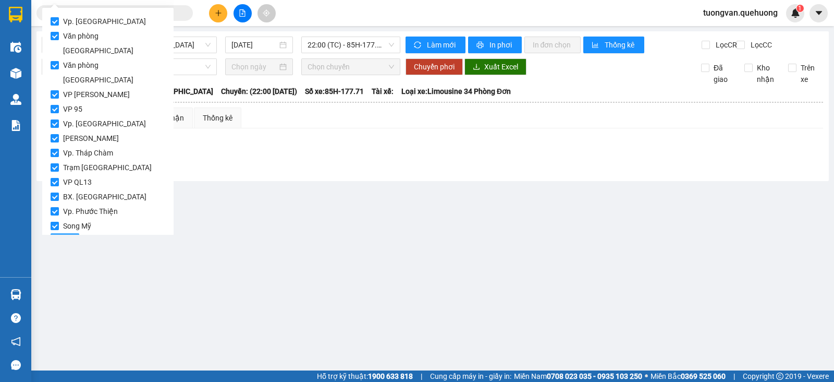
click at [73, 233] on button "Lọc" at bounding box center [65, 241] width 29 height 17
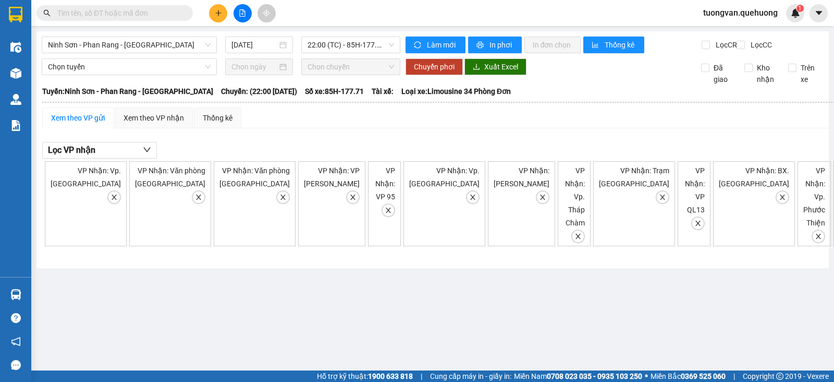
click at [175, 243] on main "Ninh Sơn - Phan Rang - Miền Tây 13/08/2025 22:00 (TC) - 85H-177.71 Làm mới In p…" at bounding box center [417, 185] width 834 height 370
click at [392, 42] on span "22:00 (TC) - 85H-177.71" at bounding box center [351, 45] width 86 height 16
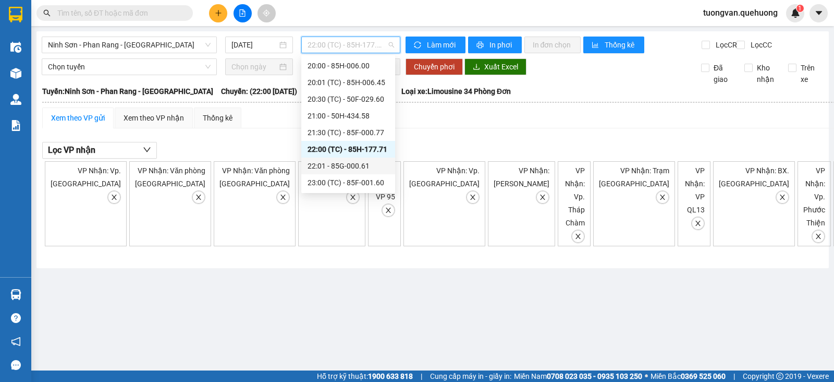
click at [347, 161] on div "22:01 - 85G-000.61" at bounding box center [348, 165] width 81 height 11
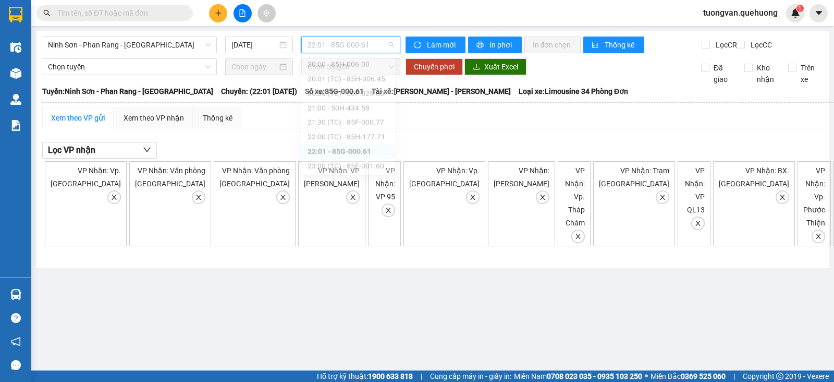
click at [395, 45] on div "22:01 - 85G-000.61" at bounding box center [350, 44] width 99 height 17
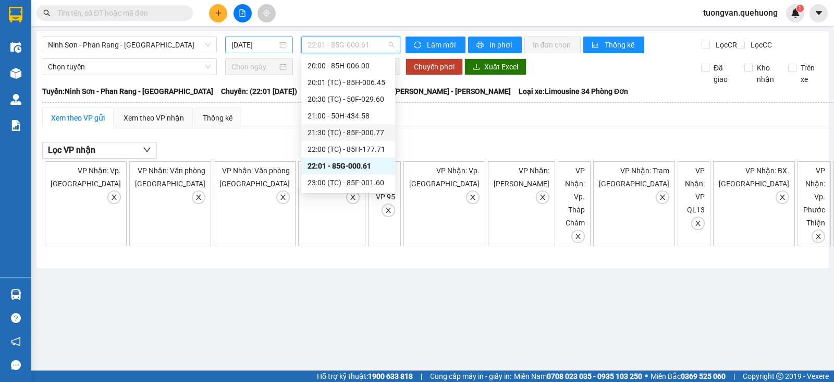
click at [277, 43] on input "[DATE]" at bounding box center [254, 44] width 46 height 11
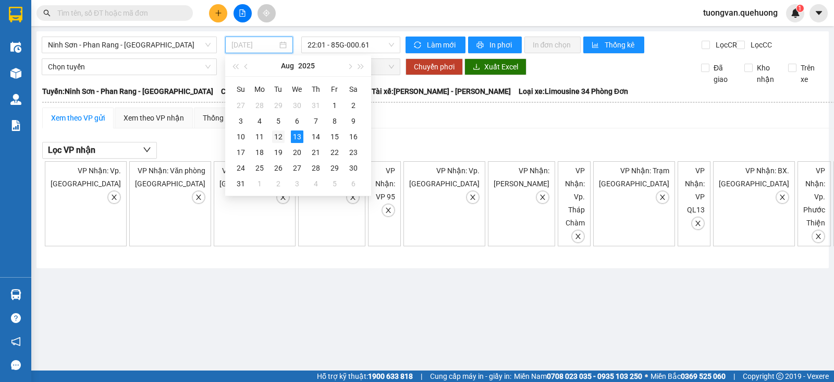
click at [279, 140] on div "12" at bounding box center [278, 136] width 13 height 13
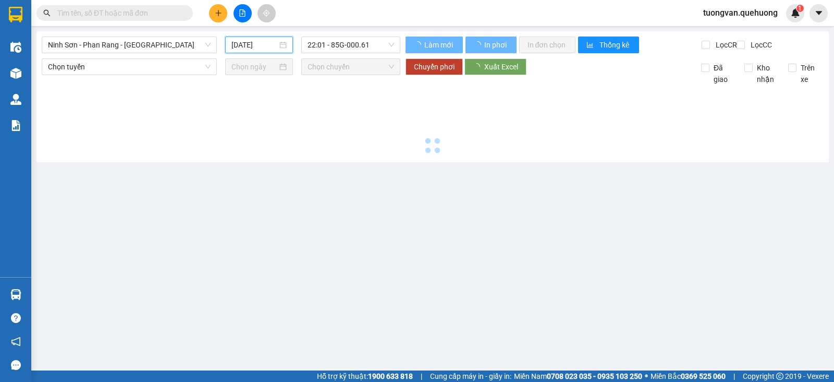
type input "[DATE]"
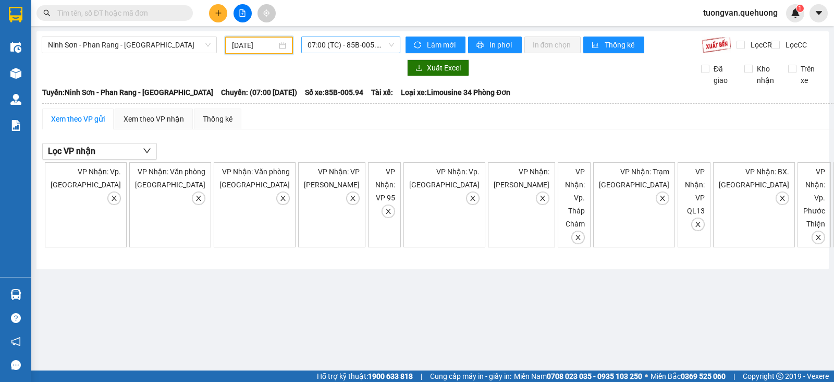
scroll to position [16, 0]
click at [388, 42] on span "07:00 (TC) - 85B-005.94" at bounding box center [351, 45] width 86 height 16
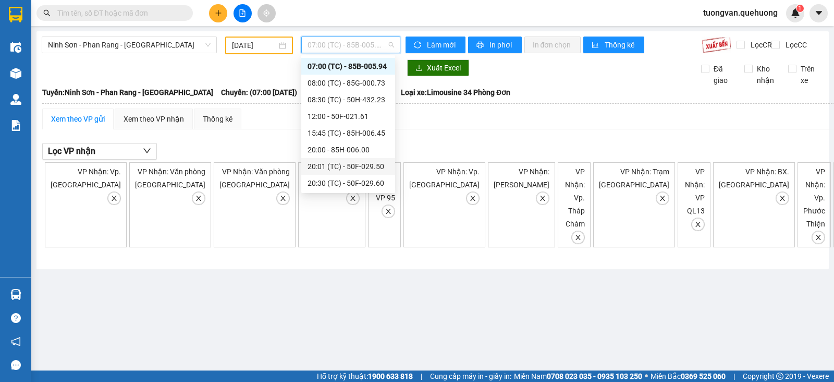
scroll to position [81, 0]
click at [342, 152] on div "21:30 (TC) - 85F-000.77" at bounding box center [348, 150] width 81 height 11
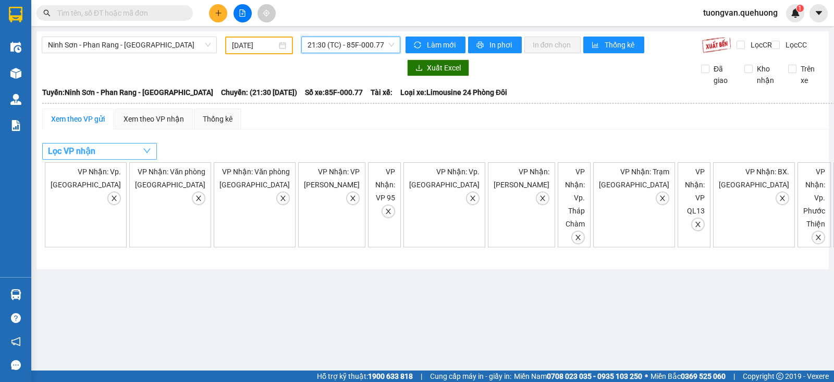
click at [146, 155] on icon "down" at bounding box center [147, 150] width 8 height 8
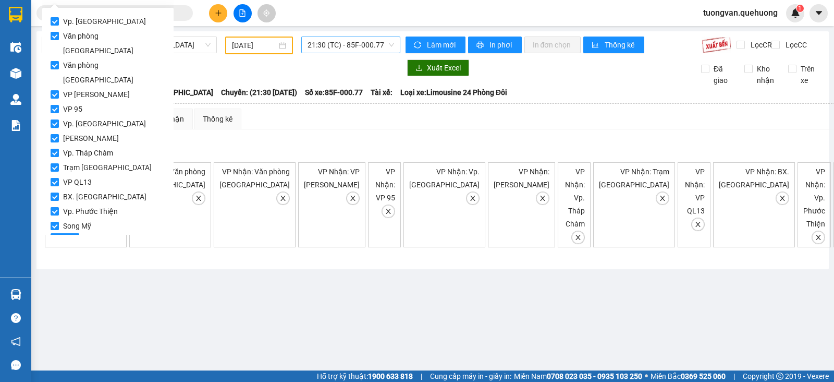
click at [385, 44] on span "21:30 (TC) - 85F-000.77" at bounding box center [351, 45] width 86 height 16
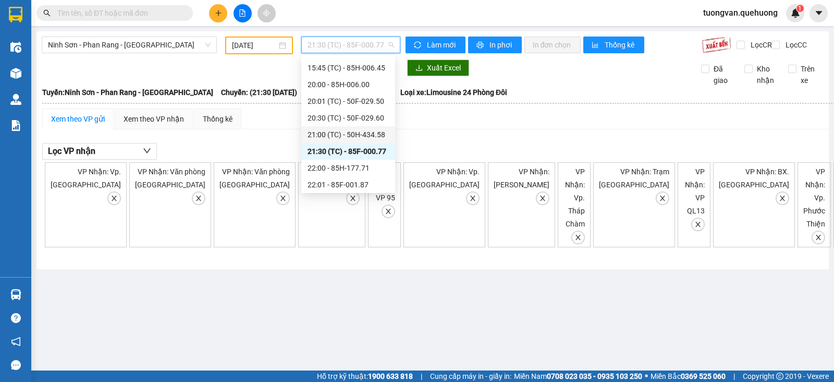
click at [344, 135] on div "21:00 (TC) - 50H-434.58" at bounding box center [348, 134] width 81 height 11
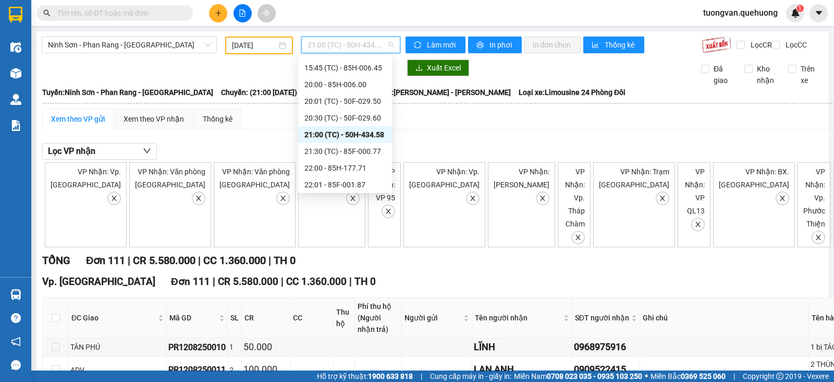
click at [388, 44] on span "21:00 (TC) - 50H-434.58" at bounding box center [351, 45] width 86 height 16
click at [338, 99] on div "08:00 (TC) - 85G-000.73" at bounding box center [344, 98] width 81 height 11
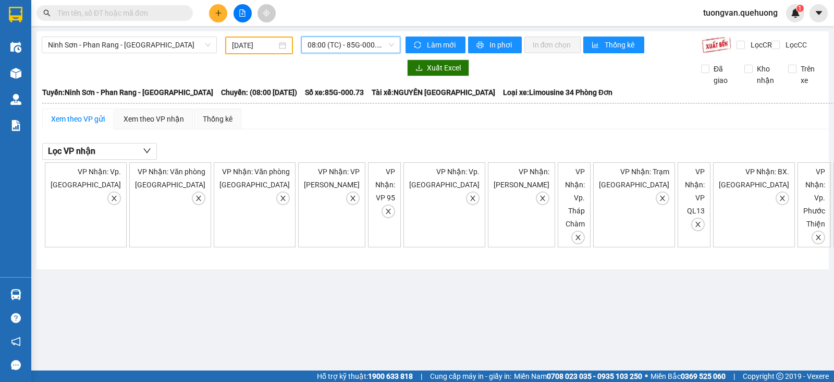
click at [393, 48] on span "08:00 (TC) - 85G-000.73" at bounding box center [351, 45] width 86 height 16
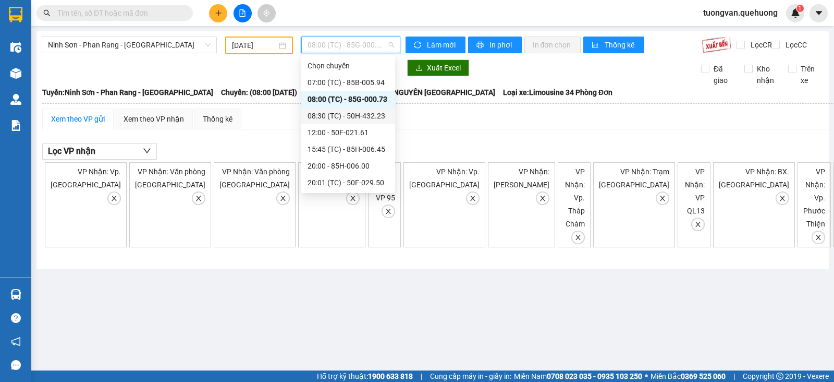
click at [341, 113] on div "08:30 (TC) - 50H-432.23" at bounding box center [348, 115] width 81 height 11
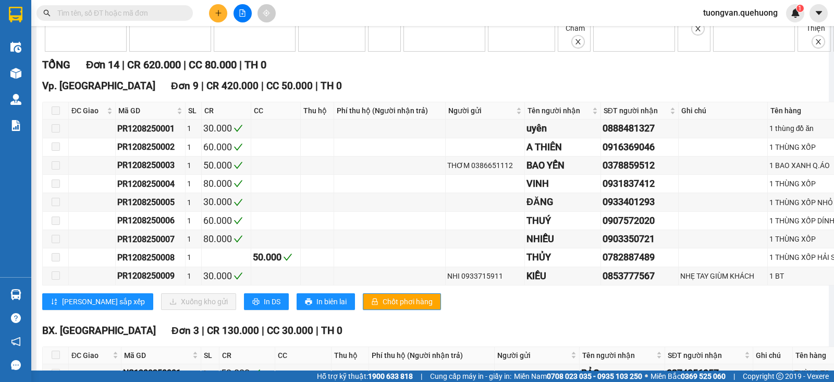
scroll to position [130, 0]
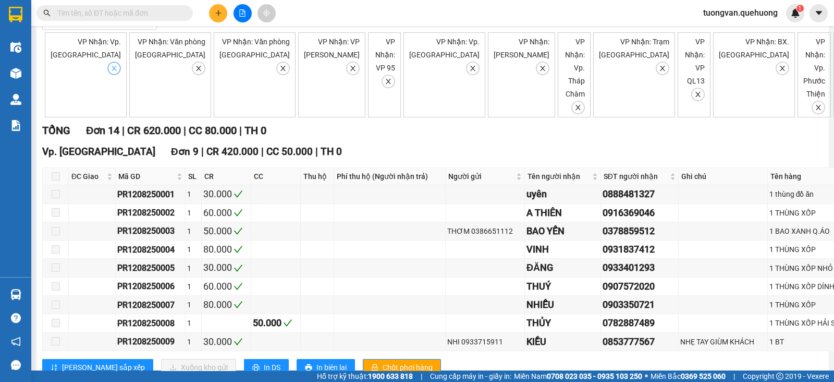
click at [108, 72] on span "close" at bounding box center [113, 68] width 11 height 7
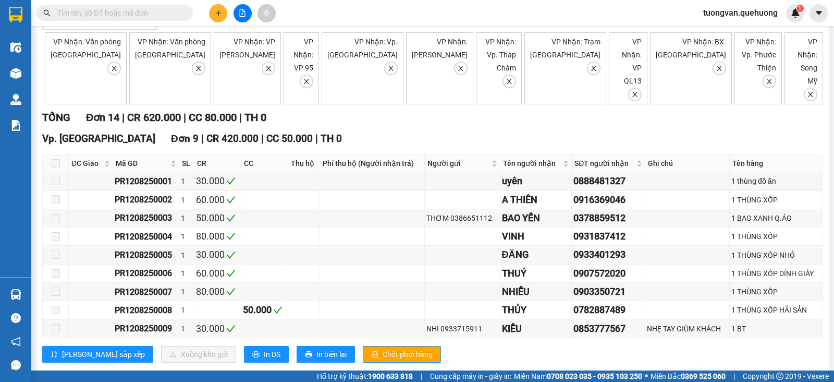
click at [94, 74] on div "VP Nhận: Văn phòng [GEOGRAPHIC_DATA]" at bounding box center [86, 68] width 82 height 72
click at [111, 72] on icon "close" at bounding box center [114, 68] width 7 height 7
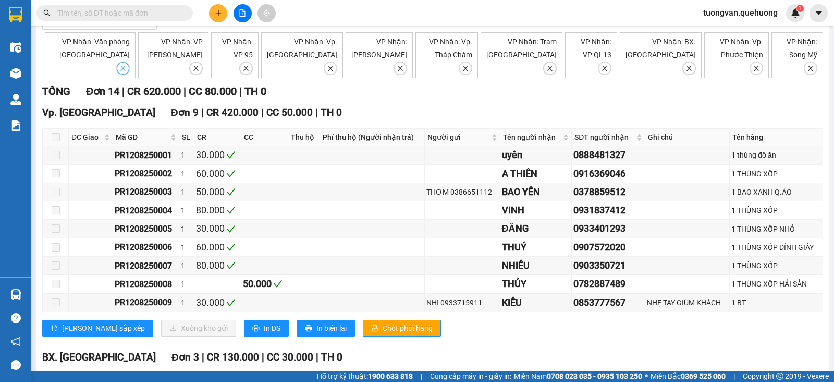
click at [117, 65] on span "close" at bounding box center [122, 68] width 11 height 7
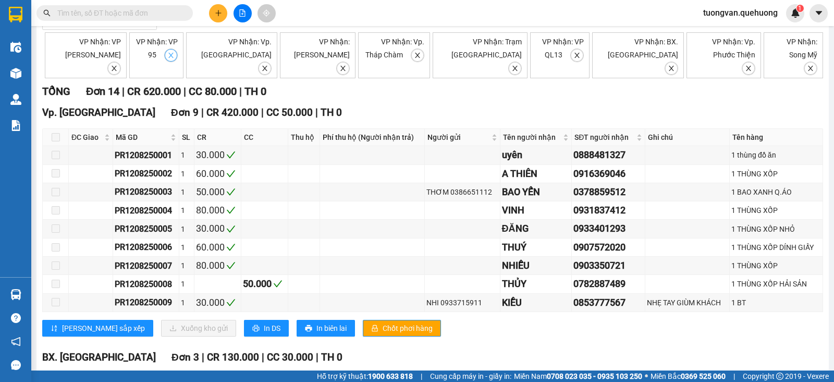
click at [168, 59] on span "close" at bounding box center [170, 55] width 11 height 7
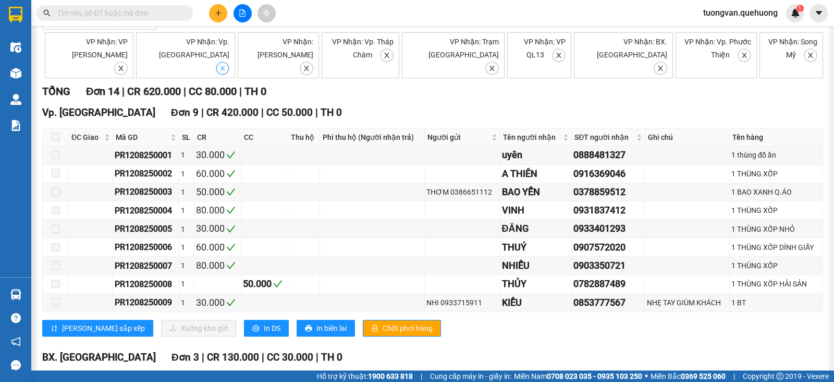
click at [219, 65] on icon "close" at bounding box center [222, 68] width 7 height 7
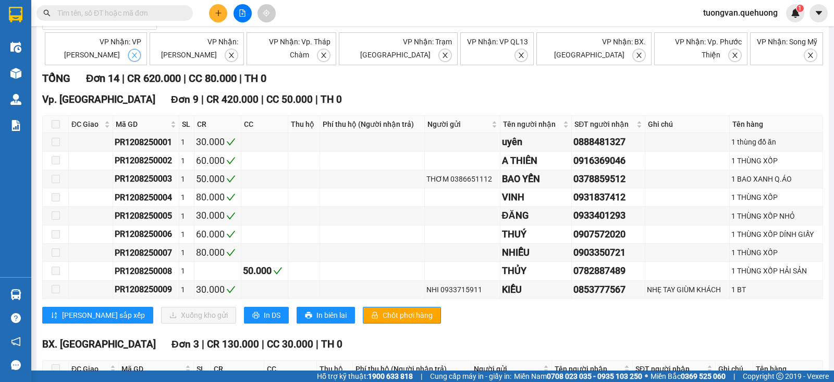
click at [132, 58] on span "close" at bounding box center [134, 55] width 11 height 7
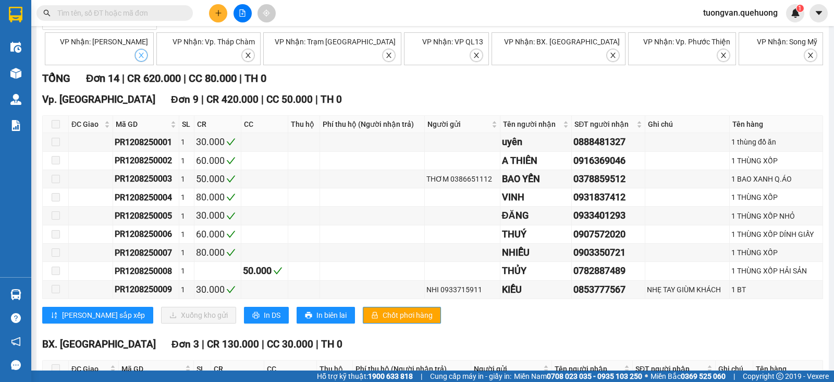
click at [144, 53] on icon "close" at bounding box center [141, 55] width 5 height 5
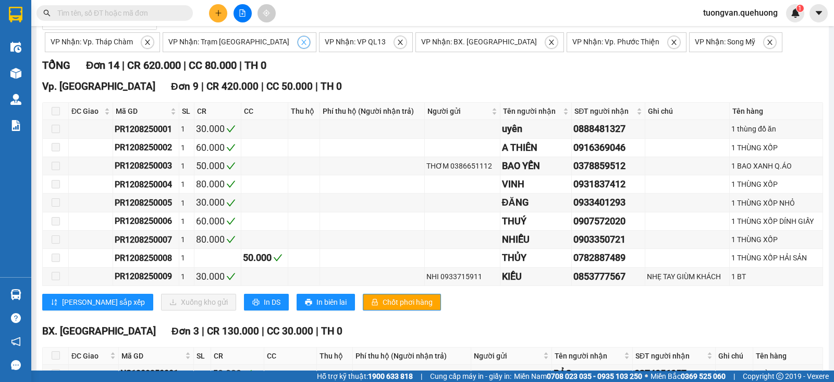
click at [298, 46] on span "close" at bounding box center [303, 42] width 11 height 7
click at [148, 46] on icon "close" at bounding box center [147, 42] width 7 height 7
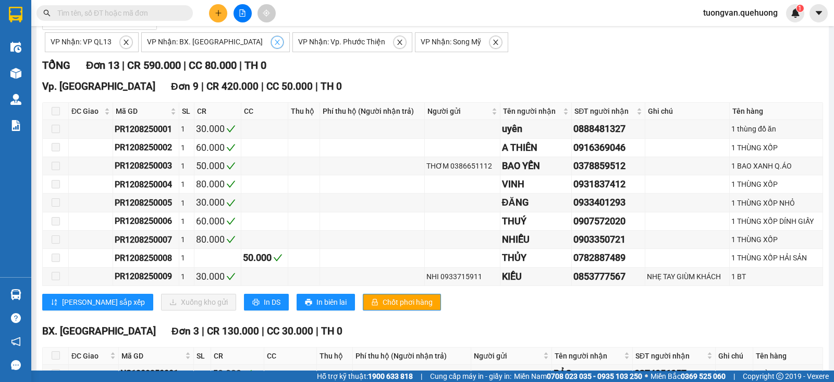
click at [274, 46] on icon "close" at bounding box center [277, 42] width 7 height 7
click at [126, 46] on icon "close" at bounding box center [126, 42] width 7 height 7
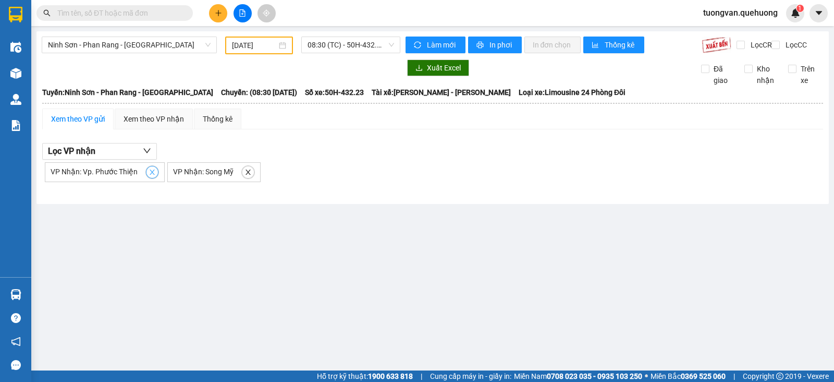
click at [149, 176] on icon "close" at bounding box center [152, 171] width 7 height 7
click at [120, 176] on span "close" at bounding box center [125, 171] width 11 height 7
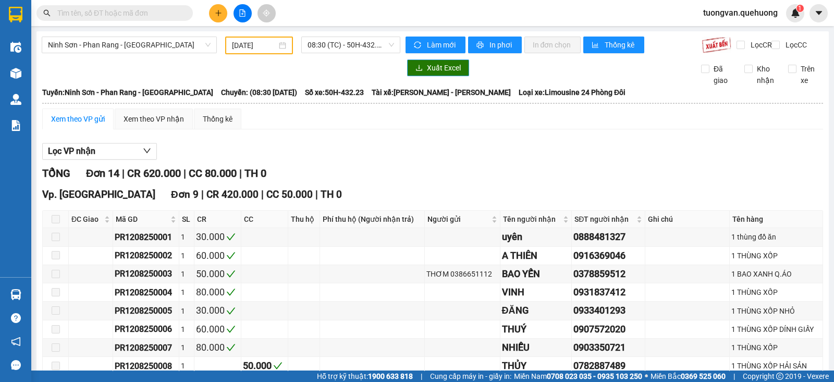
click at [448, 74] on span "Xuất Excel" at bounding box center [444, 67] width 34 height 11
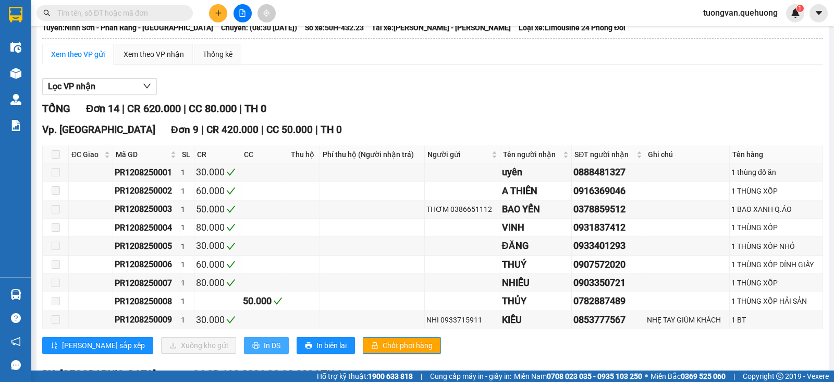
click at [264, 351] on span "In DS" at bounding box center [272, 344] width 17 height 11
click at [252, 348] on icon "printer" at bounding box center [255, 344] width 7 height 7
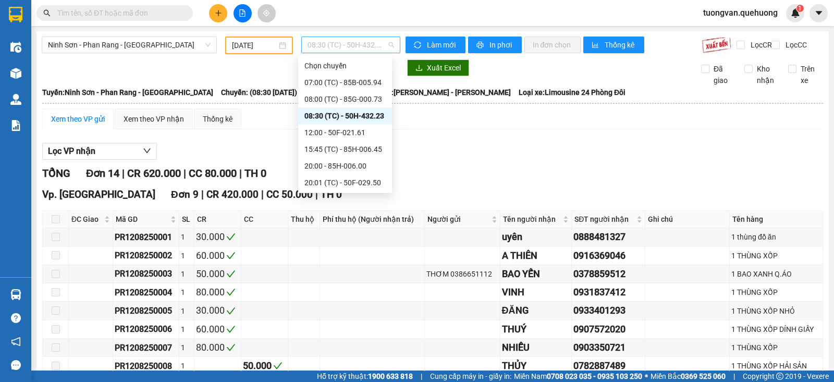
click at [388, 49] on span "08:30 (TC) - 50H-432.23" at bounding box center [351, 45] width 86 height 16
click at [333, 132] on div "21:30 (TC) - 85F-000.77" at bounding box center [344, 132] width 81 height 11
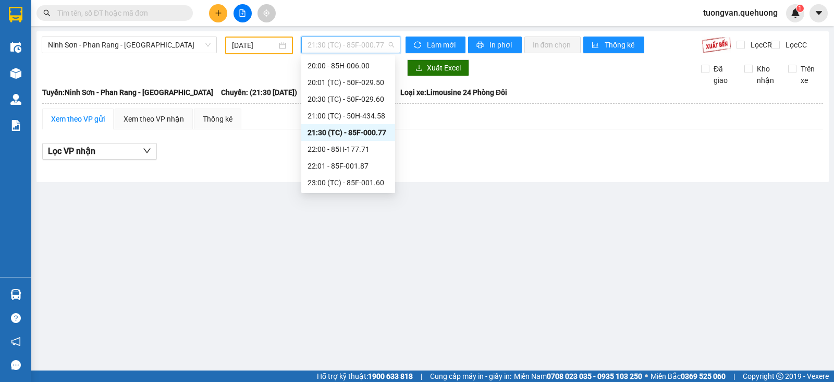
click at [391, 46] on span "21:30 (TC) - 85F-000.77" at bounding box center [351, 45] width 86 height 16
click at [352, 114] on div "21:00 (TC) - 50H-434.58" at bounding box center [348, 115] width 81 height 11
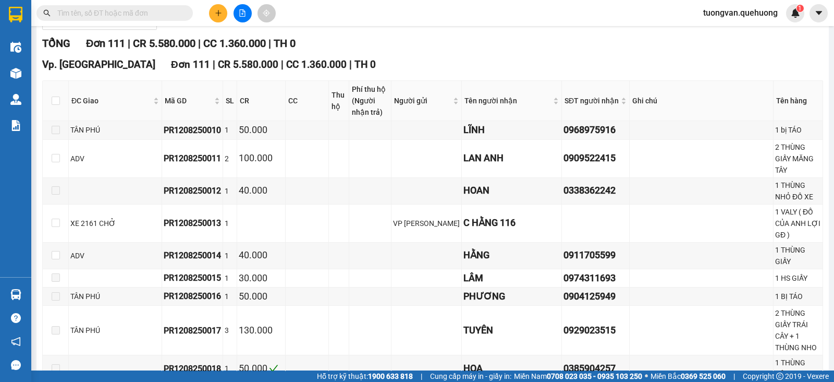
scroll to position [65, 0]
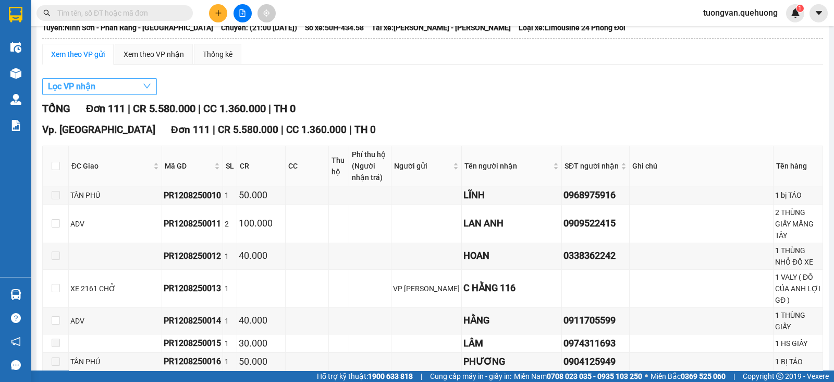
click at [152, 95] on button "Lọc VP nhận" at bounding box center [99, 86] width 115 height 17
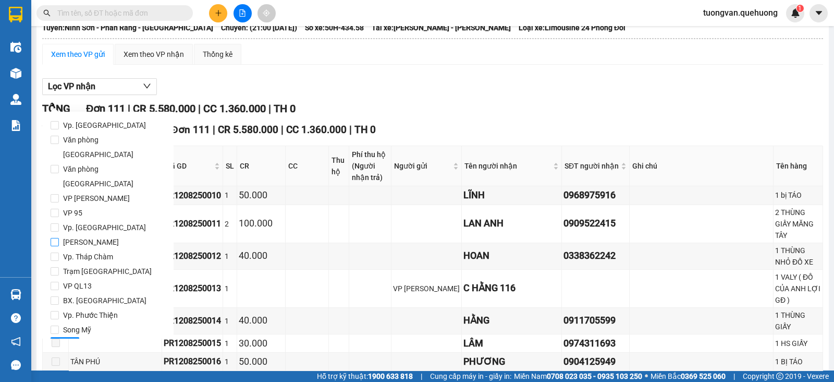
click at [63, 235] on span "[PERSON_NAME]" at bounding box center [91, 242] width 64 height 15
click at [59, 238] on input "[PERSON_NAME]" at bounding box center [55, 242] width 8 height 8
checkbox input "true"
click at [64, 339] on span "Lọc" at bounding box center [65, 344] width 12 height 11
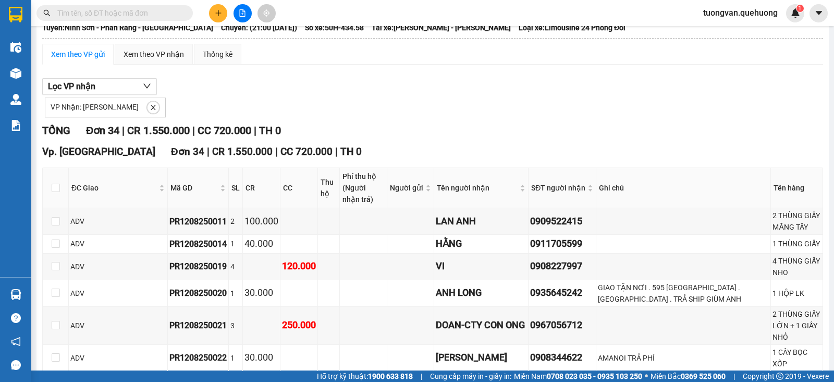
scroll to position [0, 0]
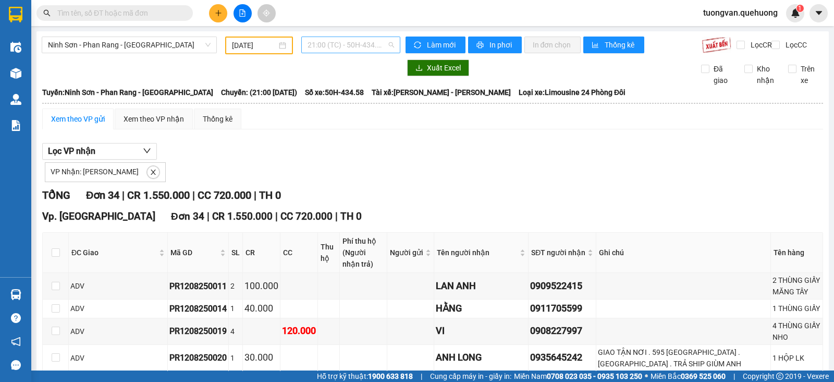
click at [388, 45] on span "21:00 (TC) - 50H-434.58" at bounding box center [351, 45] width 86 height 16
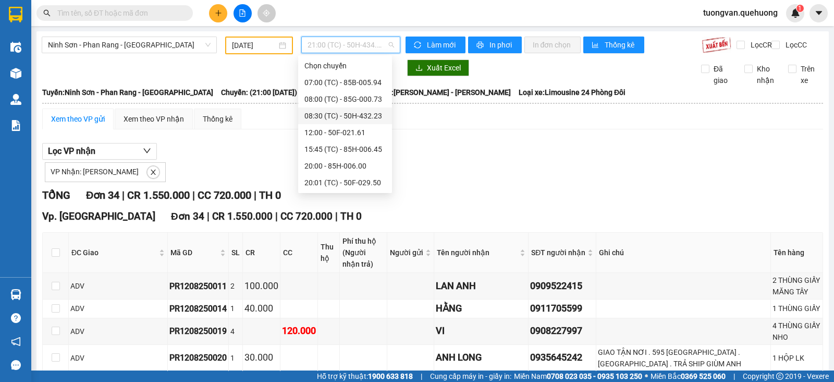
click at [339, 113] on div "08:30 (TC) - 50H-432.23" at bounding box center [344, 115] width 81 height 11
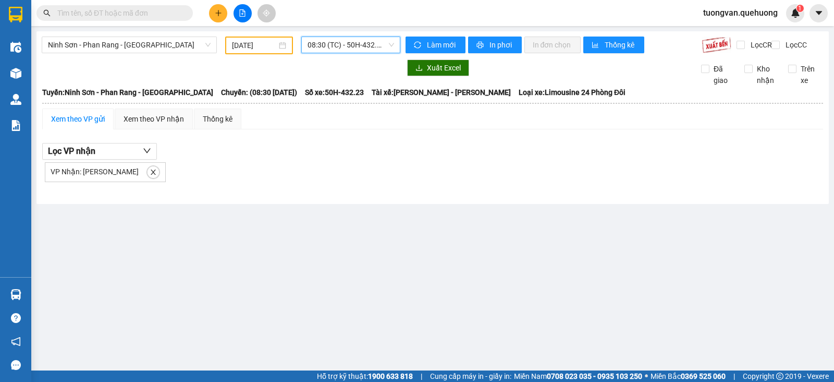
click at [314, 94] on span "Số xe: 50H-432.23" at bounding box center [334, 92] width 59 height 11
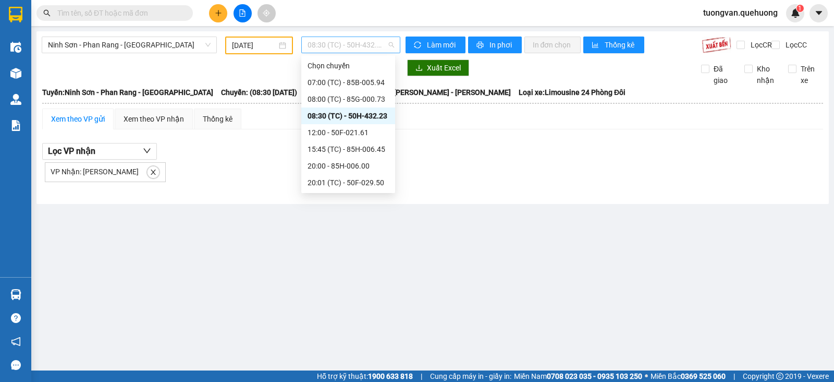
click at [373, 46] on span "08:30 (TC) - 50H-432.23" at bounding box center [351, 45] width 86 height 16
click at [339, 103] on div "08:00 (TC) - 85G-000.73" at bounding box center [348, 98] width 81 height 11
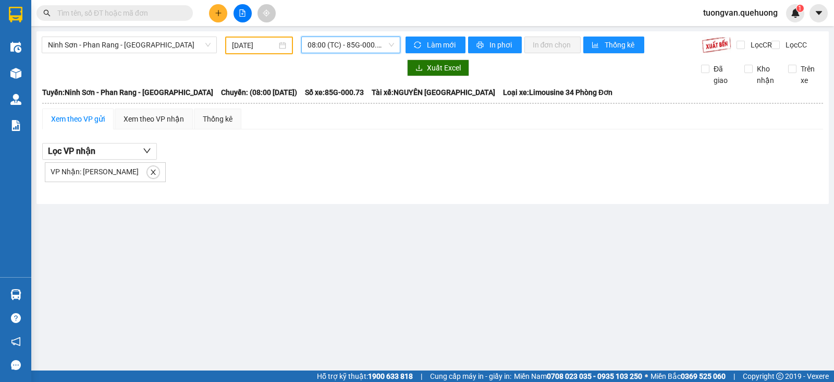
click at [387, 40] on span "08:00 (TC) - 85G-000.73" at bounding box center [351, 45] width 86 height 16
click at [151, 174] on button "button" at bounding box center [153, 172] width 13 height 13
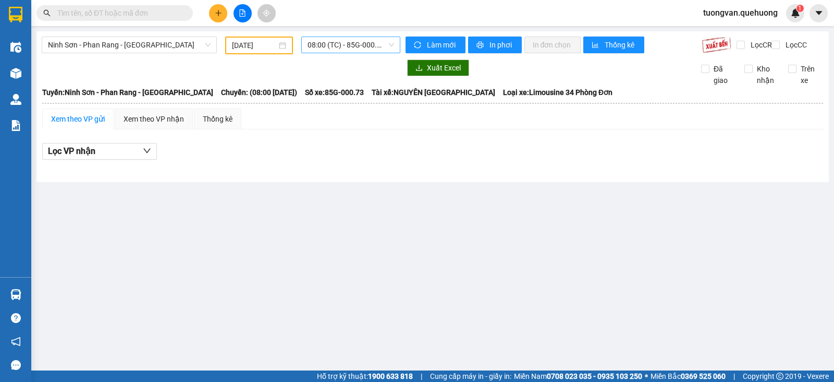
click at [382, 48] on span "08:00 (TC) - 85G-000.73" at bounding box center [351, 45] width 86 height 16
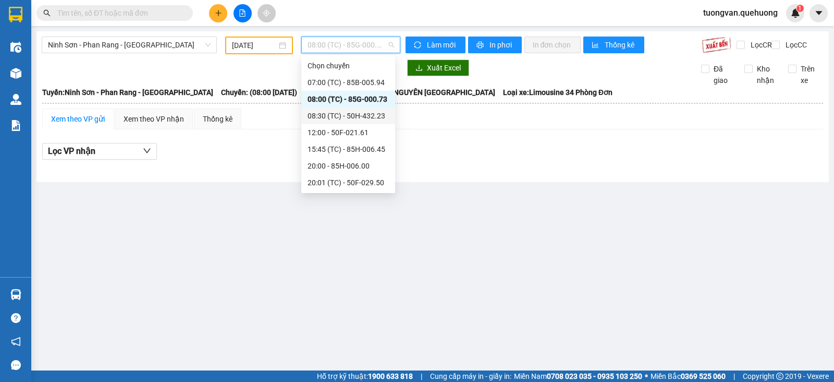
click at [348, 114] on div "08:30 (TC) - 50H-432.23" at bounding box center [348, 115] width 81 height 11
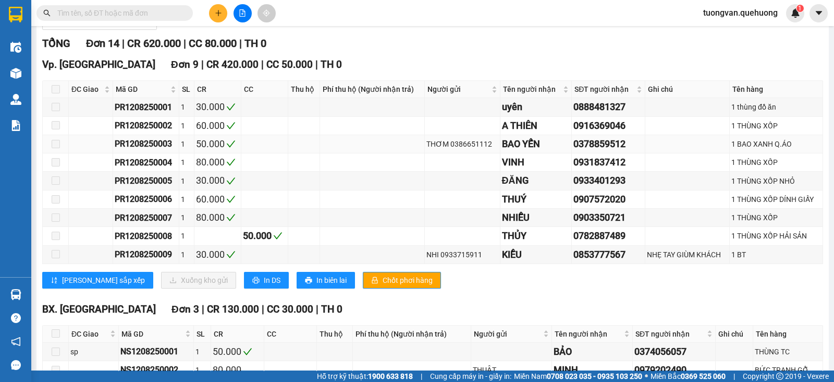
scroll to position [65, 0]
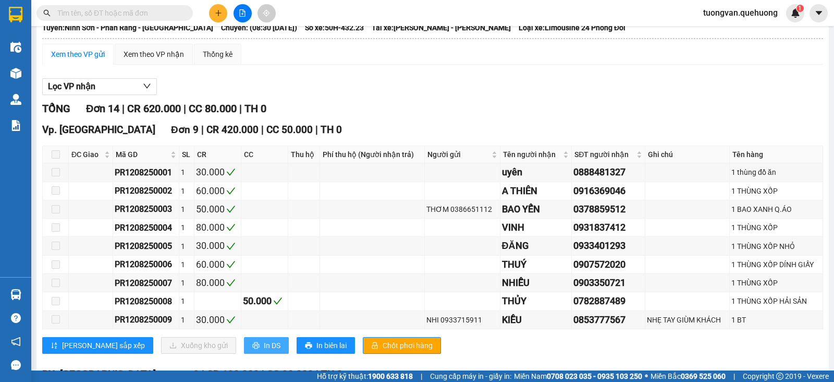
click at [264, 350] on span "In DS" at bounding box center [272, 344] width 17 height 11
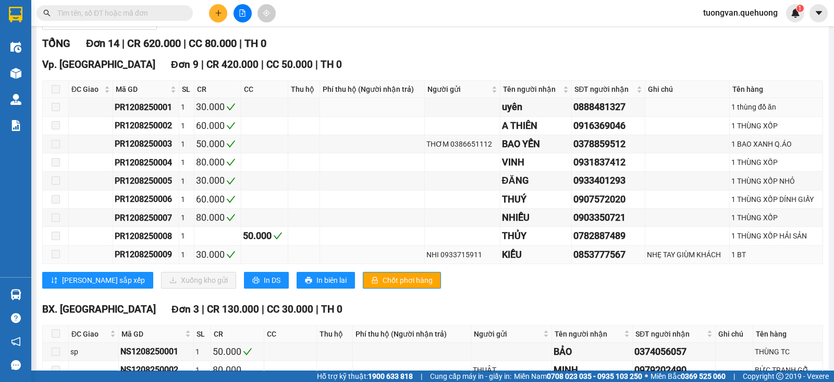
scroll to position [195, 0]
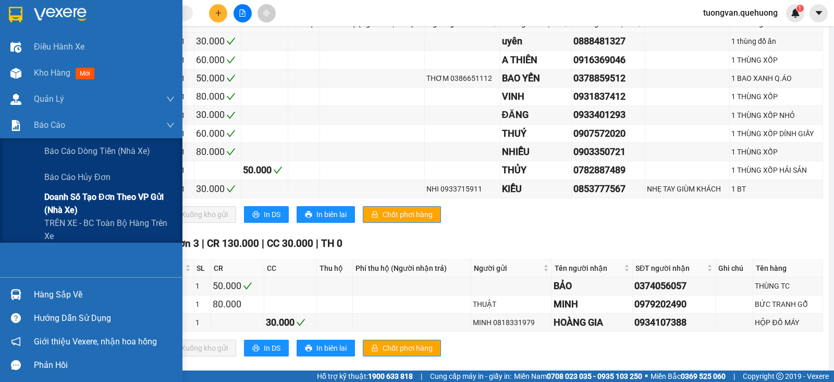
click at [109, 200] on span "Doanh số tạo đơn theo VP gửi (nhà xe)" at bounding box center [109, 203] width 130 height 26
